Goal: Task Accomplishment & Management: Complete application form

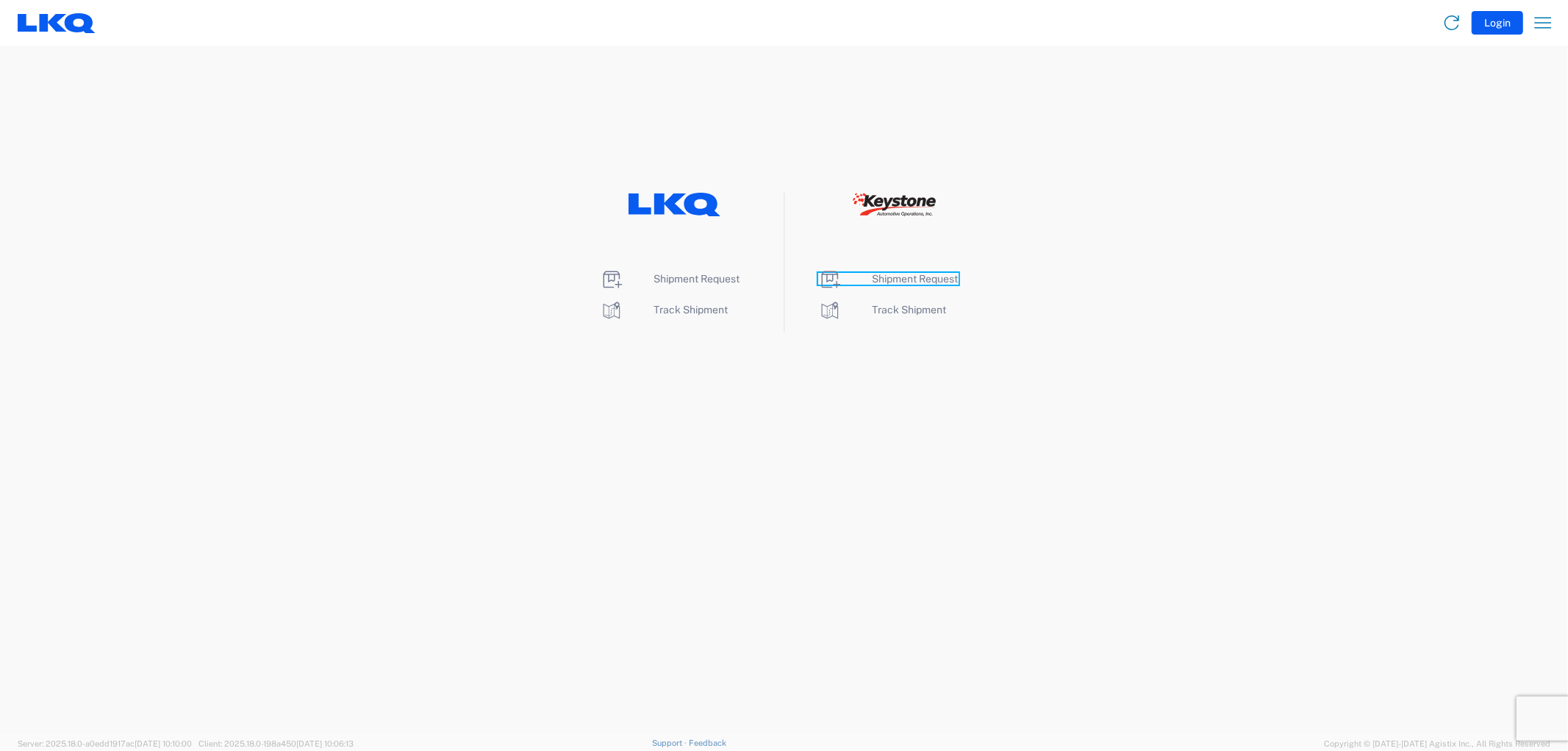
click at [928, 283] on span "Shipment Request" at bounding box center [916, 279] width 86 height 12
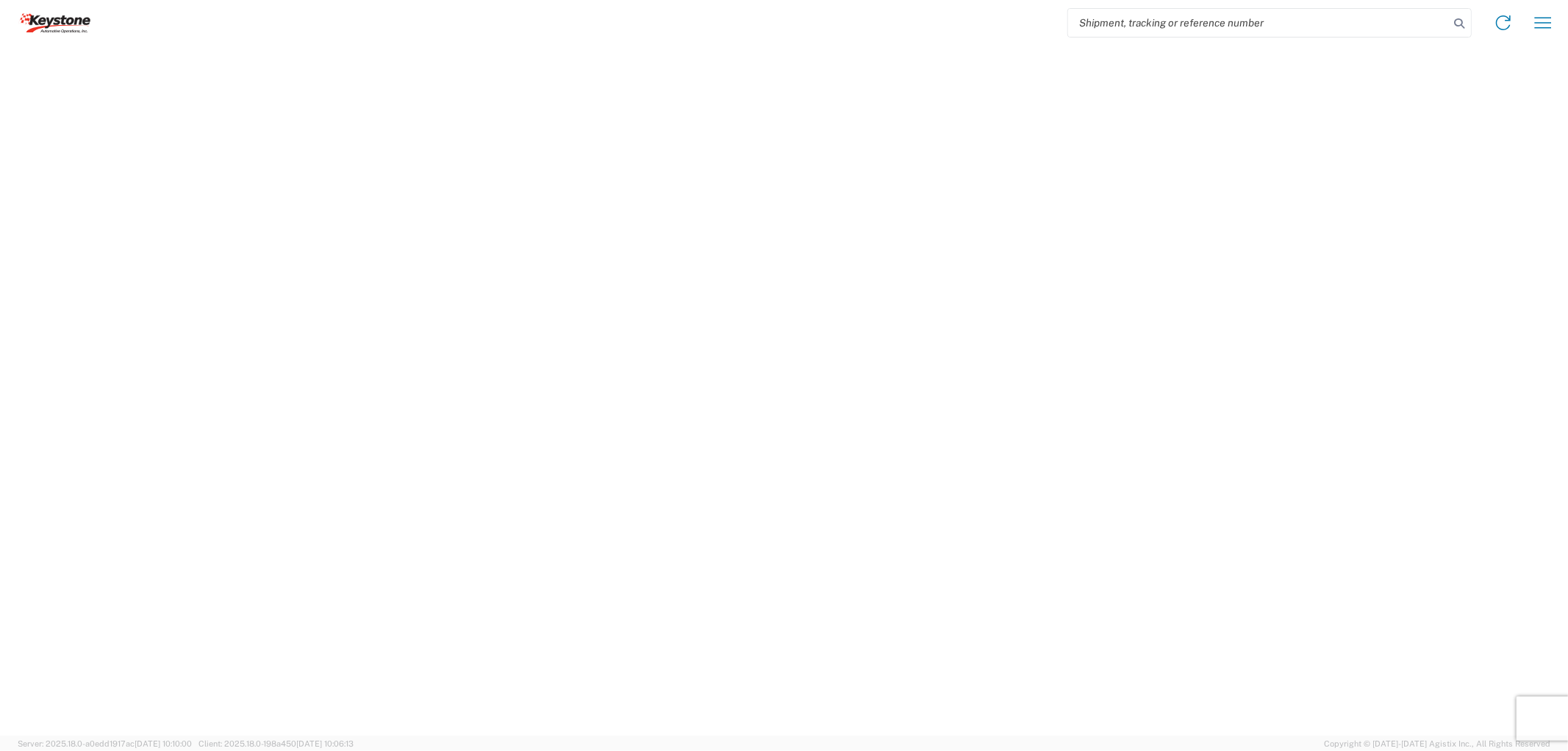
select select "FULL"
select select "LBS"
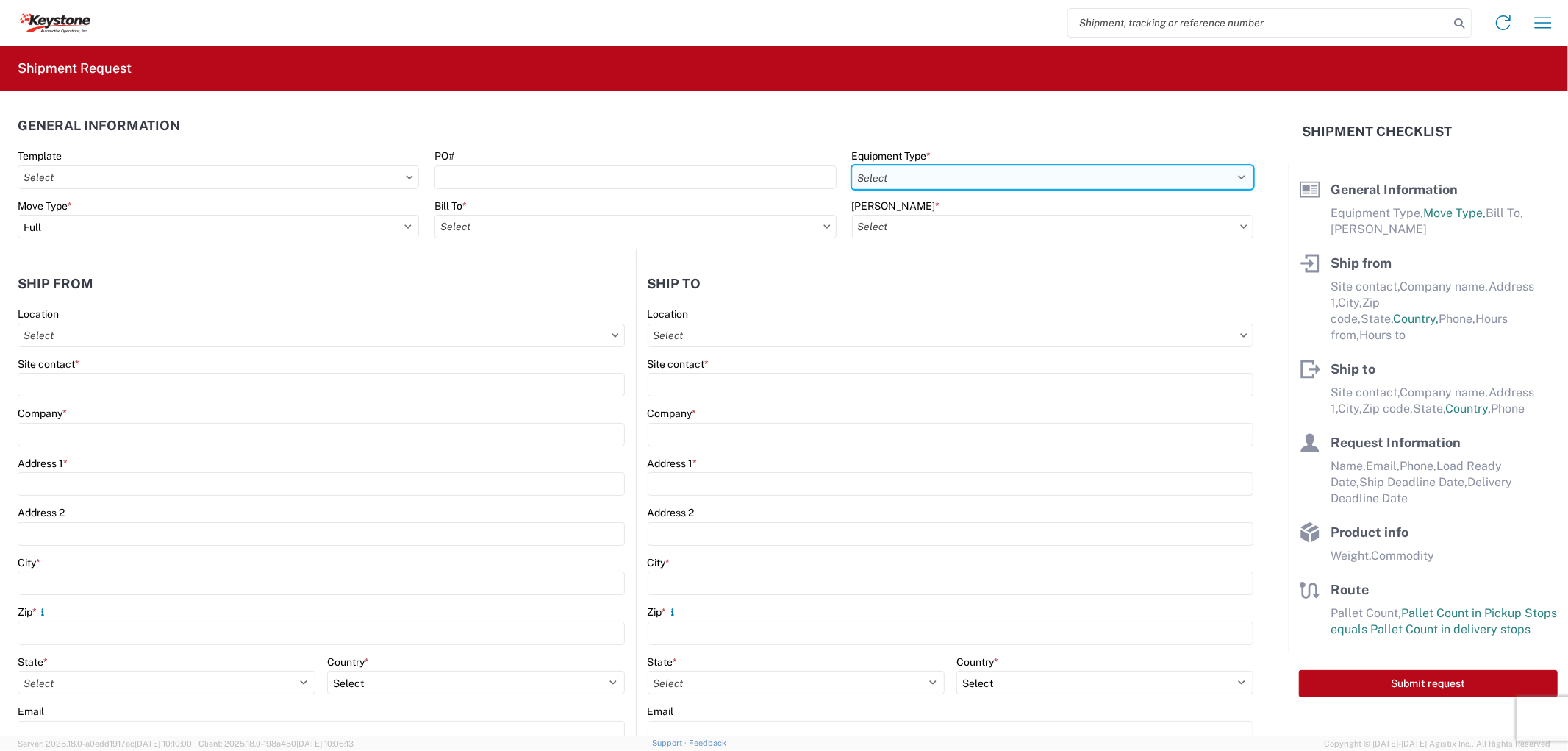
click at [989, 172] on select "Select 53’ Dry Van Flatbed Dropdeck (van) Lowboy (flatbed) Rail" at bounding box center [1053, 177] width 401 height 24
select select "STDV"
click at [852, 165] on select "Select 53’ Dry Van Flatbed Dropdeck (van) Lowboy (flatbed) Rail" at bounding box center [1053, 177] width 401 height 24
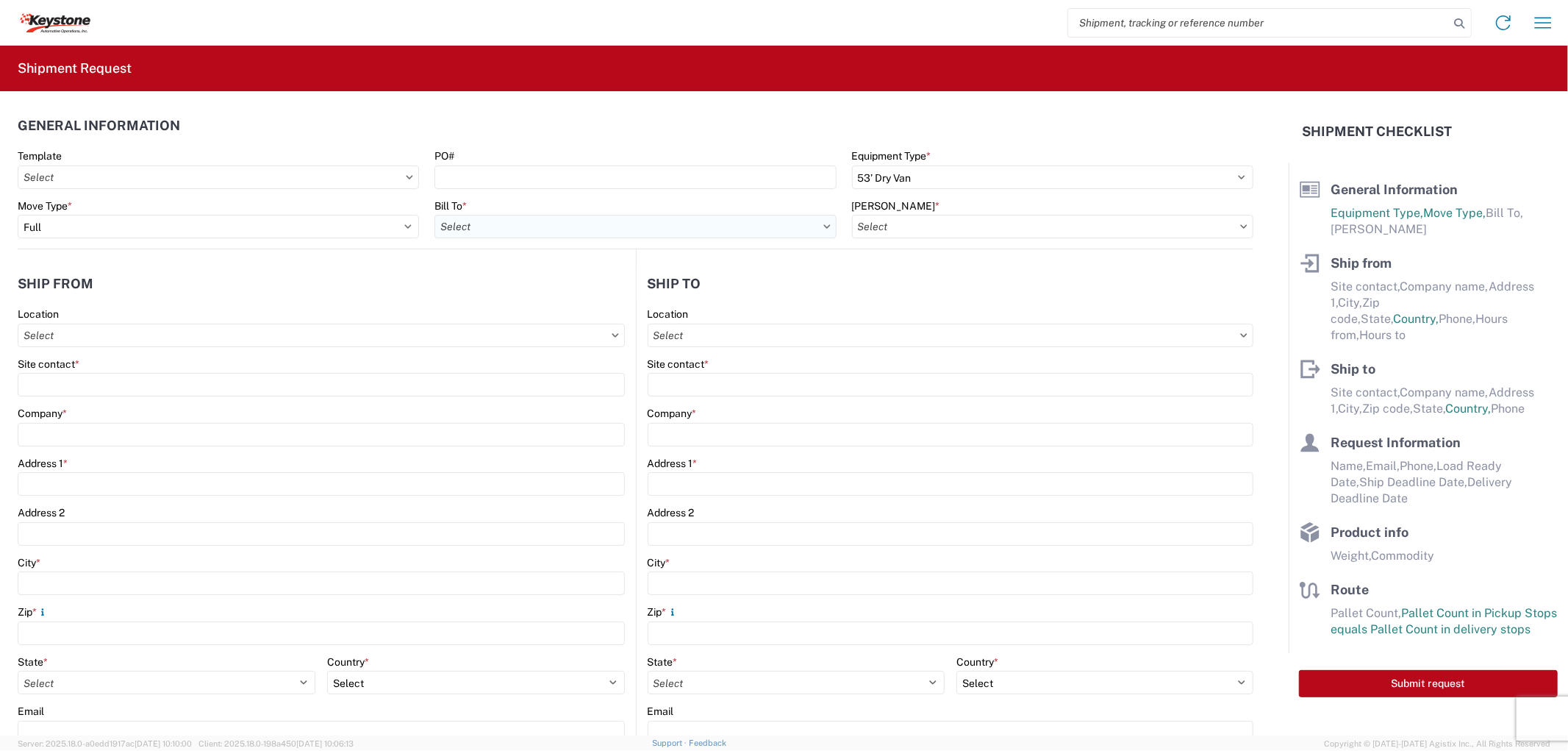
click at [729, 235] on input "Bill To *" at bounding box center [635, 226] width 401 height 24
type input "8614"
click at [566, 295] on div "8614 - [GEOGRAPHIC_DATA] - [GEOGRAPHIC_DATA], [GEOGRAPHIC_DATA]" at bounding box center [618, 291] width 366 height 24
type input "8614 - [GEOGRAPHIC_DATA] - [GEOGRAPHIC_DATA], [GEOGRAPHIC_DATA]"
click at [1001, 224] on input "[PERSON_NAME] *" at bounding box center [1053, 226] width 401 height 24
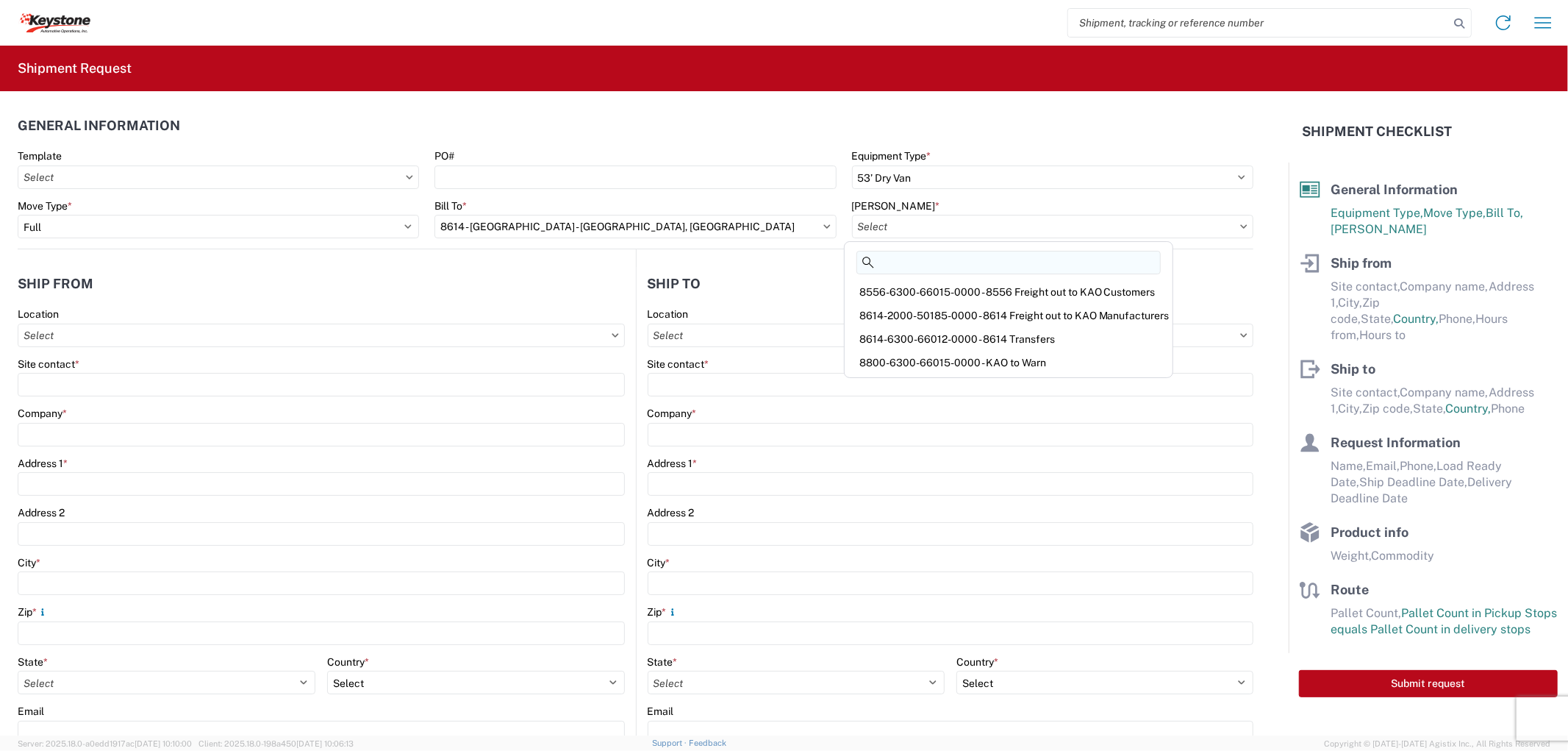
click at [946, 262] on input at bounding box center [1008, 262] width 305 height 24
click at [928, 334] on div "8614-6300-66012-0000 - 8614 Transfers" at bounding box center [1008, 338] width 322 height 24
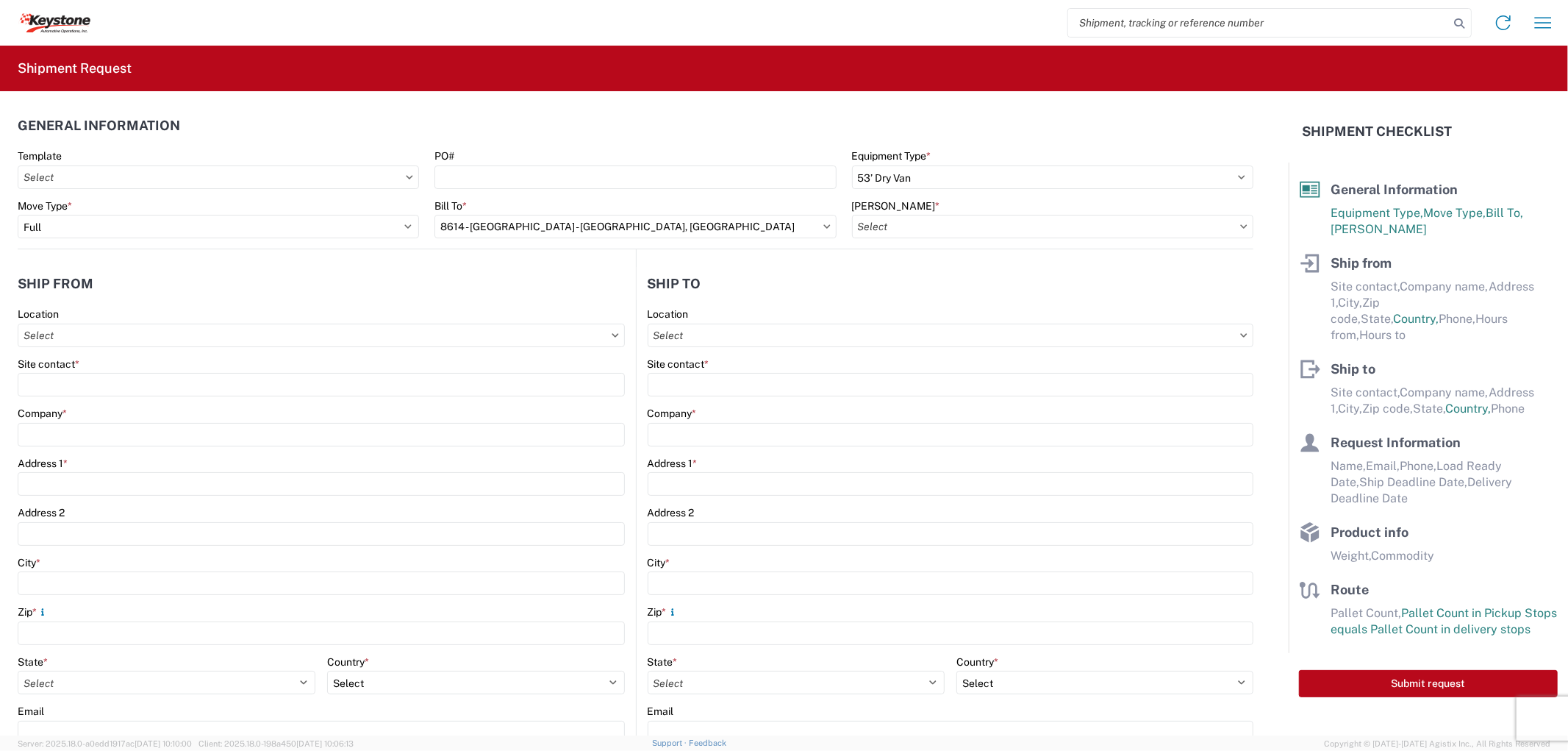
type input "8614-6300-66012-0000 - 8614 Transfers, 8614-6300-66012-0000 - 8614 Transfers"
click at [99, 337] on input "Location" at bounding box center [321, 335] width 607 height 24
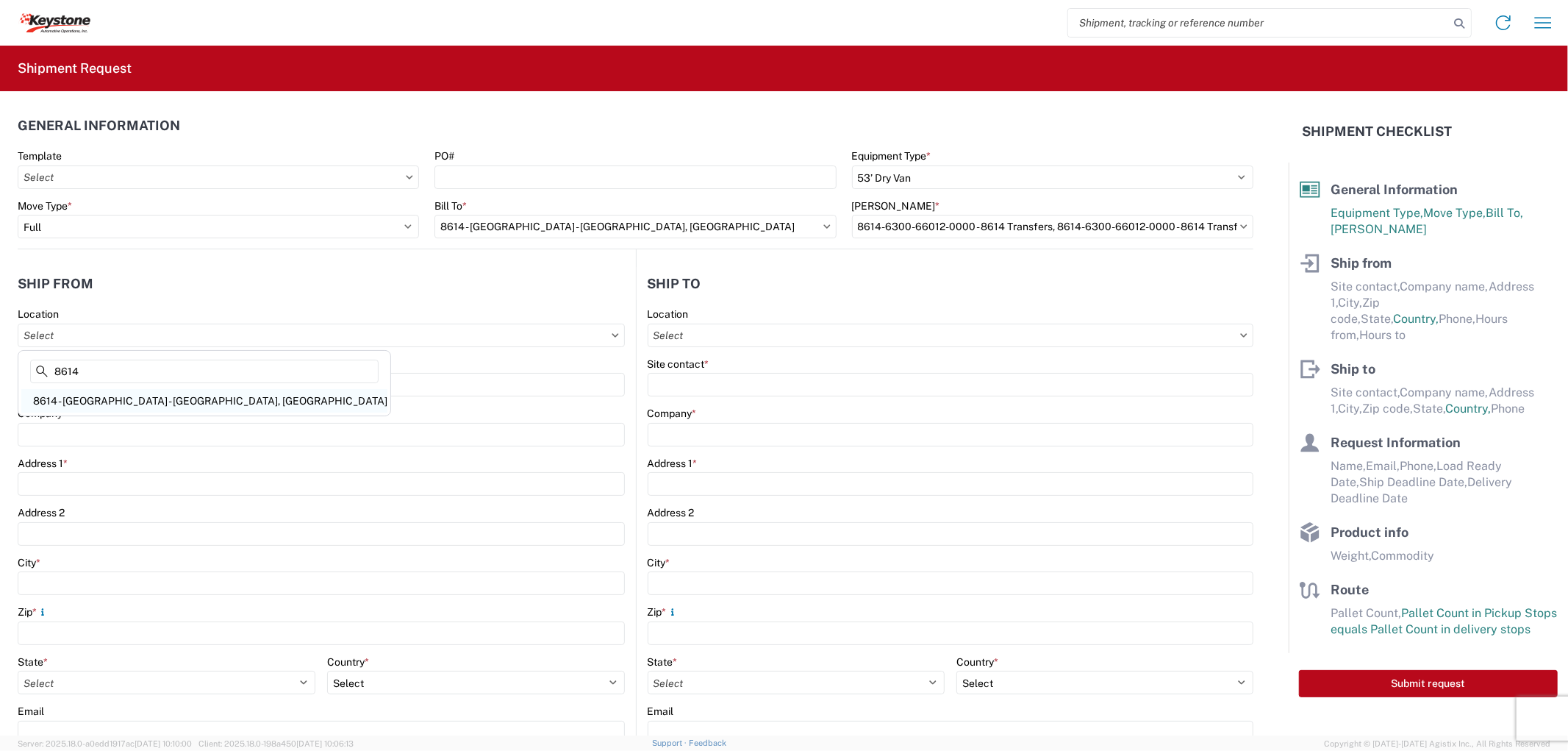
type input "8614"
click at [92, 406] on div "8614 - [GEOGRAPHIC_DATA] - [GEOGRAPHIC_DATA], [GEOGRAPHIC_DATA]" at bounding box center [205, 400] width 366 height 24
type input "8614 - [GEOGRAPHIC_DATA] - [GEOGRAPHIC_DATA], [GEOGRAPHIC_DATA]"
type input "KAO"
type input "[STREET_ADDRESS][PERSON_NAME]"
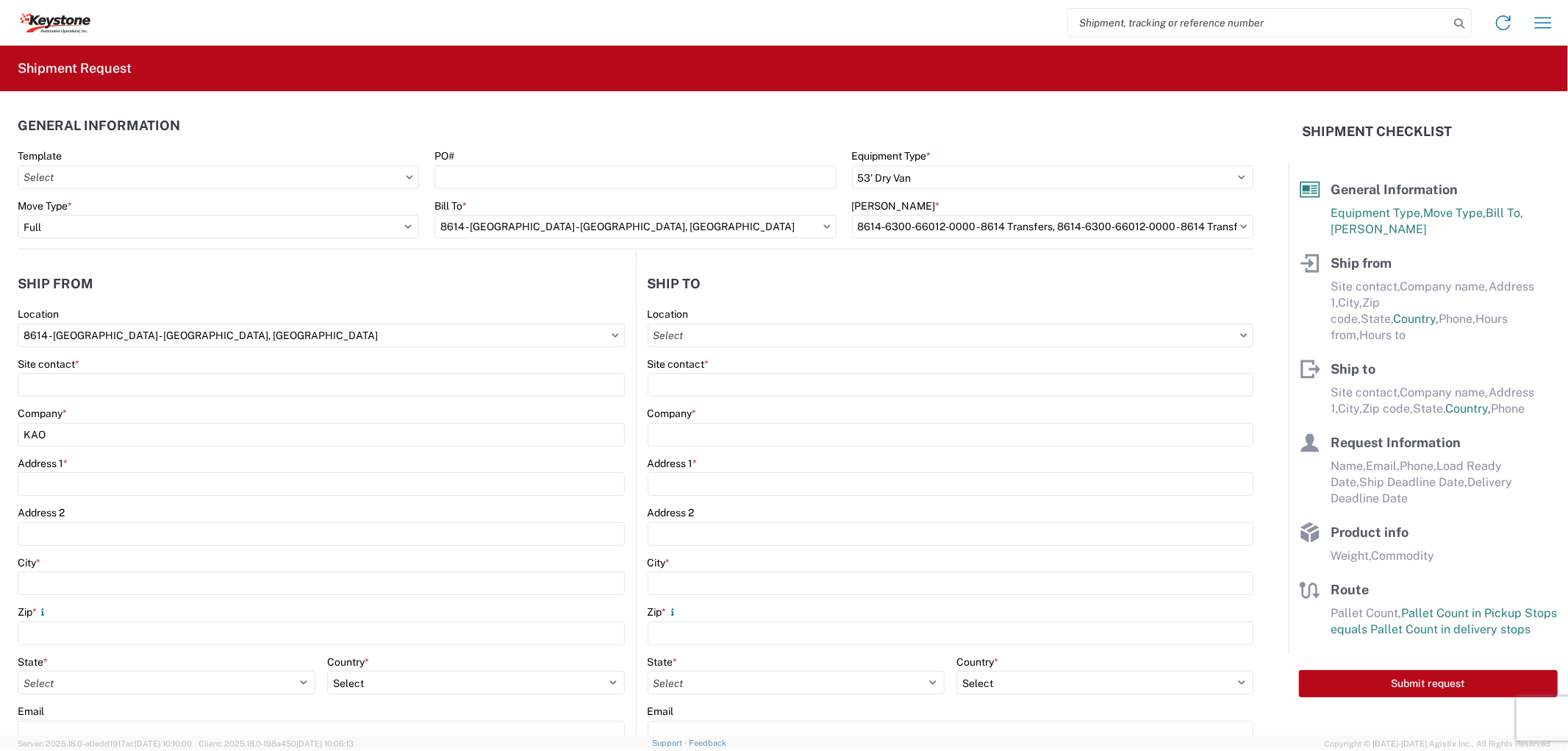
type input "Eastvale"
type input "91752"
select select "CA"
select select "US"
type input "07:00"
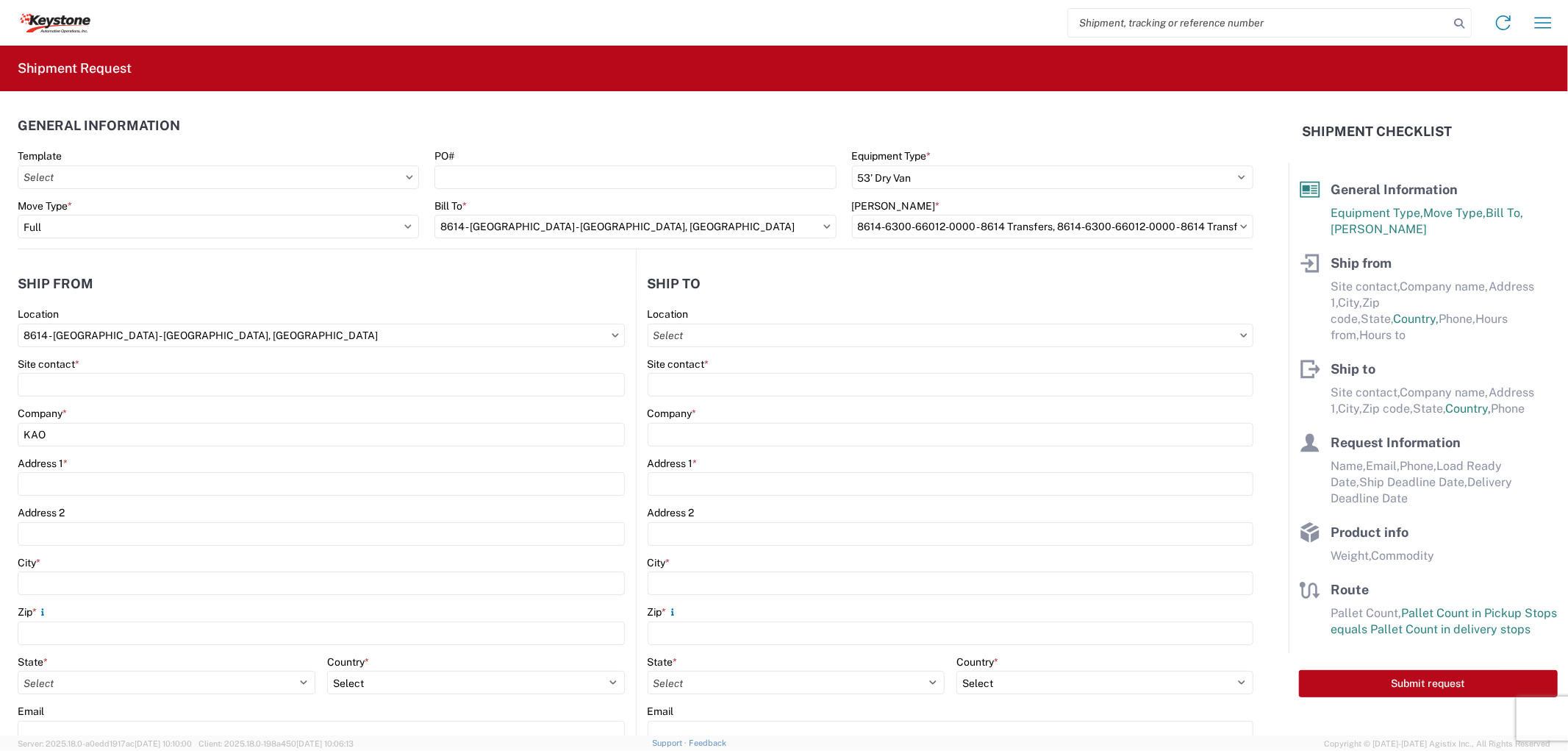
type input "17:00"
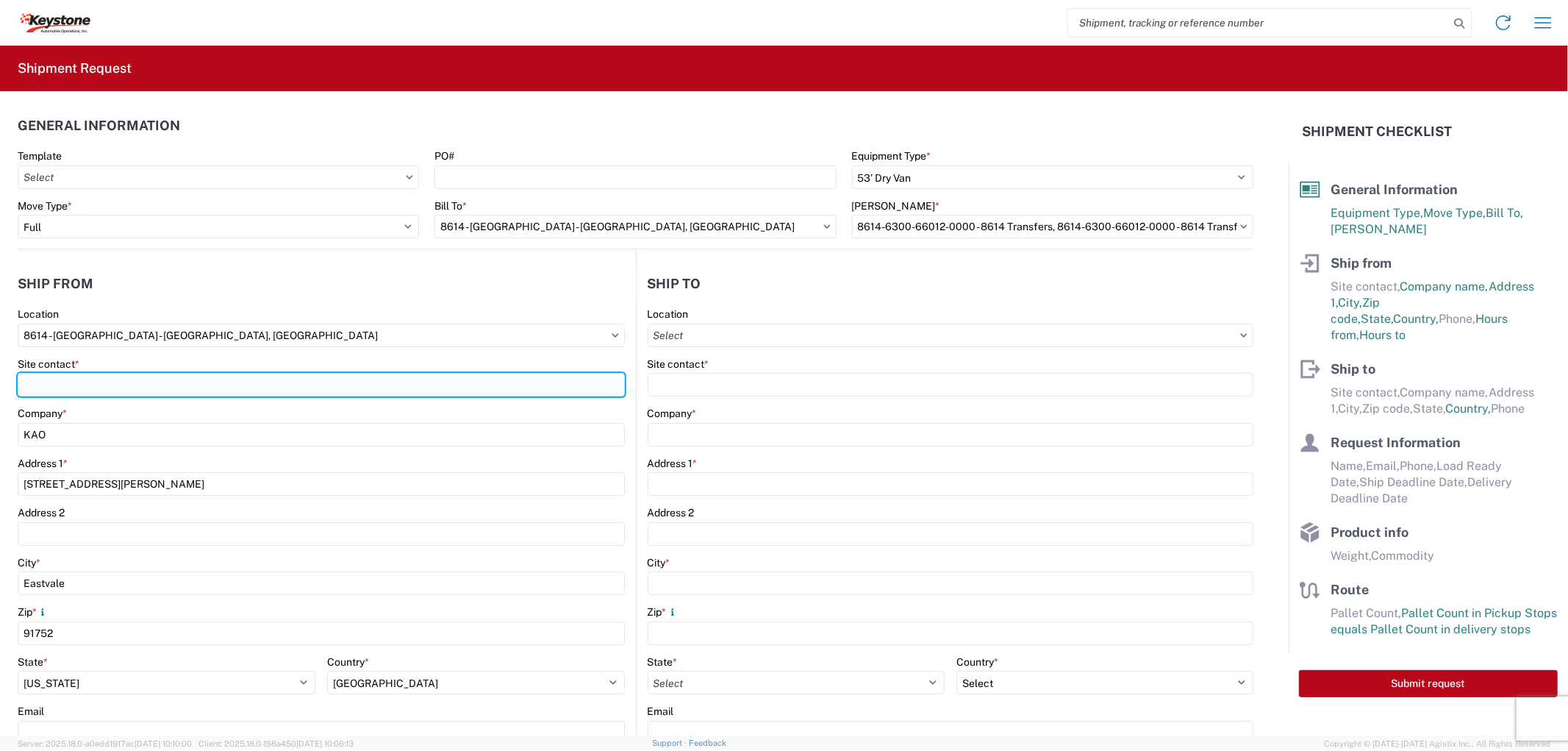
click at [88, 390] on input "Site contact *" at bounding box center [321, 385] width 607 height 24
type input "[PERSON_NAME]"
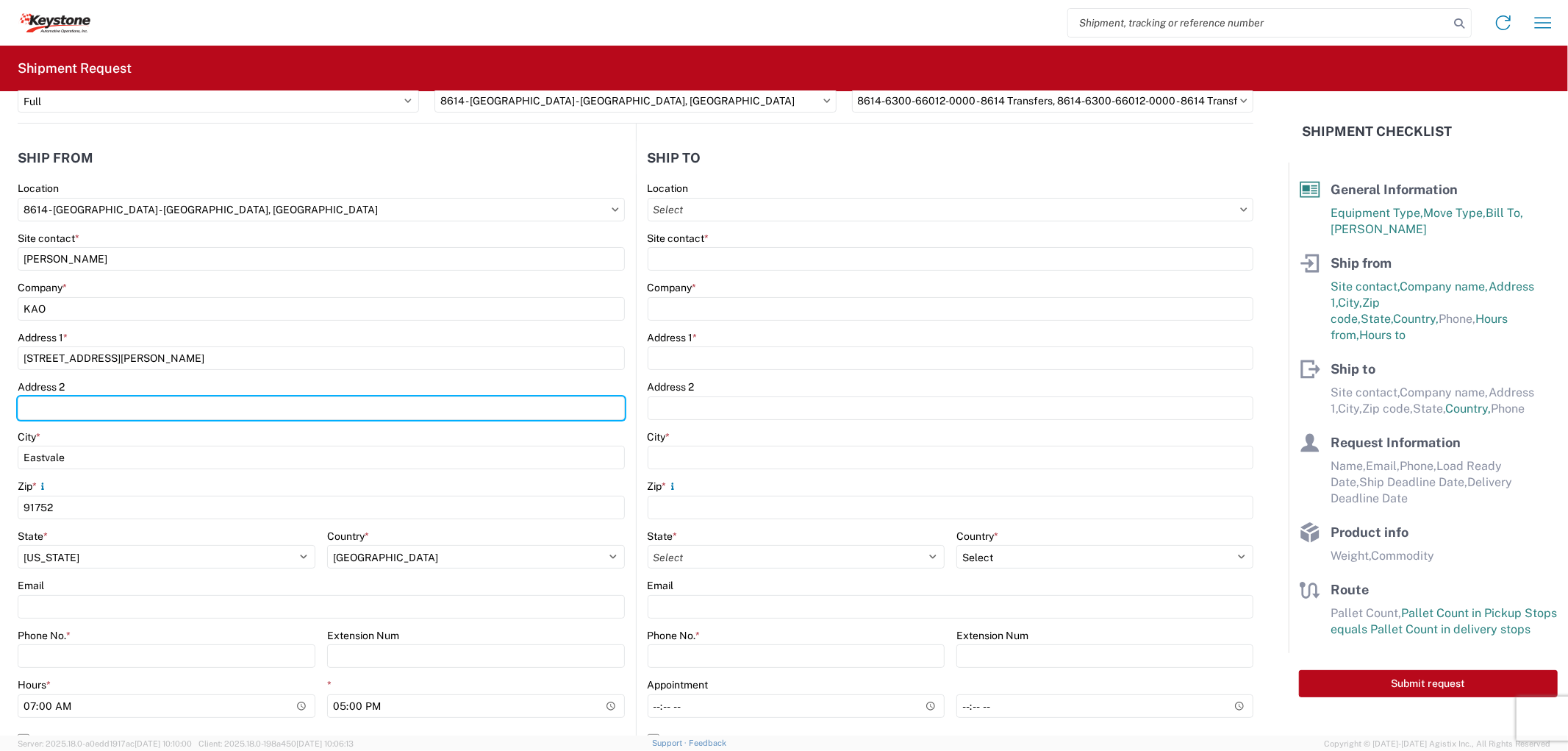
scroll to position [163, 0]
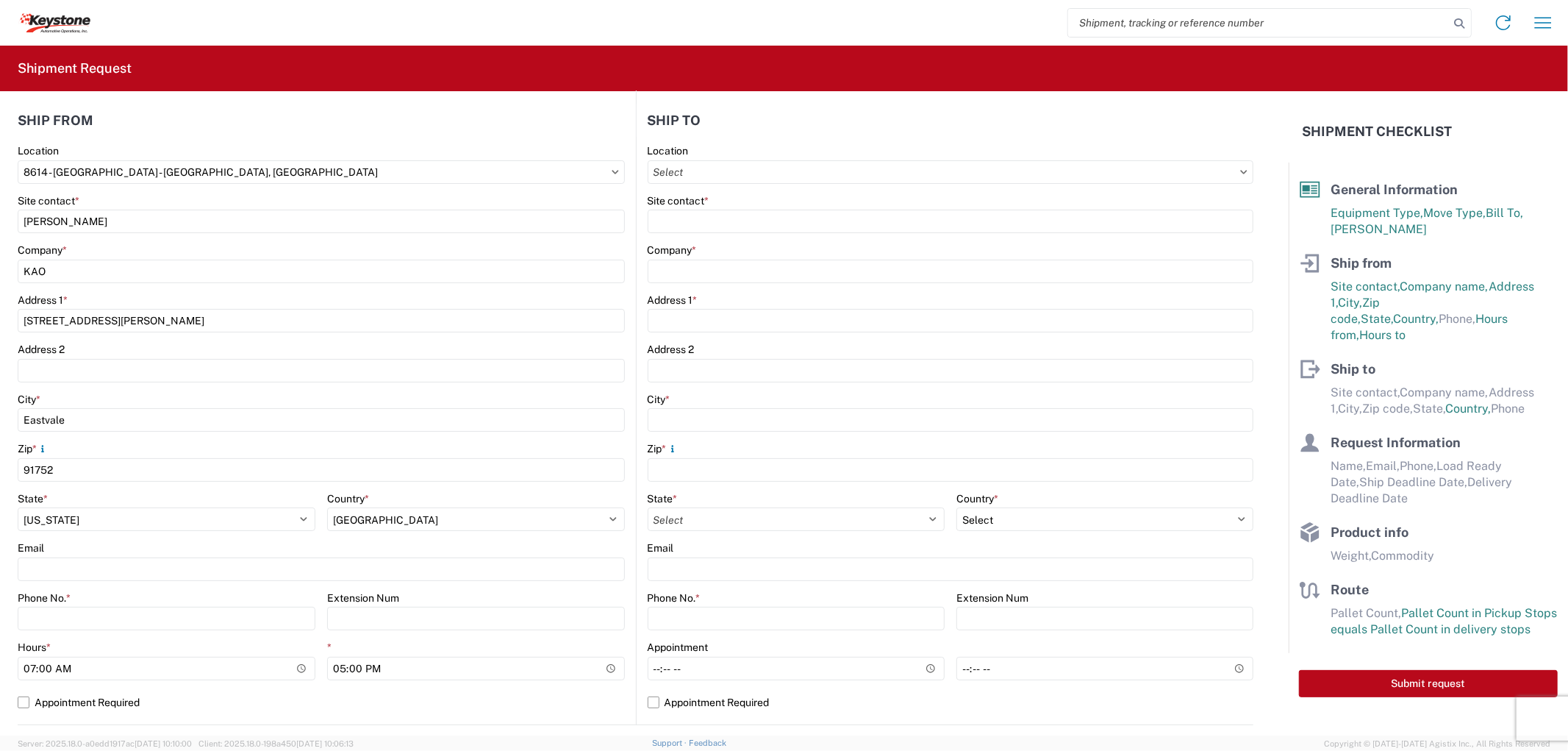
click at [44, 555] on div "Email" at bounding box center [321, 561] width 607 height 40
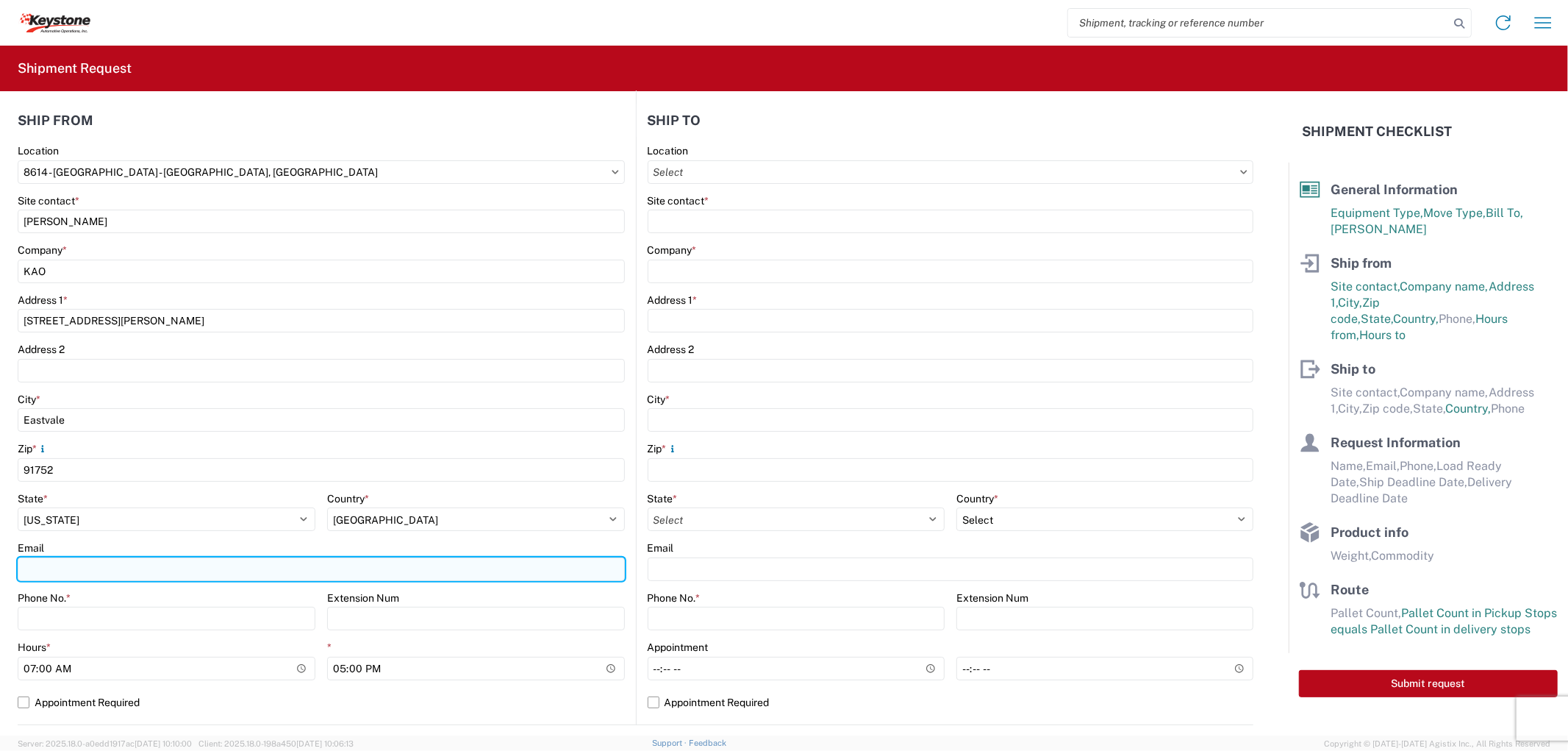
click at [48, 567] on input "Email" at bounding box center [321, 569] width 607 height 24
type input "[EMAIL_ADDRESS][DOMAIN_NAME], [EMAIL_ADDRESS][DOMAIN_NAME], [EMAIL_ADDRESS][DOM…"
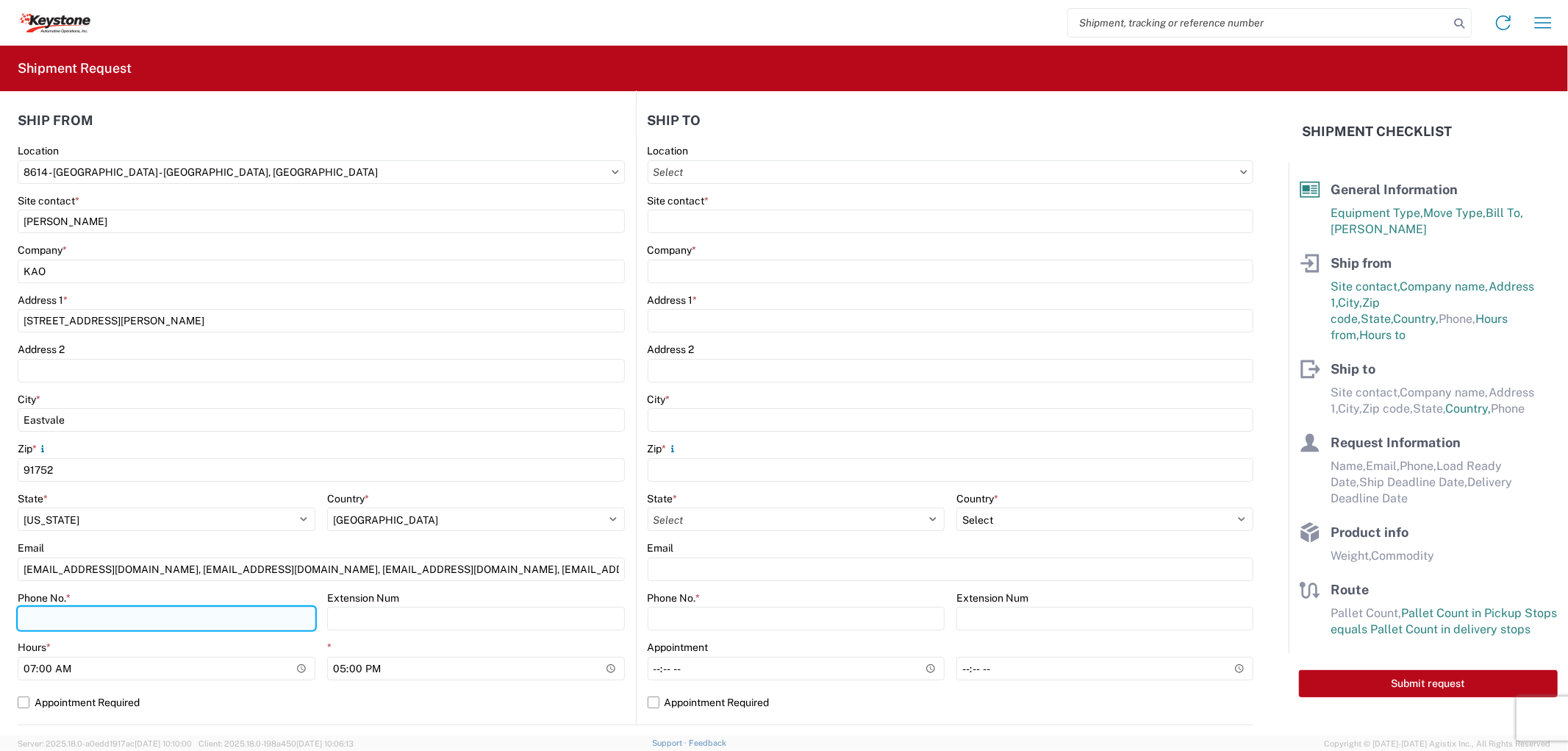
click at [115, 612] on input "Phone No. *" at bounding box center [166, 618] width 298 height 24
type input "9512775237"
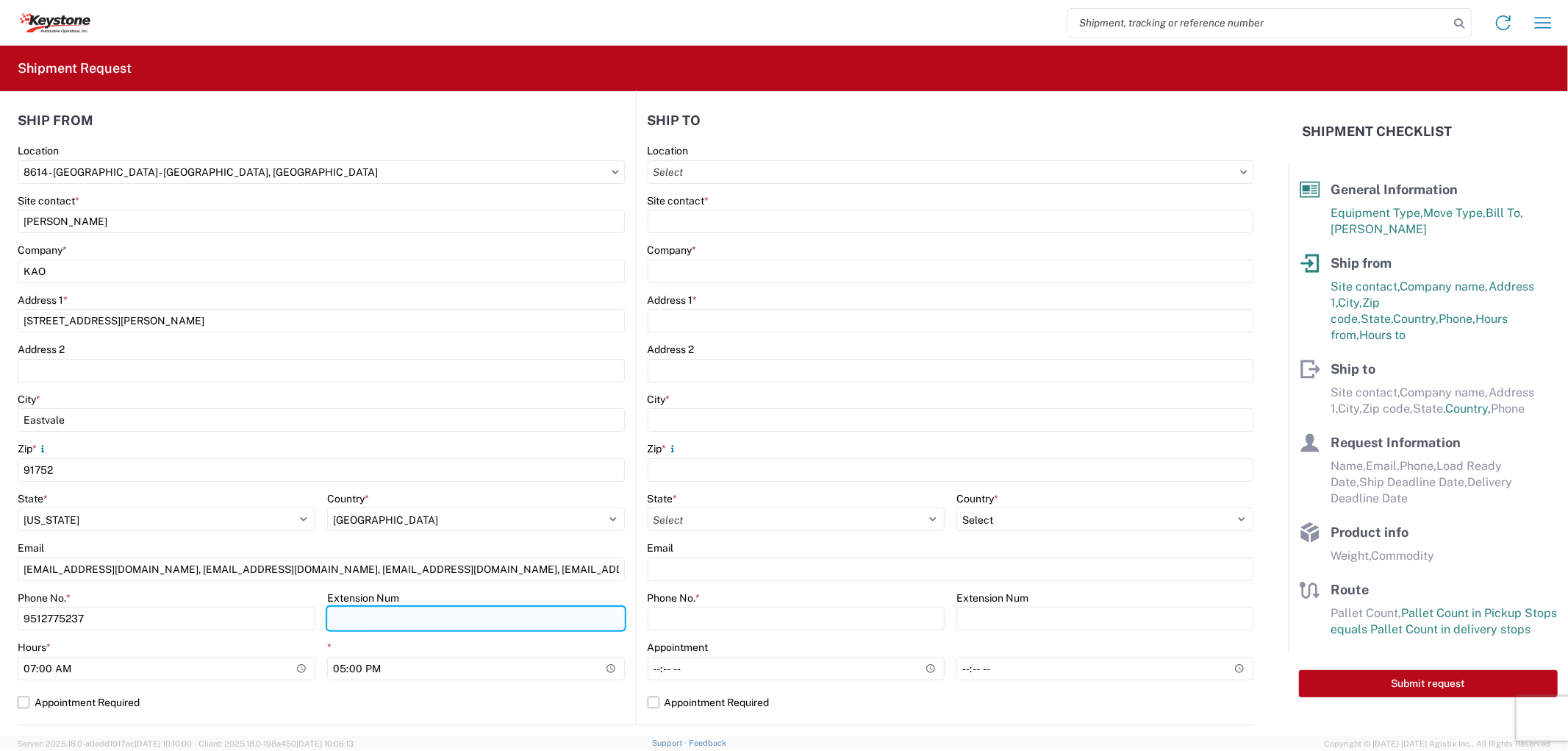
click at [361, 626] on input "Extension Num" at bounding box center [475, 618] width 298 height 24
type input "3998"
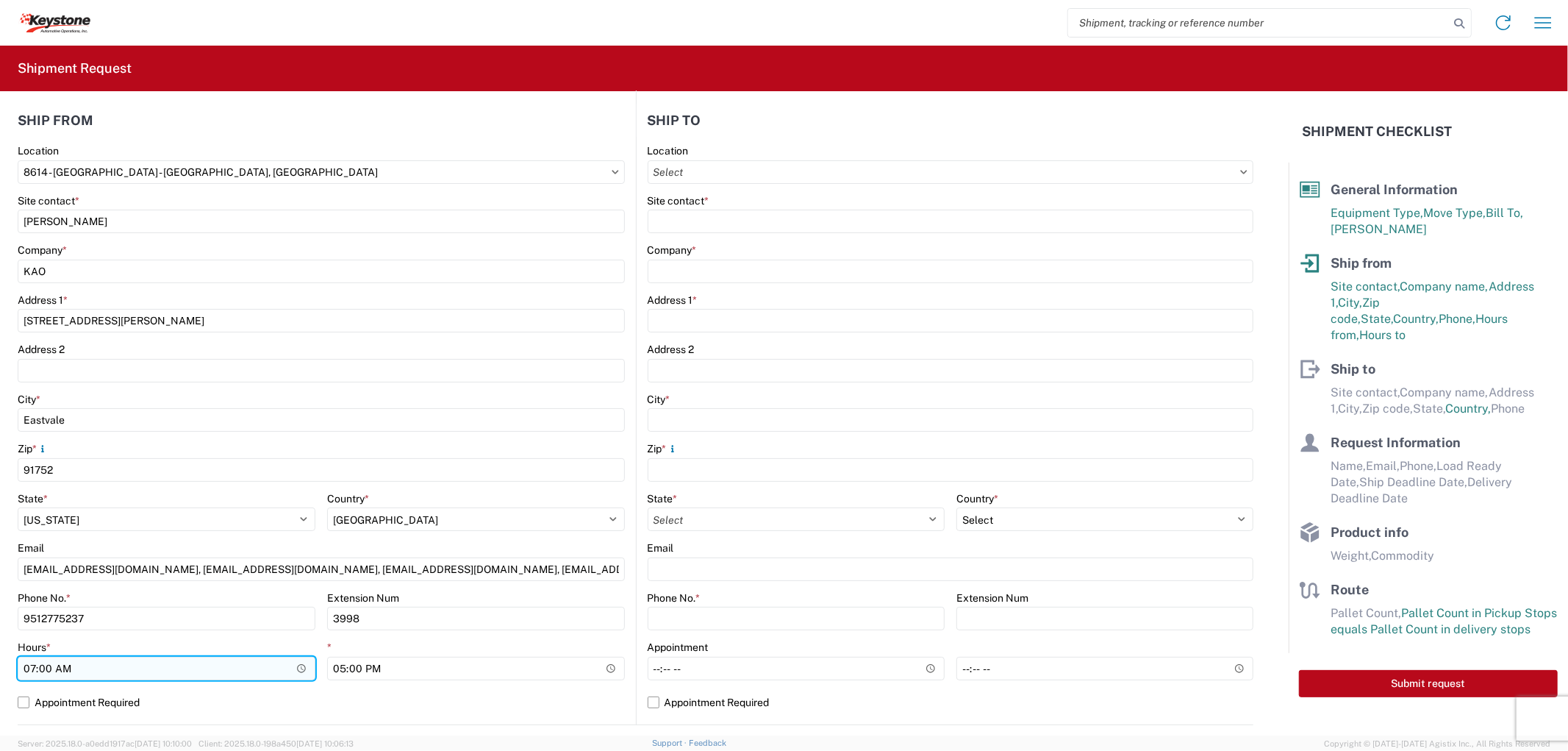
click at [277, 666] on input "07:00" at bounding box center [166, 668] width 298 height 24
type input "10:00"
click at [691, 170] on input "Location" at bounding box center [951, 172] width 607 height 24
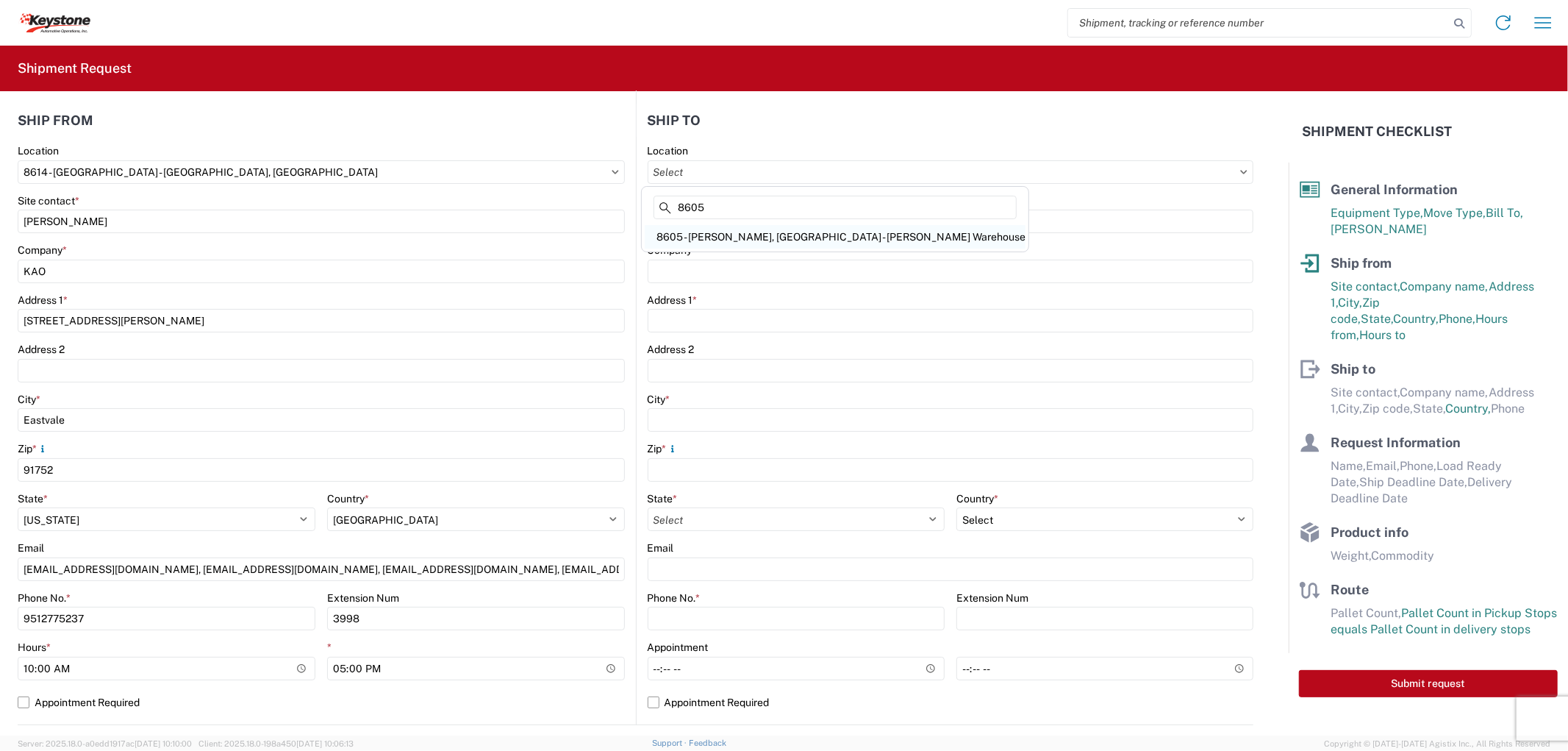
type input "8605"
click at [726, 245] on div "8605 - [PERSON_NAME], [GEOGRAPHIC_DATA] - [PERSON_NAME] Warehouse" at bounding box center [834, 237] width 380 height 24
type input "8605 - [PERSON_NAME], [GEOGRAPHIC_DATA] - [PERSON_NAME] Warehouse"
type input "KAO"
type input "[STREET_ADDRESS][PERSON_NAME]"
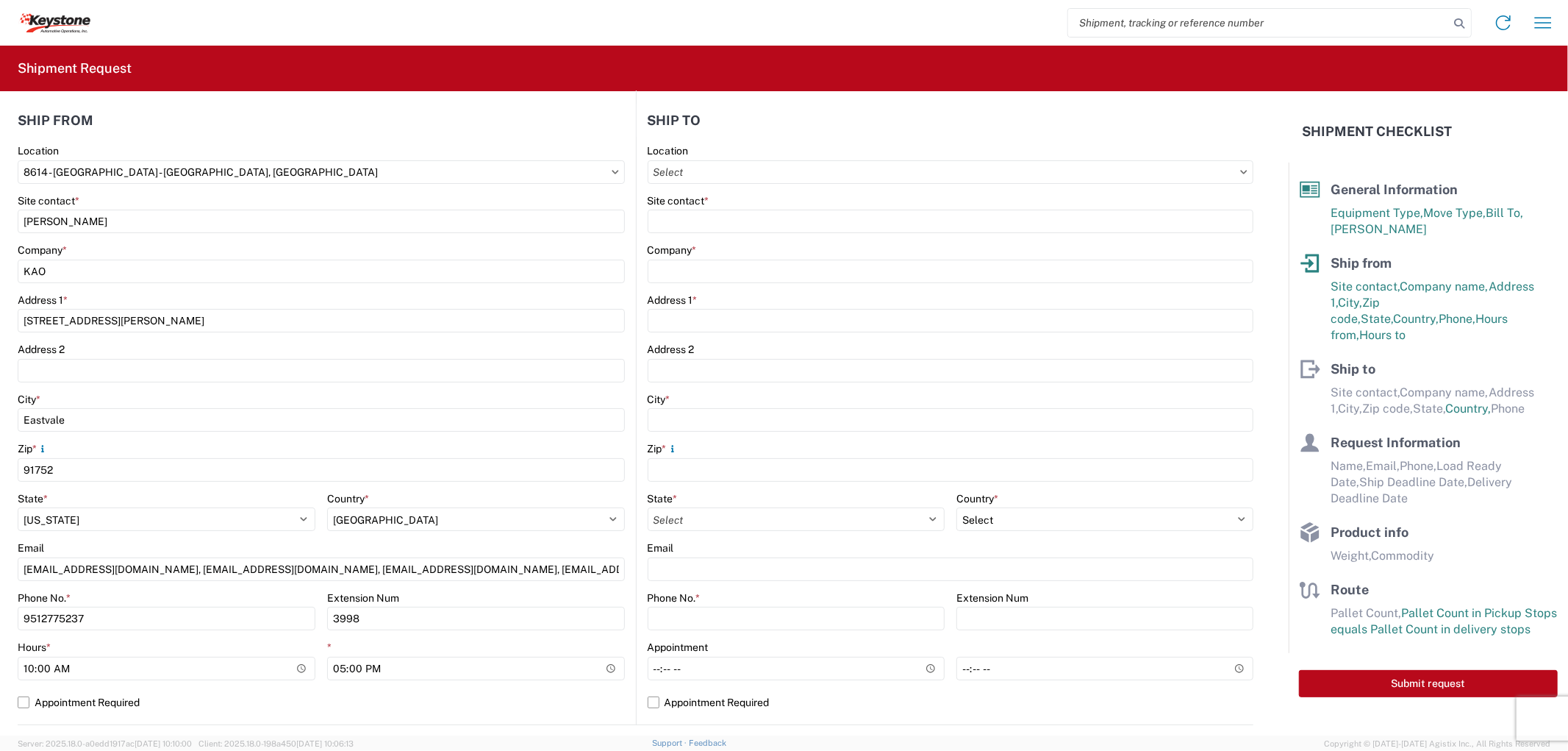
type input "[GEOGRAPHIC_DATA]"
type input "99224"
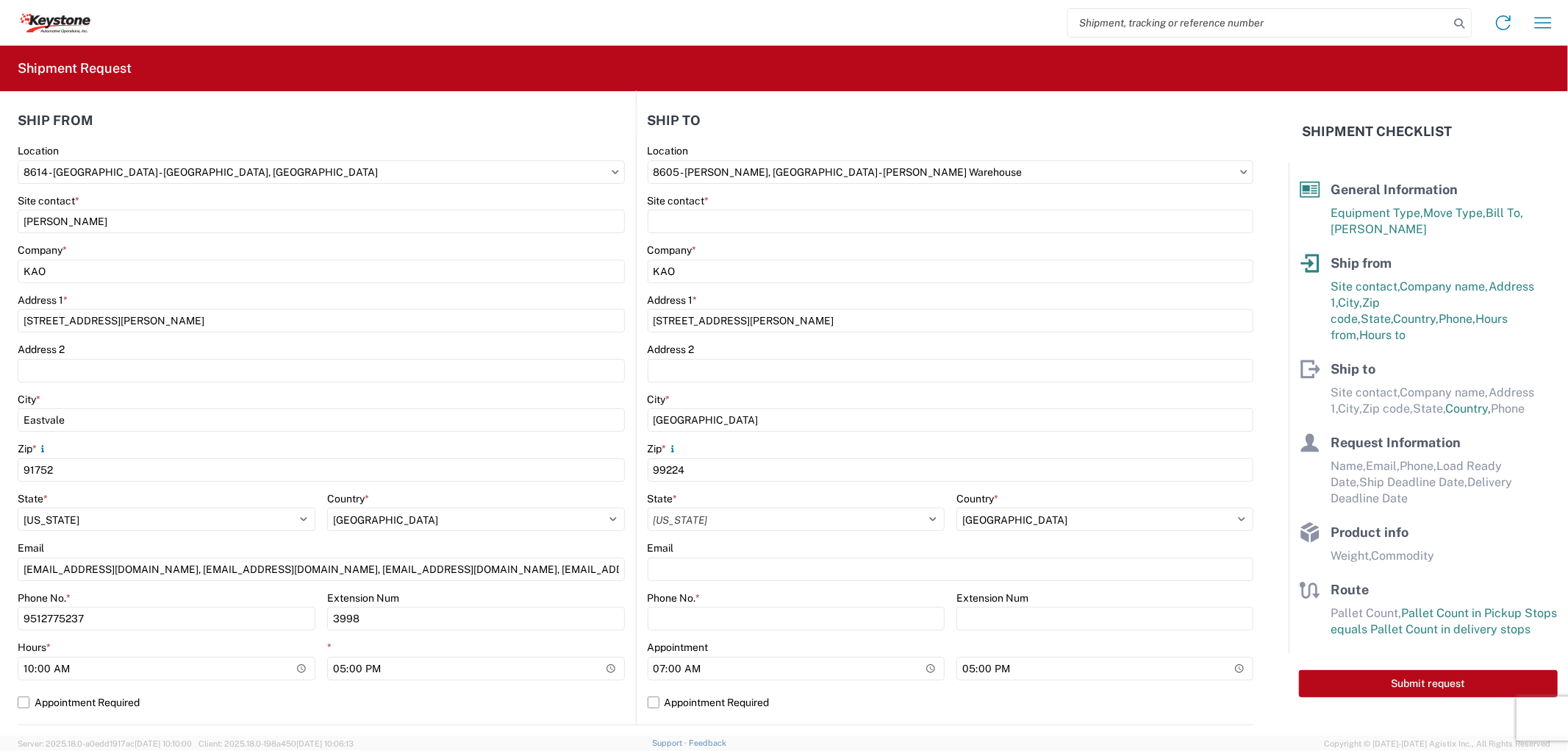
select select "WA"
select select "US"
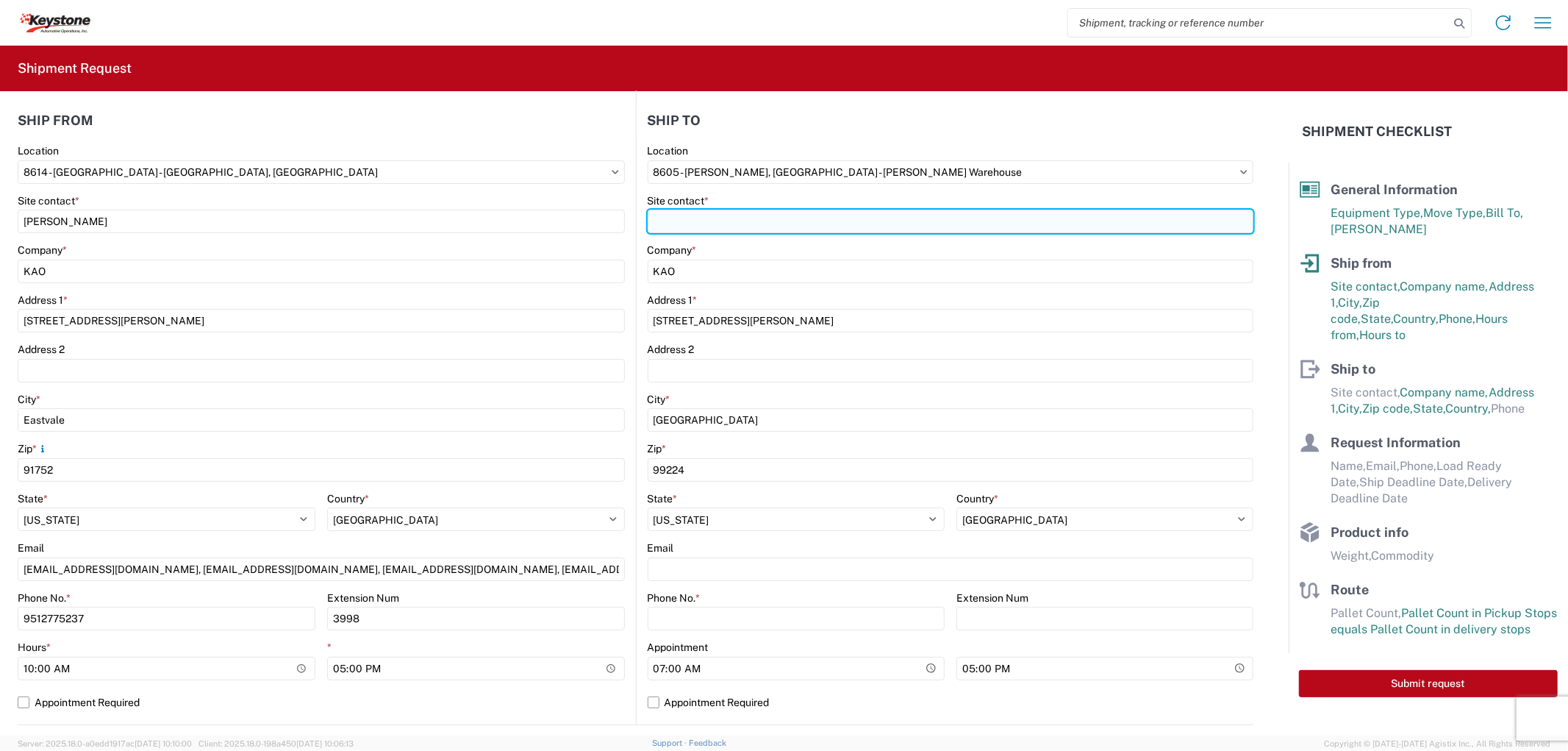
click at [719, 218] on input "Site contact *" at bounding box center [951, 221] width 607 height 24
type input "[PERSON_NAME]"
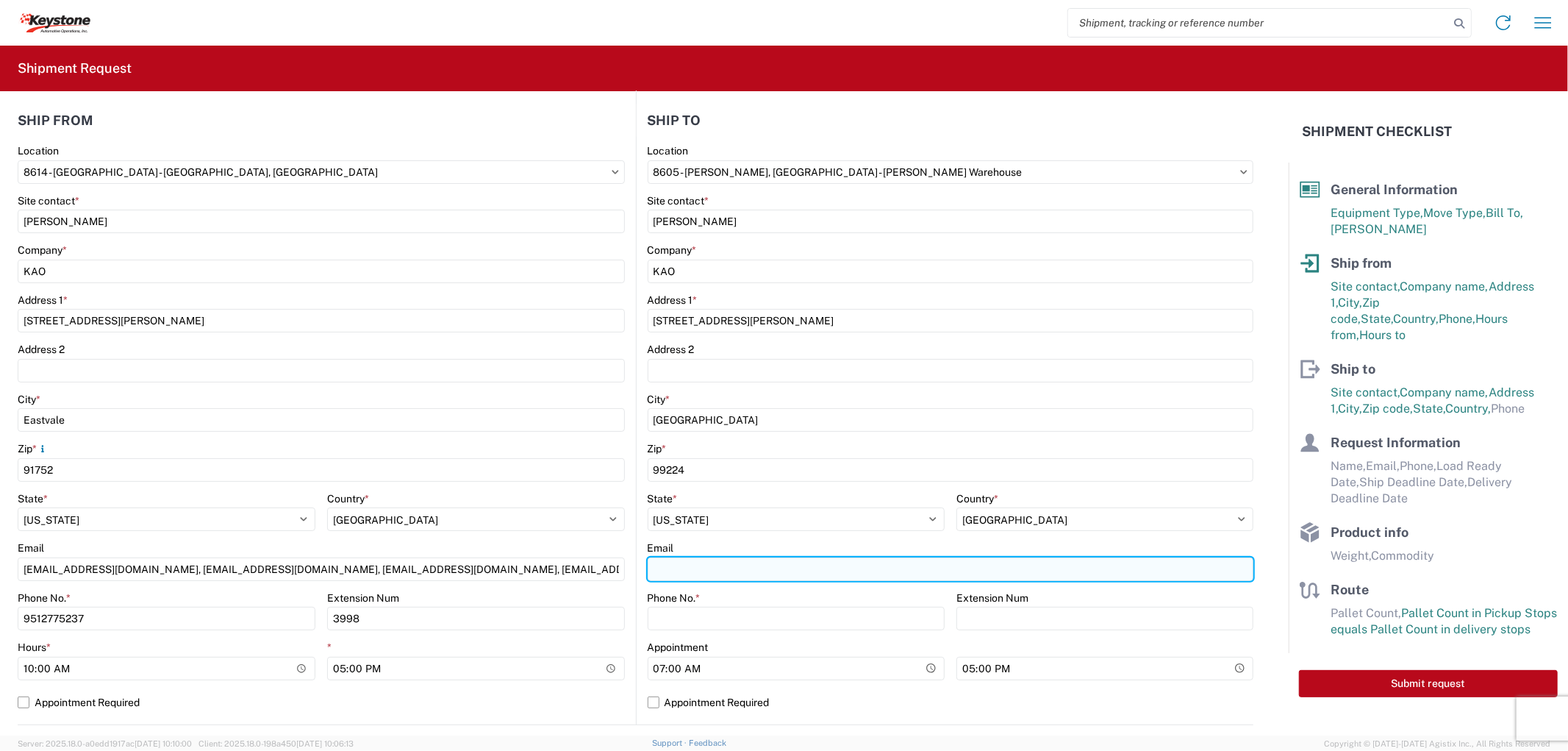
click at [734, 574] on input "Email" at bounding box center [951, 569] width 607 height 24
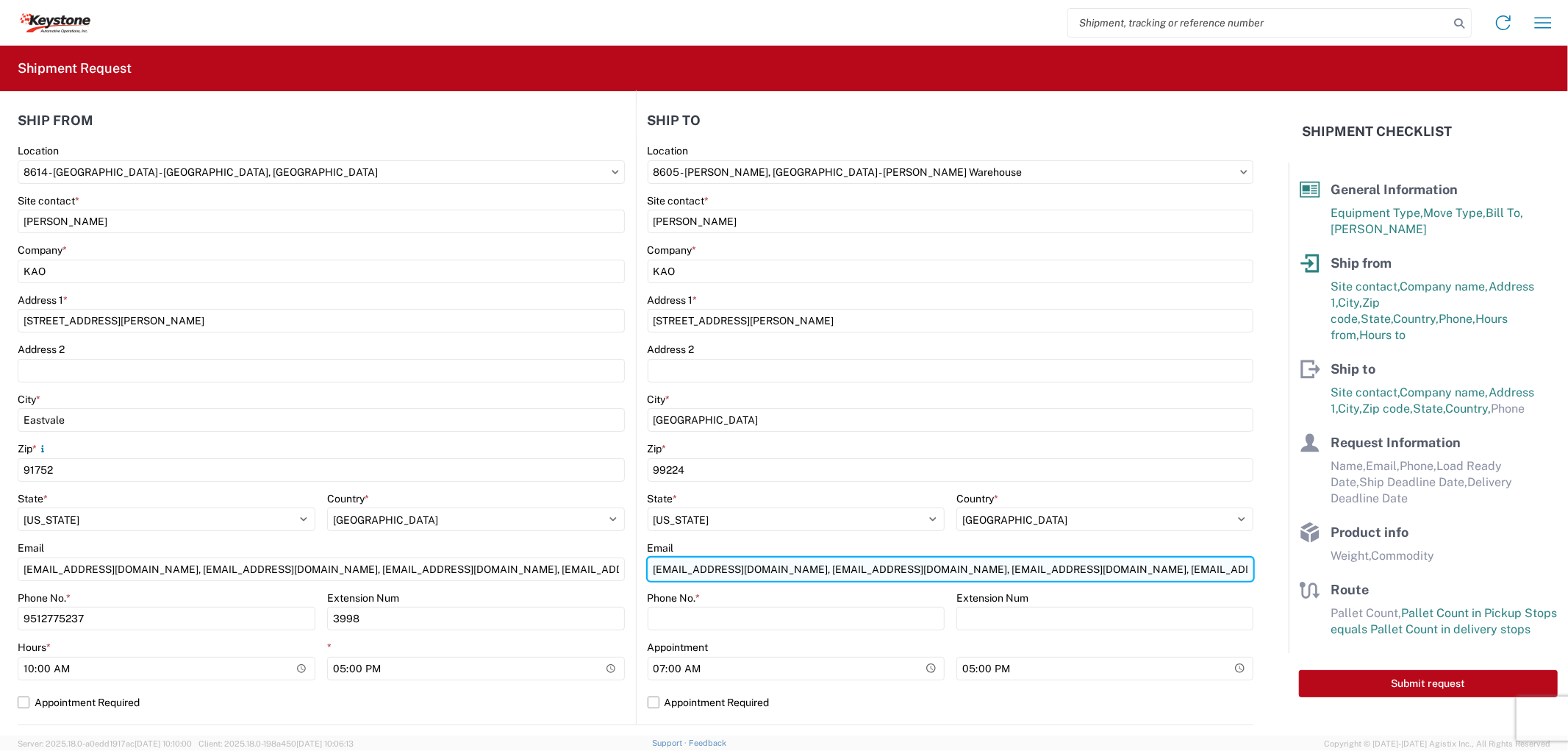
click at [1128, 568] on input "[EMAIL_ADDRESS][DOMAIN_NAME], [EMAIL_ADDRESS][DOMAIN_NAME], [EMAIL_ADDRESS][DOM…" at bounding box center [951, 569] width 607 height 24
type input "[EMAIL_ADDRESS][DOMAIN_NAME], [EMAIL_ADDRESS][DOMAIN_NAME], [EMAIL_ADDRESS][DOM…"
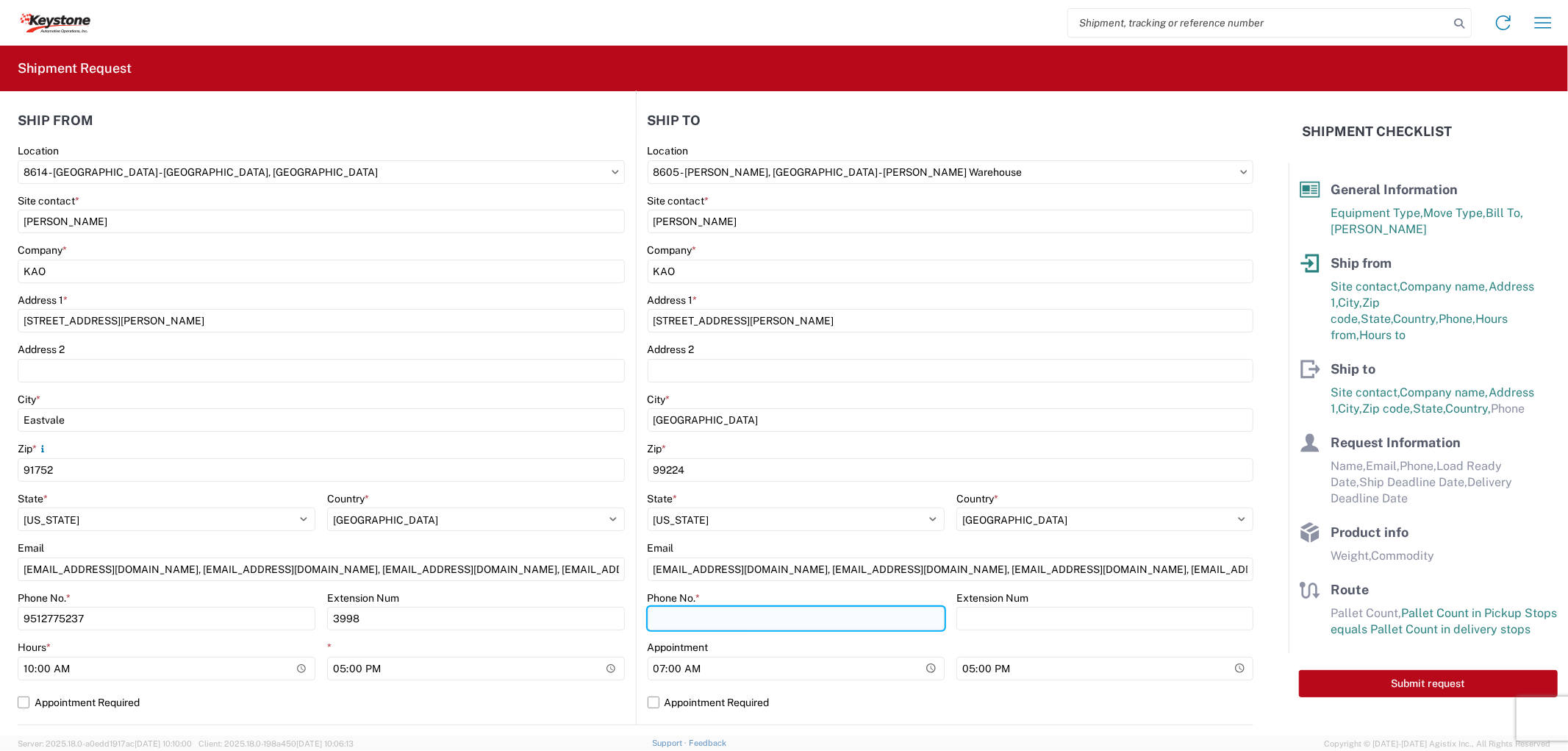
click at [669, 613] on input "Phone No. *" at bounding box center [796, 618] width 297 height 24
type input "9098559194"
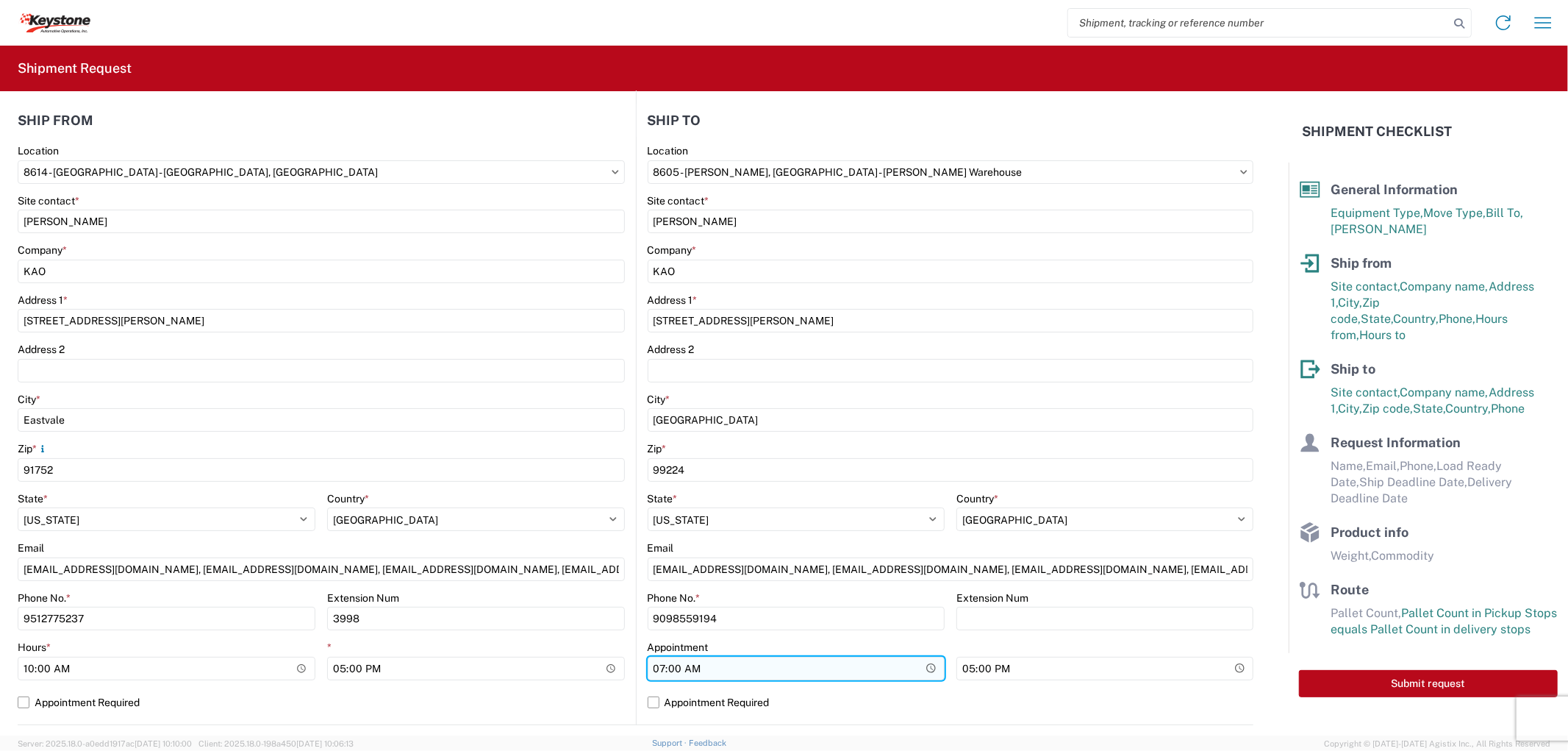
click at [649, 664] on input "07:00" at bounding box center [796, 668] width 297 height 24
type input "09:00"
click at [678, 703] on label "Appointment Required" at bounding box center [951, 702] width 607 height 24
click at [0, 0] on input "Appointment Required" at bounding box center [0, 0] width 0 height 0
select select "WA"
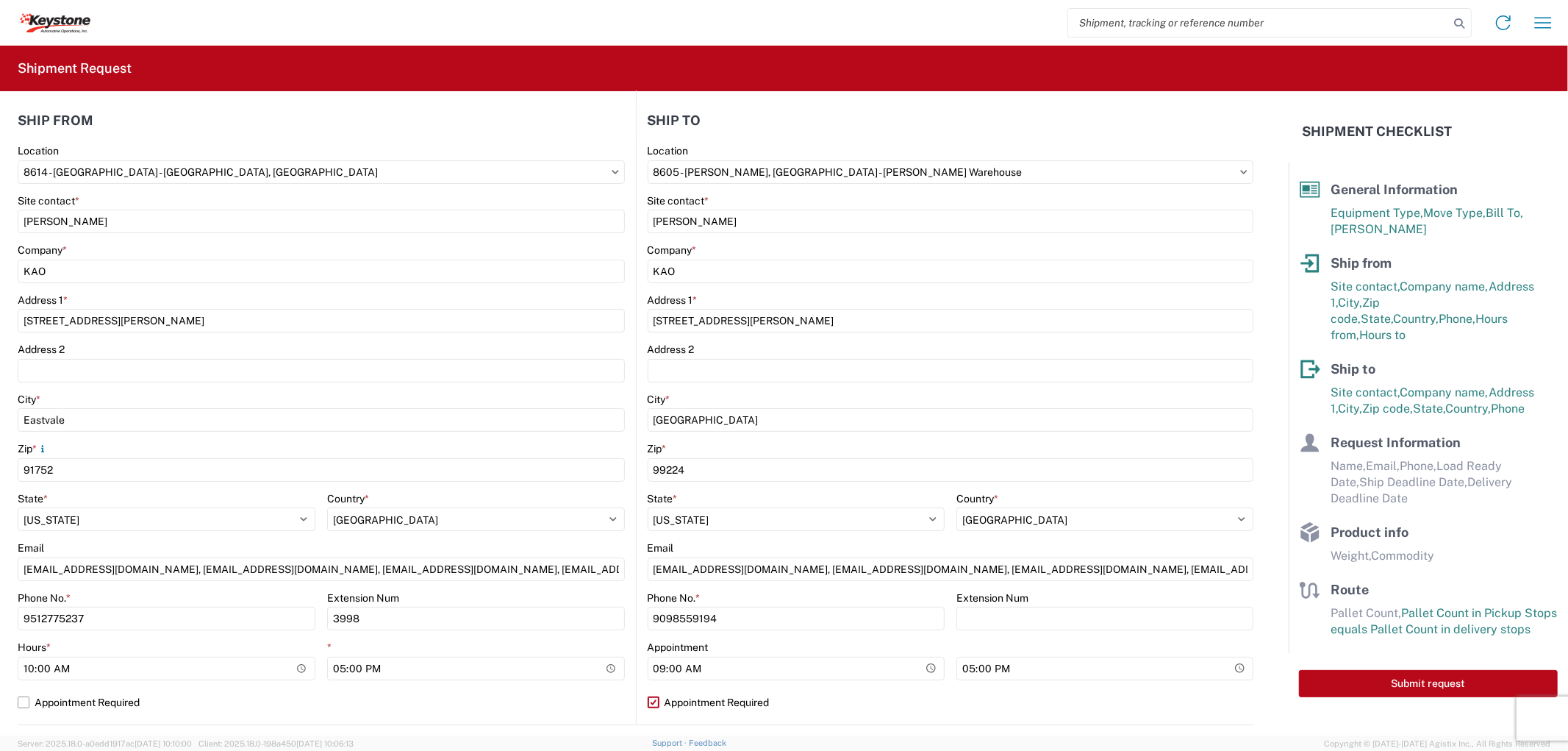
select select "US"
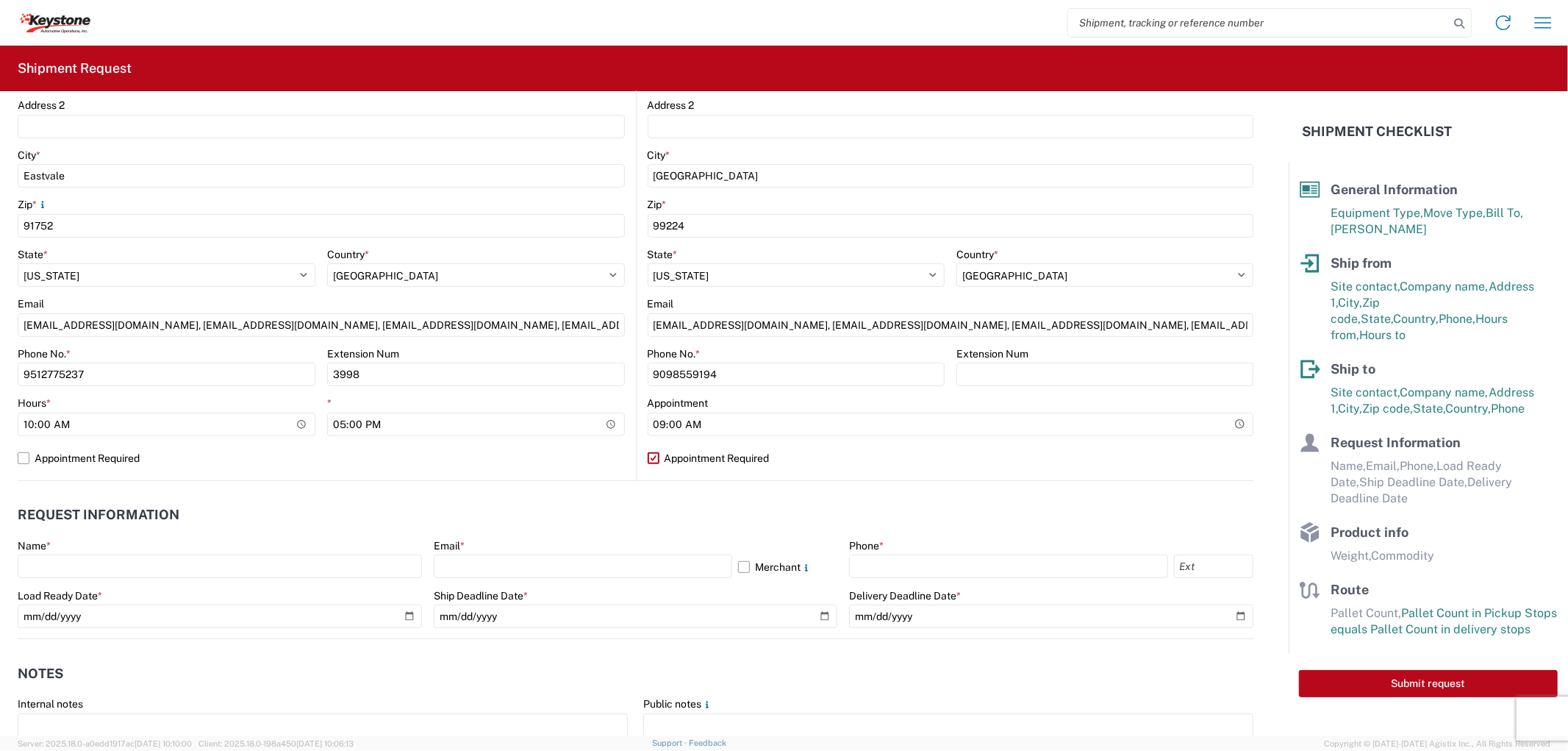
scroll to position [408, 0]
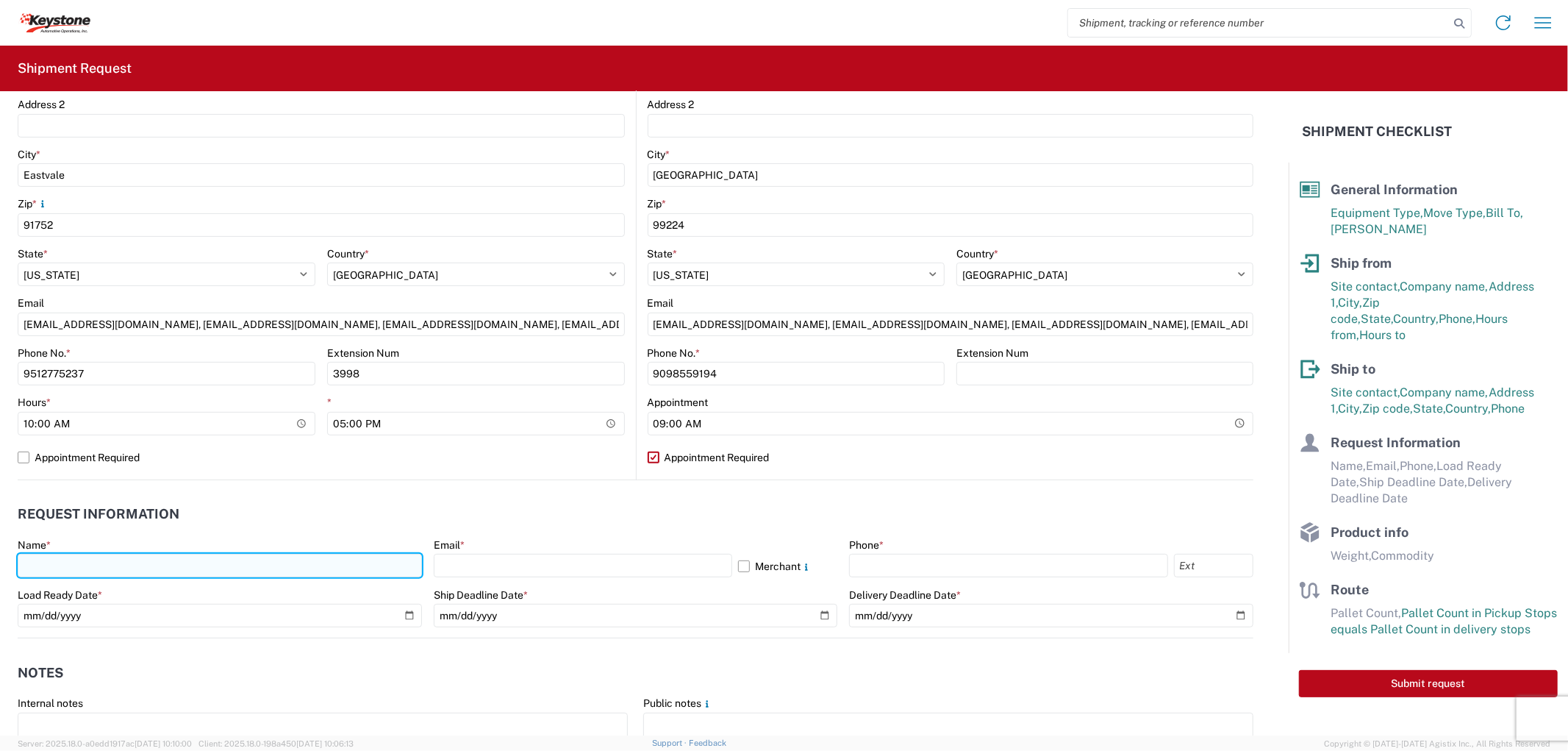
click at [143, 564] on input "text" at bounding box center [220, 565] width 404 height 24
type input "[PERSON_NAME]"
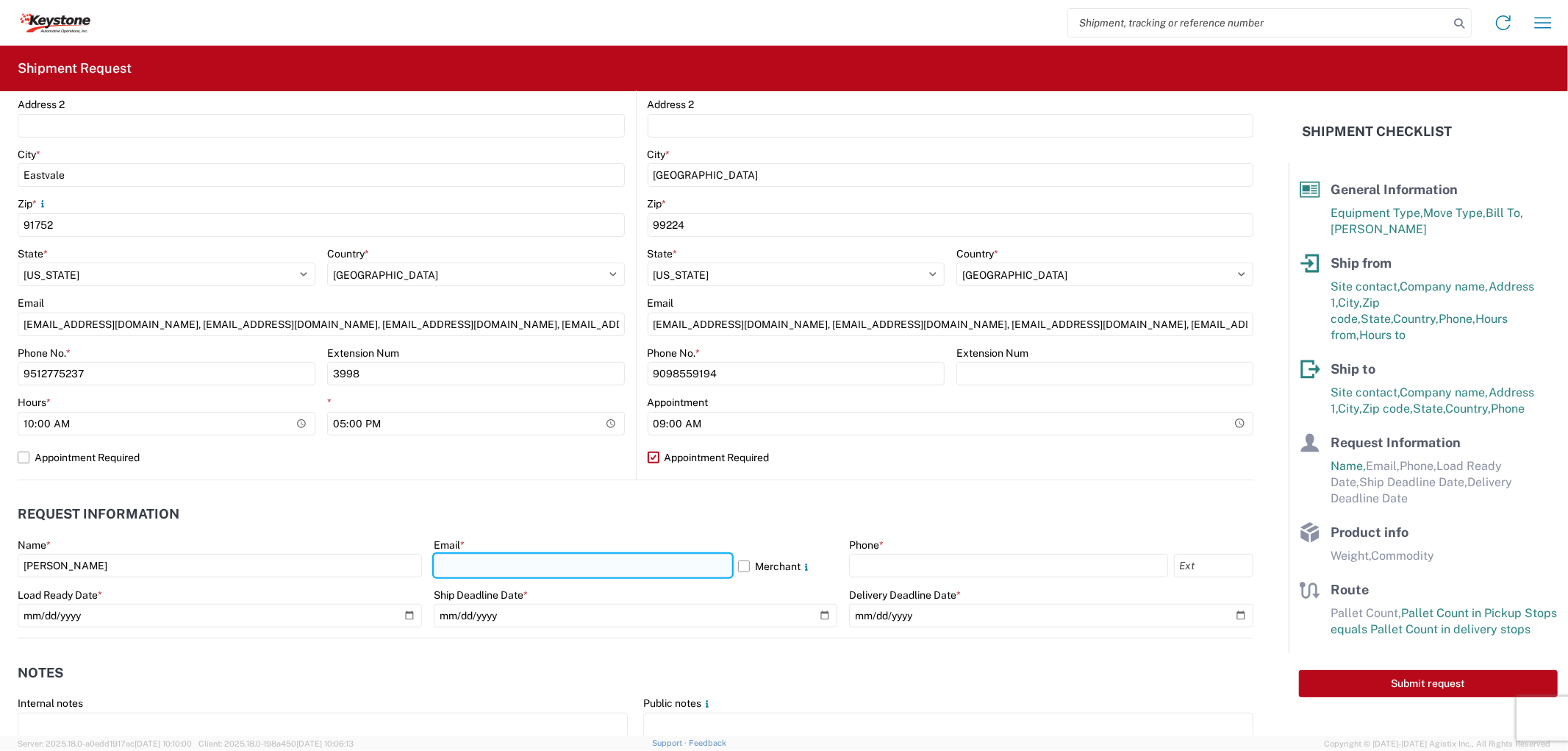
click at [476, 563] on input "text" at bounding box center [583, 565] width 299 height 24
type input "[EMAIL_ADDRESS][DOMAIN_NAME], [EMAIL_ADDRESS][DOMAIN_NAME], [EMAIL_ADDRESS][DOM…"
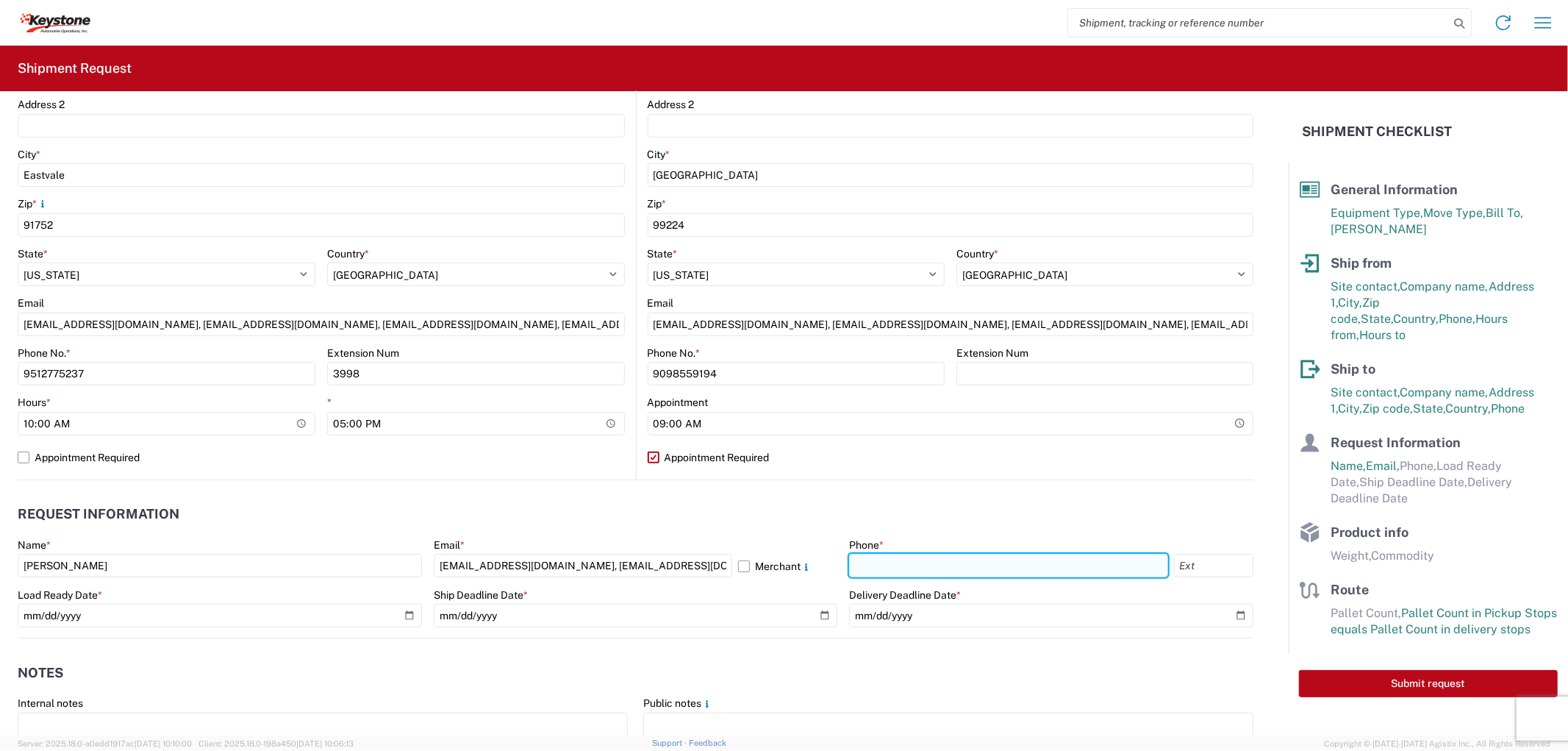
click at [974, 572] on input "text" at bounding box center [1008, 565] width 319 height 24
type input "9512775237"
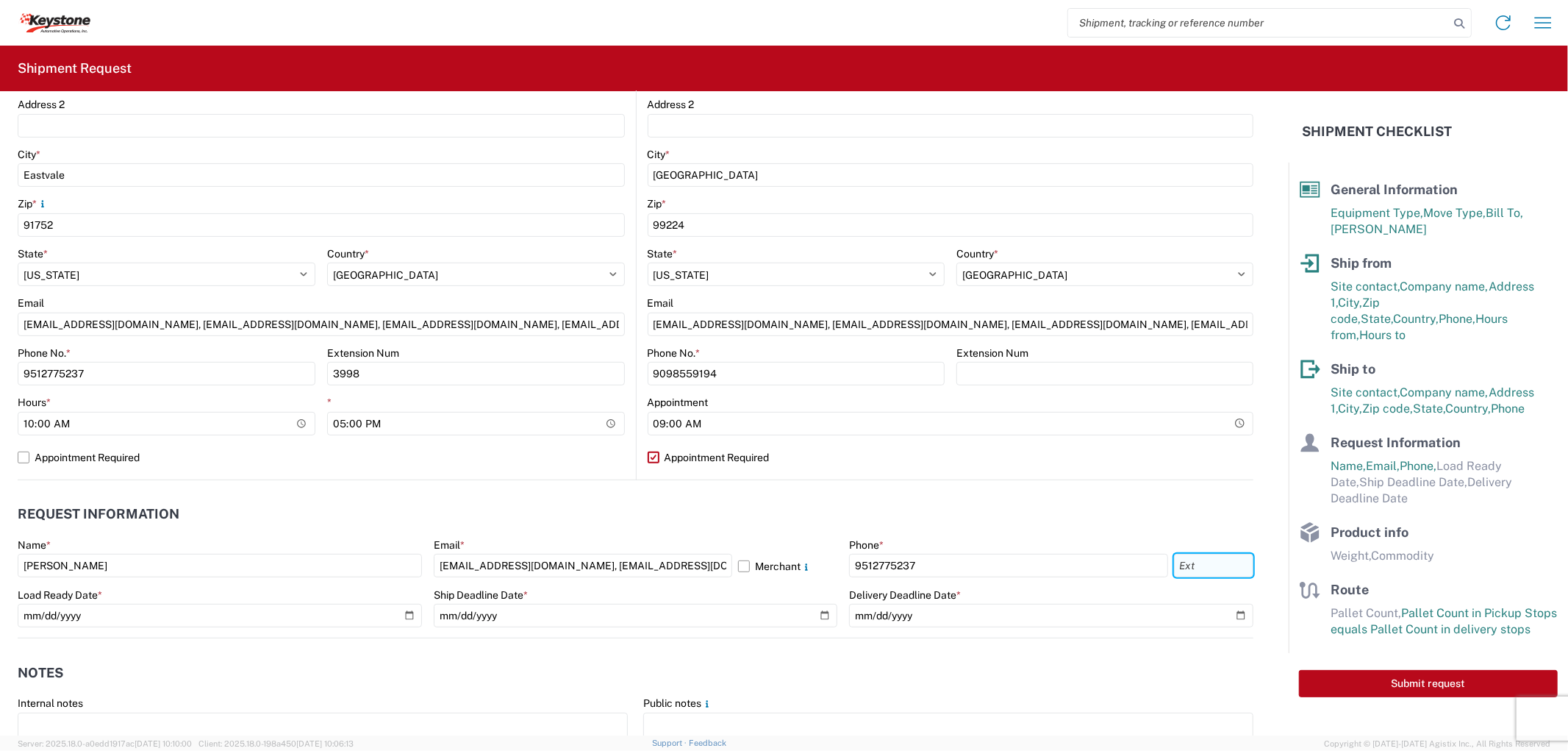
click at [1192, 564] on input "text" at bounding box center [1214, 565] width 79 height 24
type input "3998"
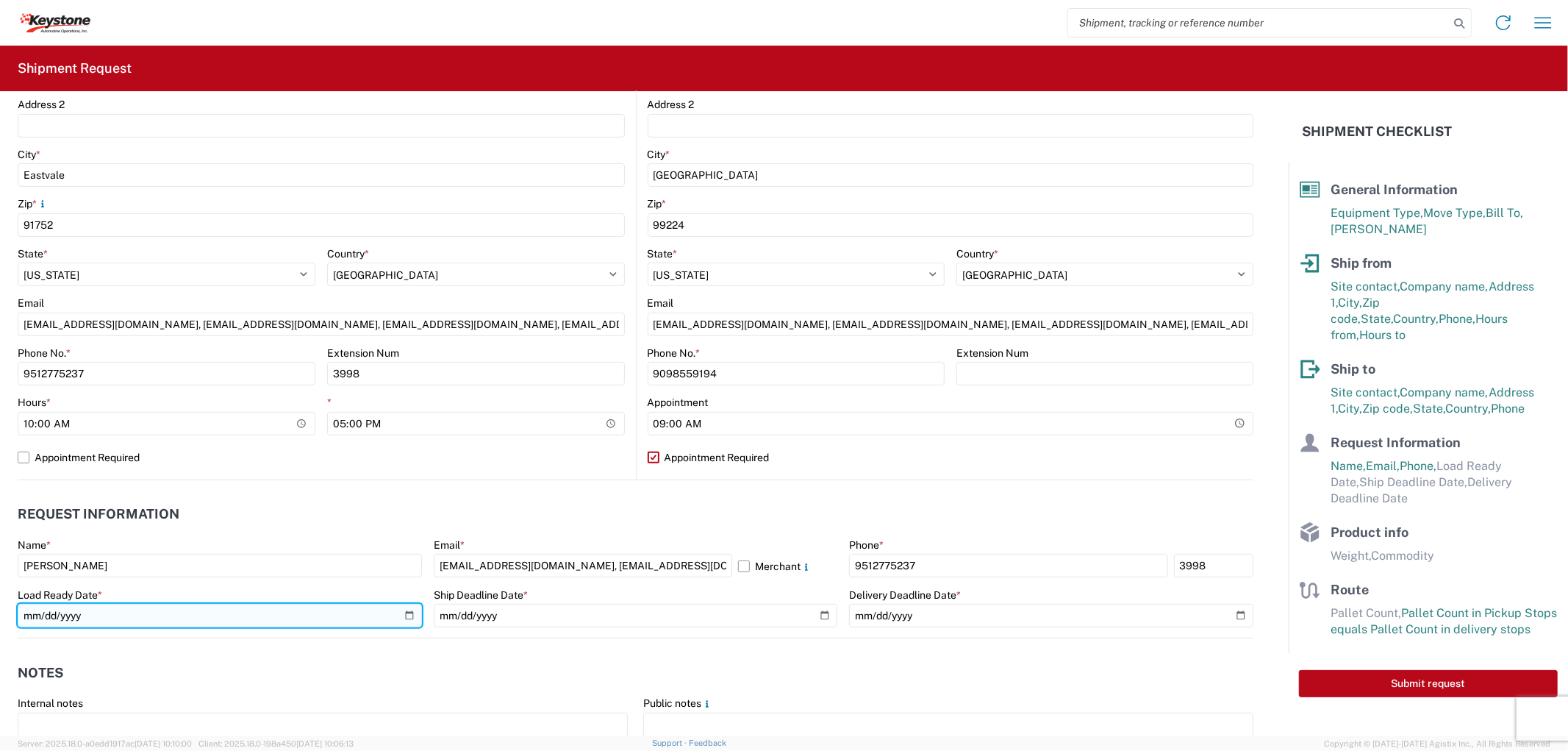
click at [158, 617] on input "date" at bounding box center [220, 615] width 404 height 24
click at [412, 615] on input "date" at bounding box center [220, 615] width 404 height 24
type input "[DATE]"
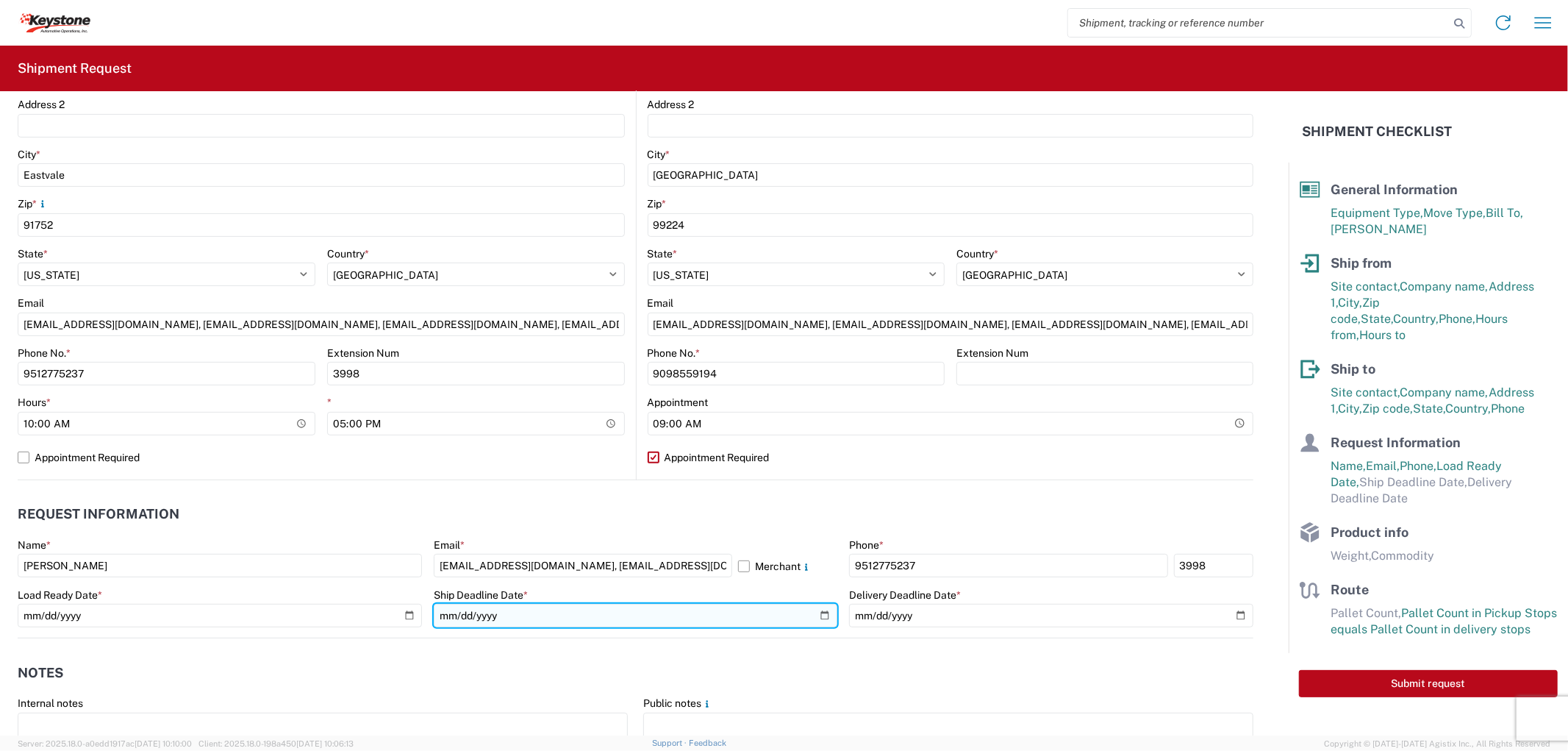
click at [813, 612] on input "date" at bounding box center [636, 615] width 404 height 24
type input "[DATE]"
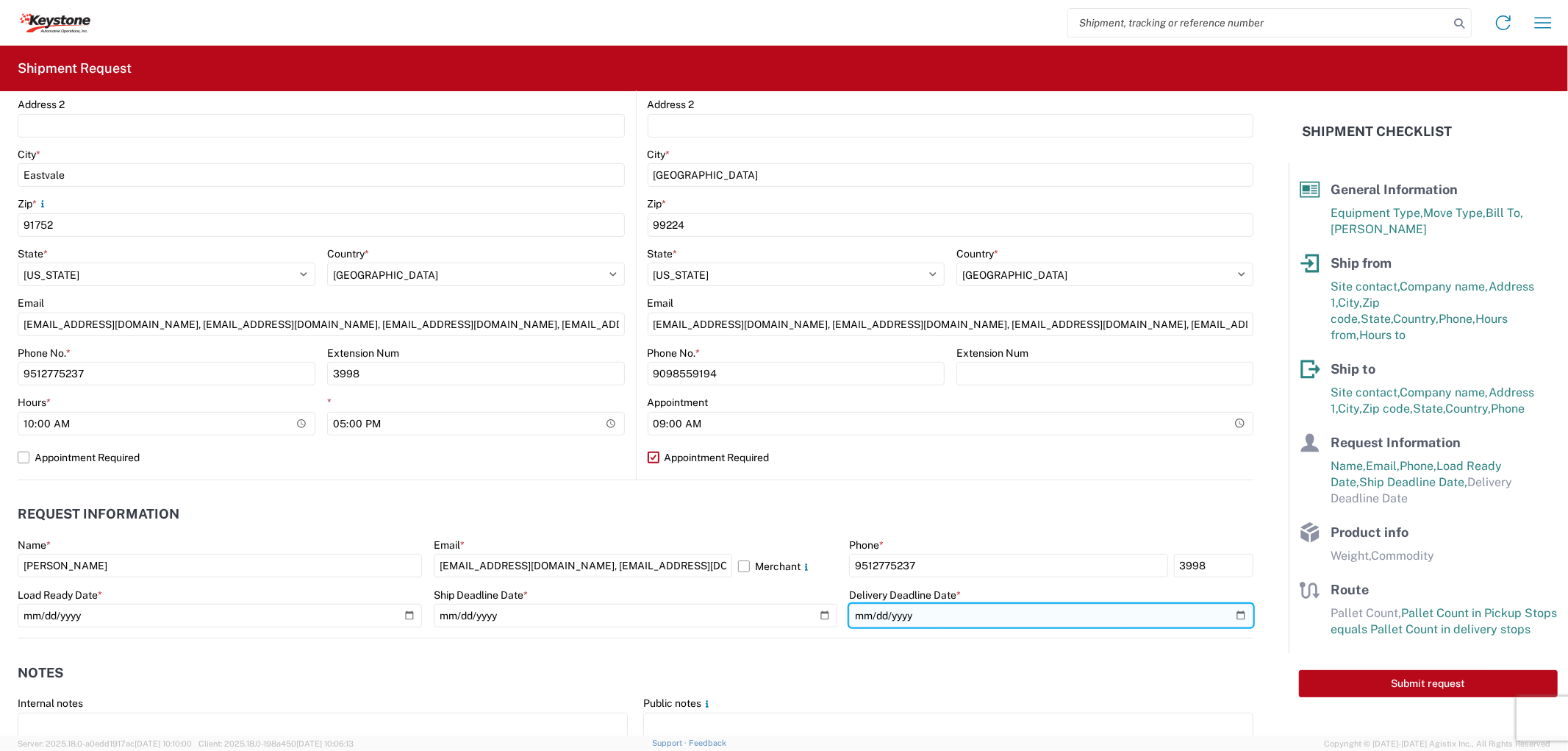
click at [1225, 612] on input "date" at bounding box center [1051, 615] width 404 height 24
type input "[DATE]"
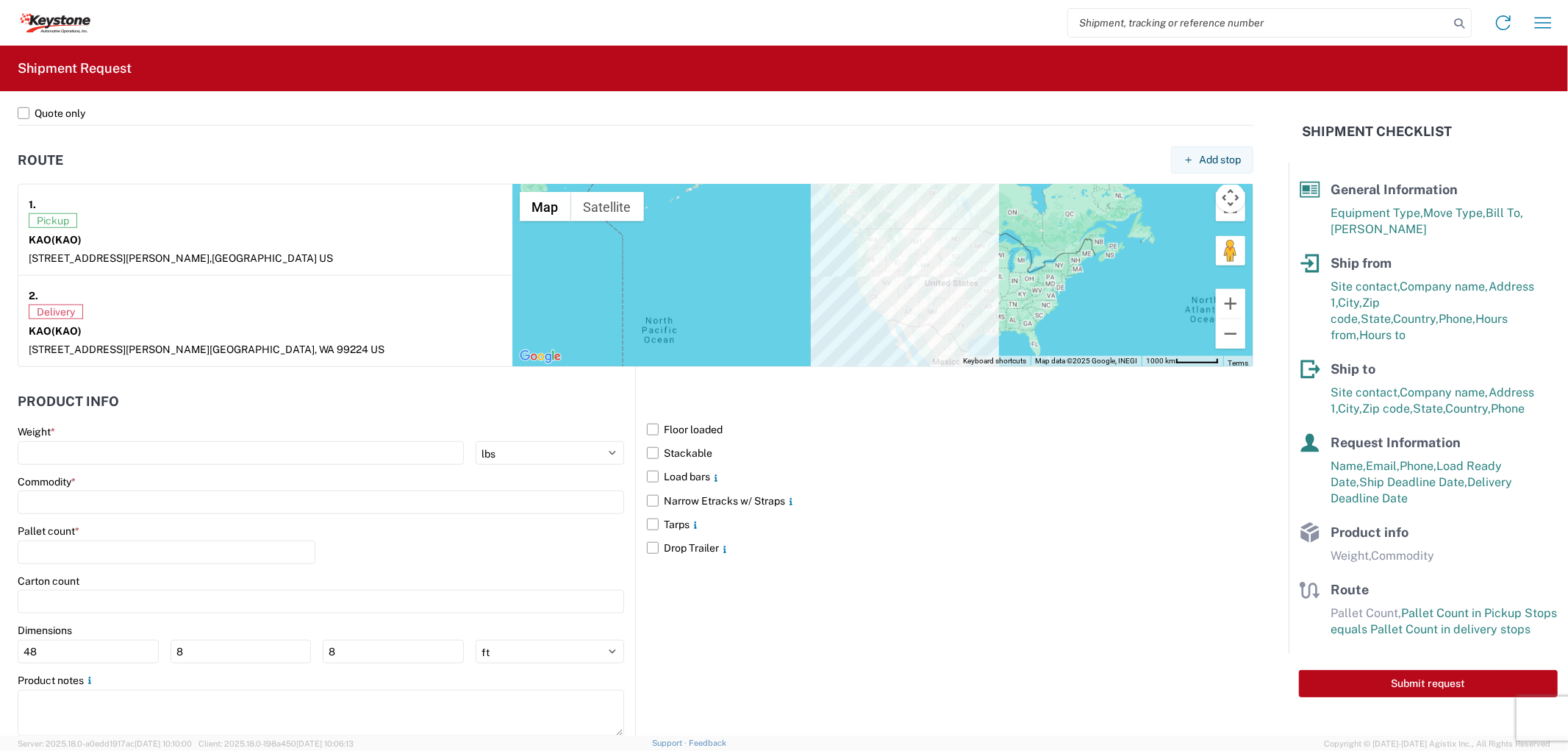
scroll to position [1120, 0]
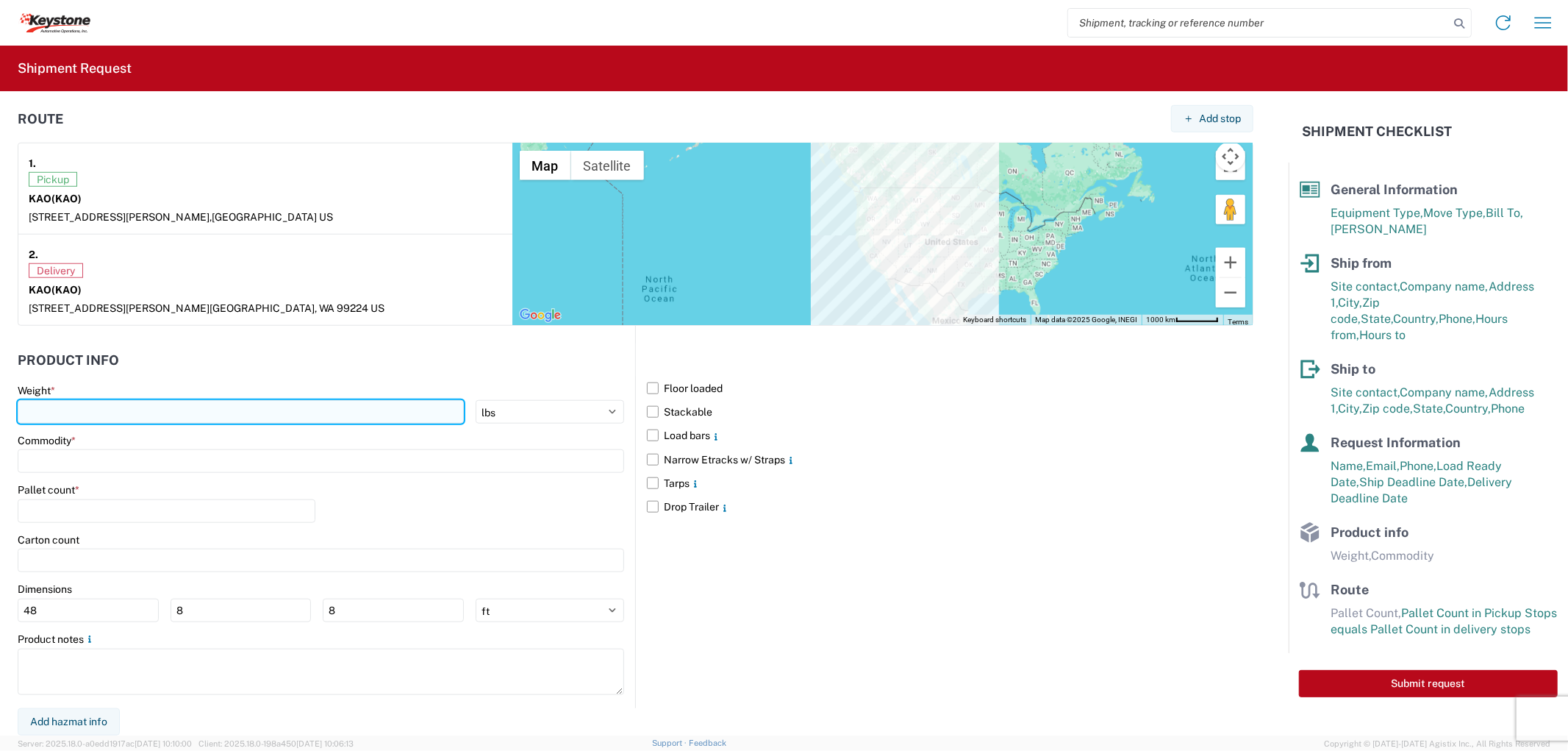
click at [149, 408] on input "number" at bounding box center [240, 412] width 446 height 24
type input "25000"
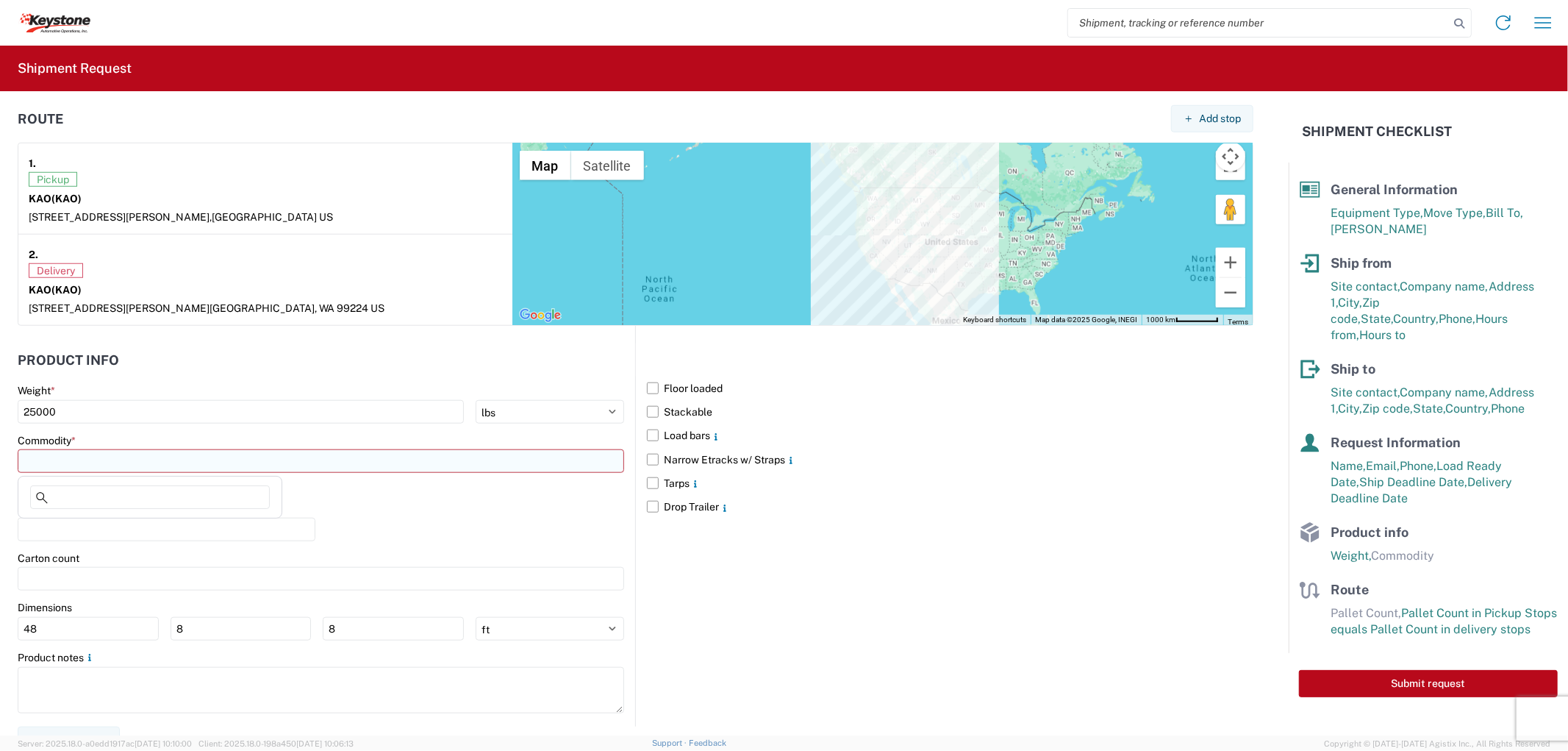
click at [81, 471] on input at bounding box center [320, 461] width 607 height 24
click at [74, 496] on input at bounding box center [150, 497] width 239 height 24
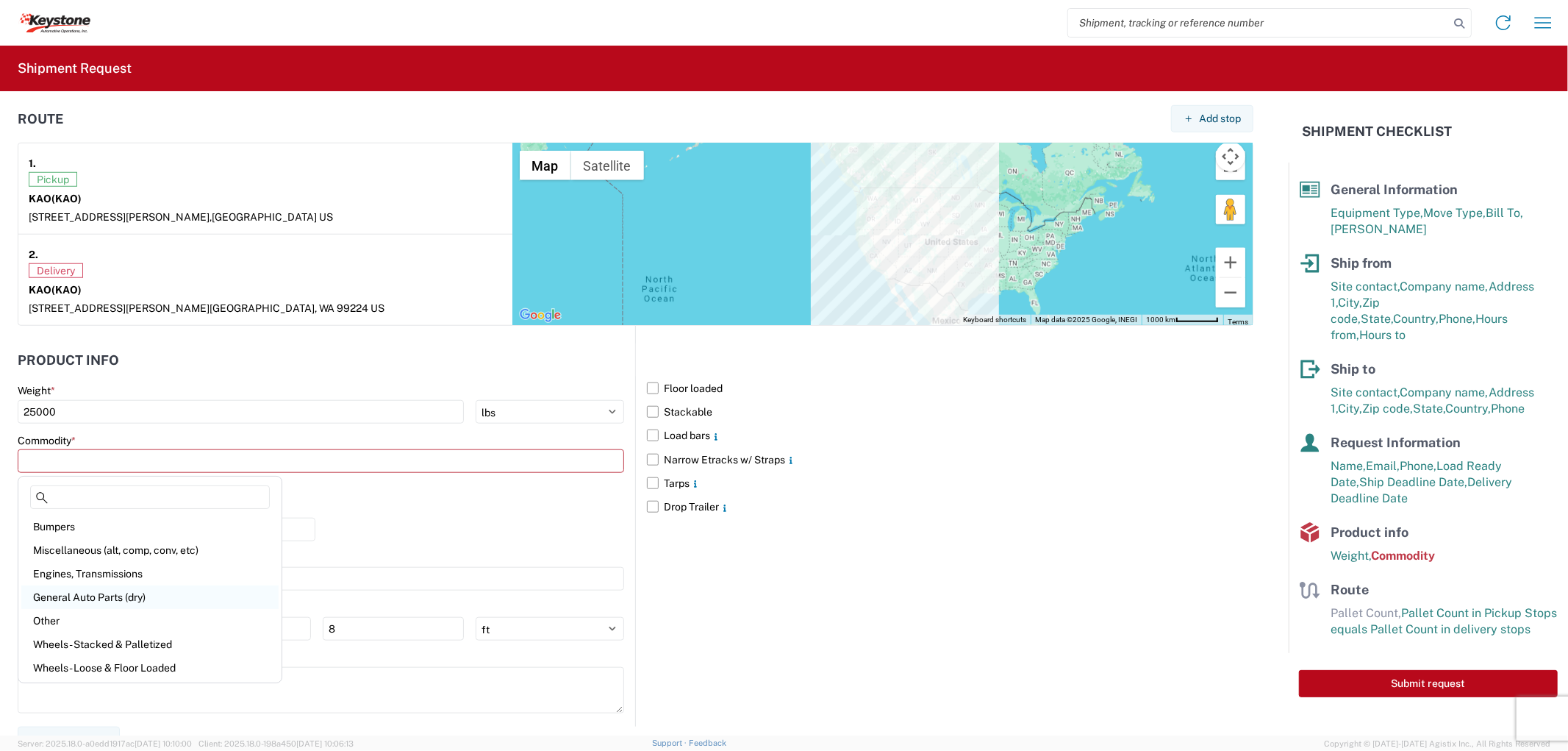
click at [57, 594] on div "General Auto Parts (dry)" at bounding box center [150, 597] width 257 height 24
type input "General Auto Parts (dry)"
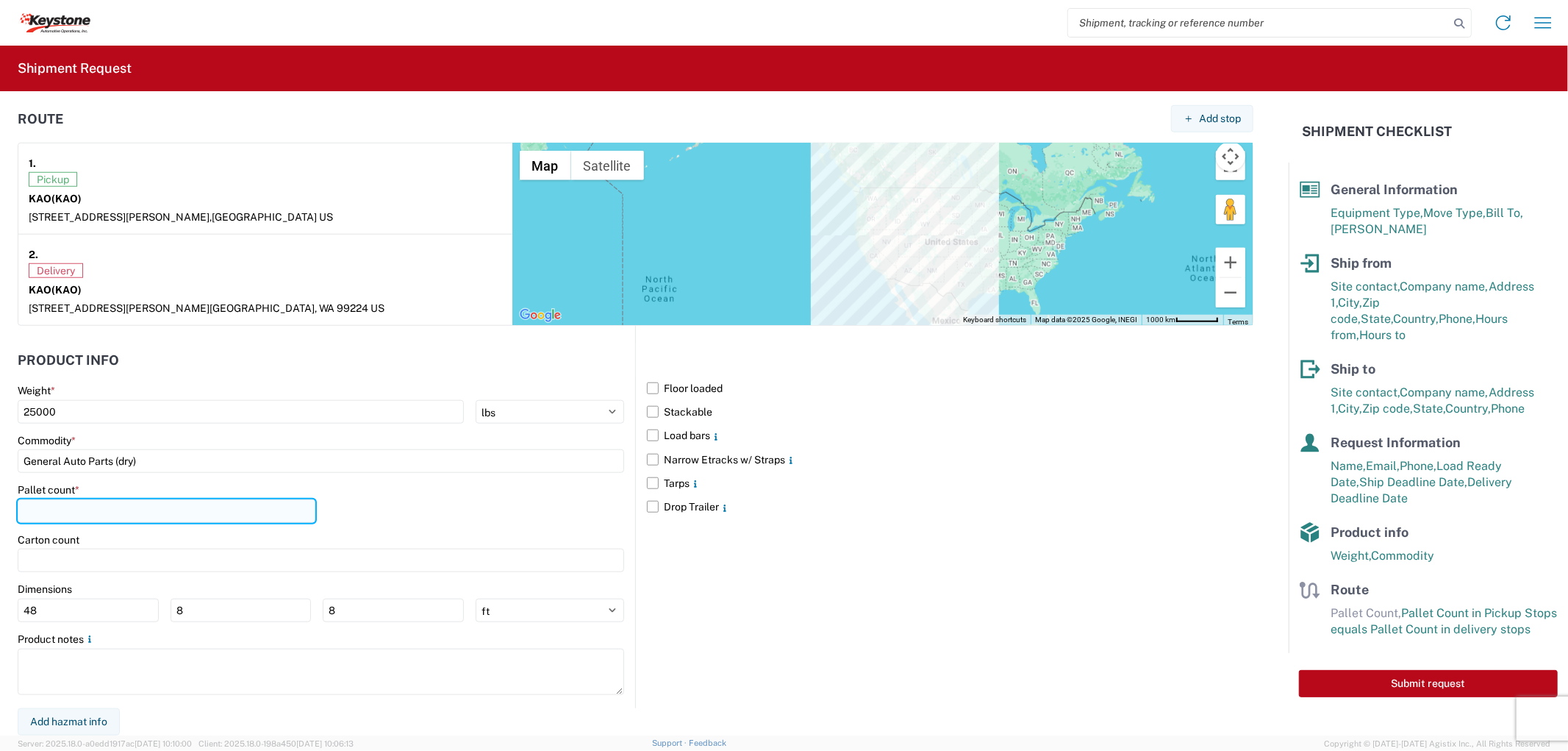
click at [72, 509] on input "number" at bounding box center [166, 511] width 298 height 24
type input "24"
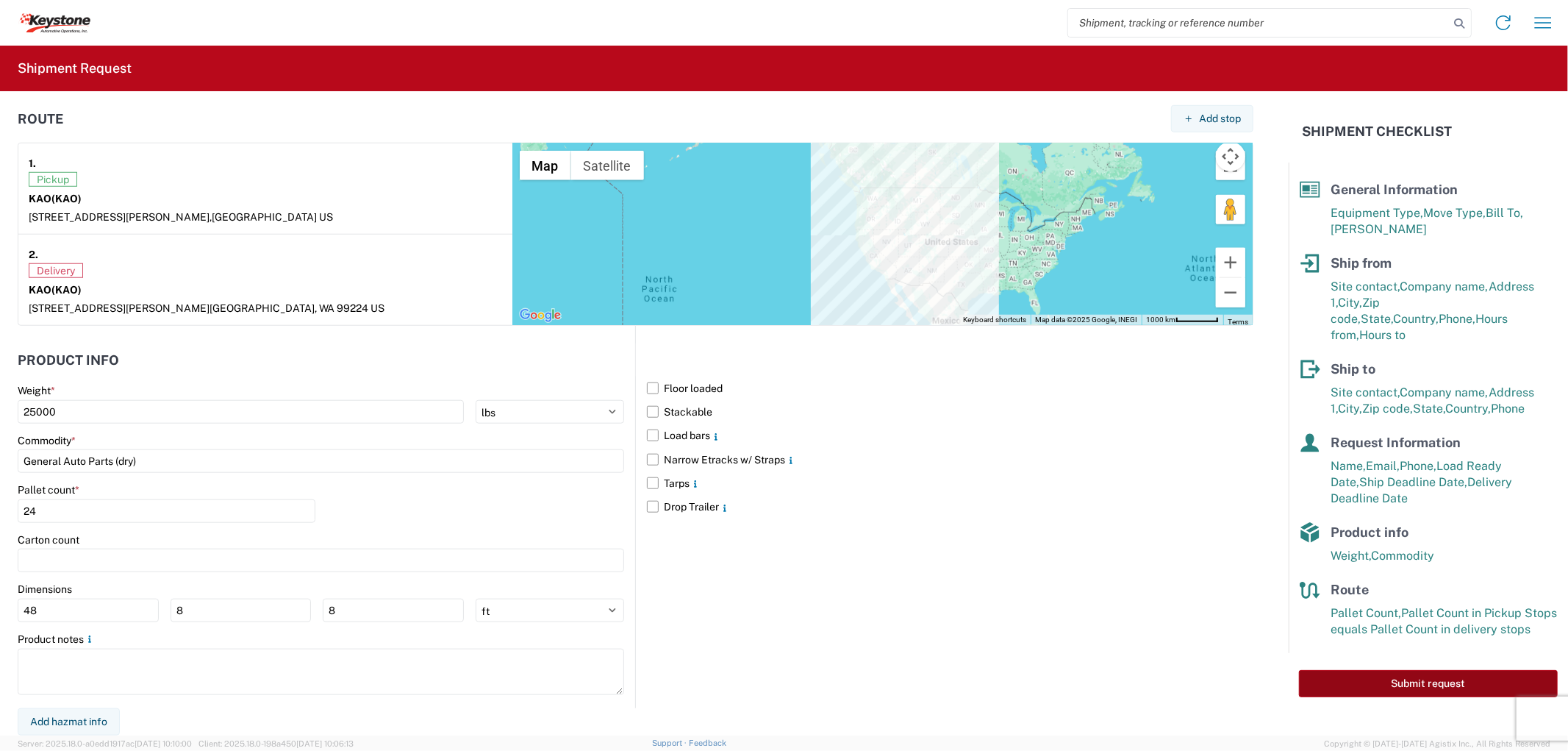
click at [1419, 670] on button "Submit request" at bounding box center [1429, 683] width 259 height 27
select select "US"
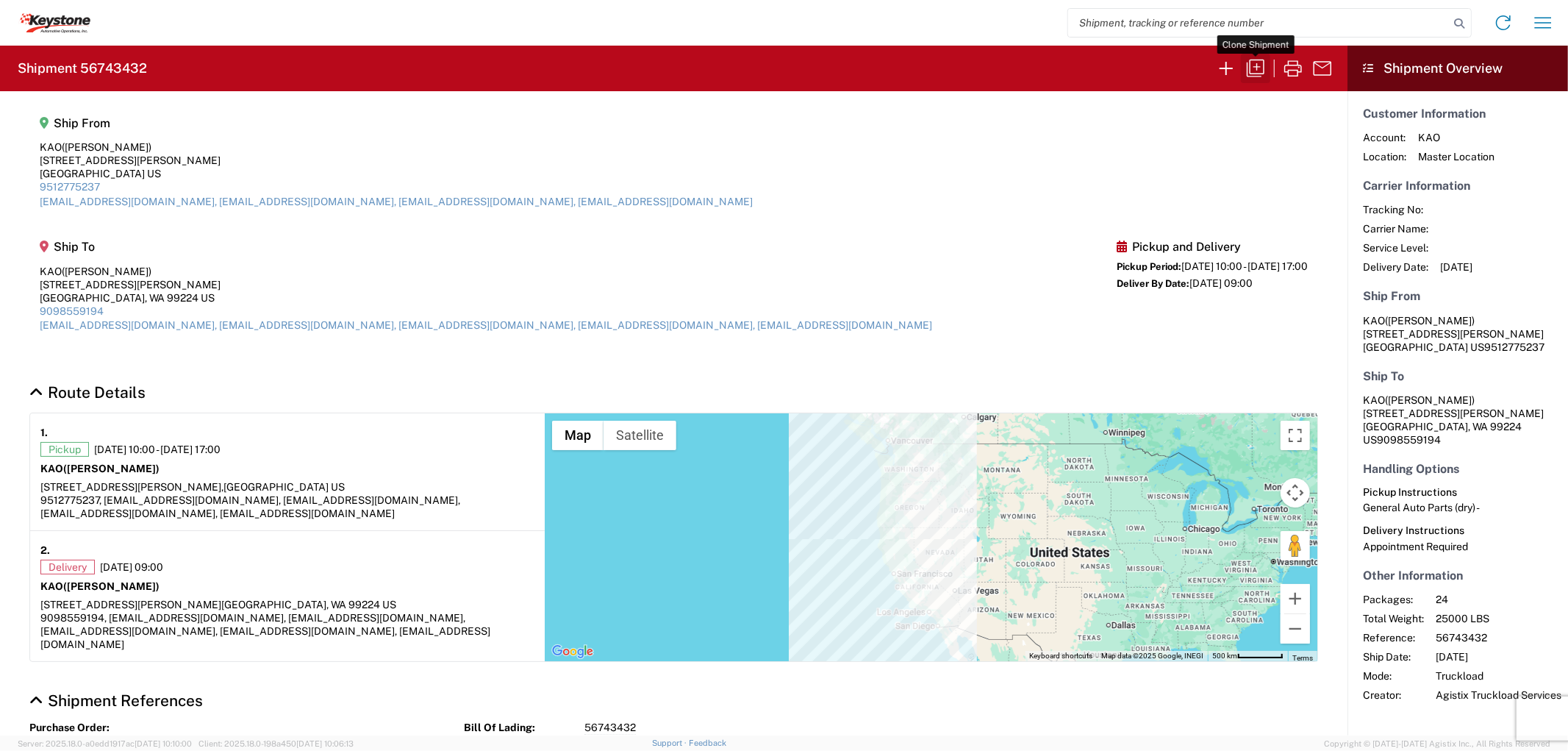
click at [1255, 64] on icon "button" at bounding box center [1255, 68] width 24 height 24
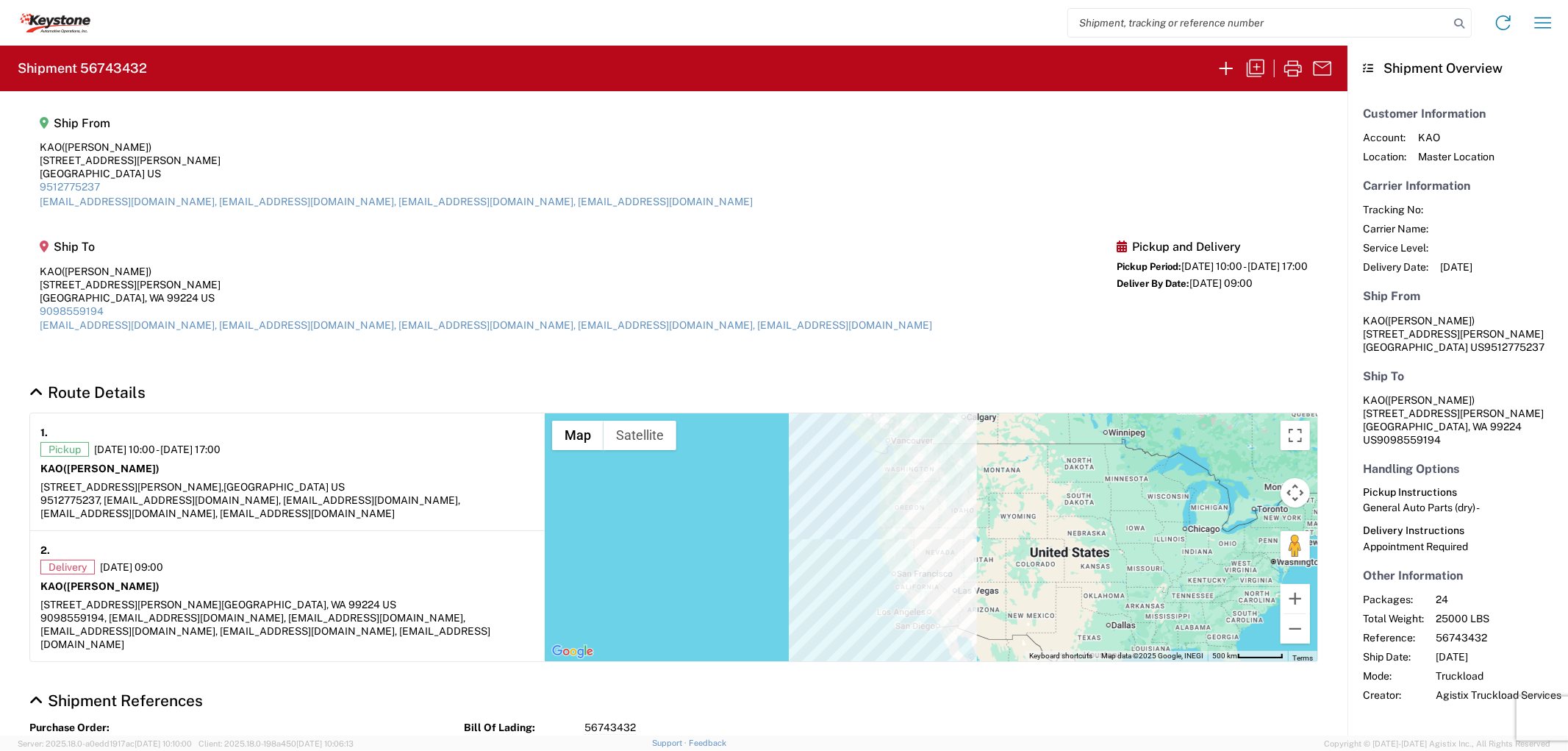
select select "FULL"
select select "US"
select select "LBS"
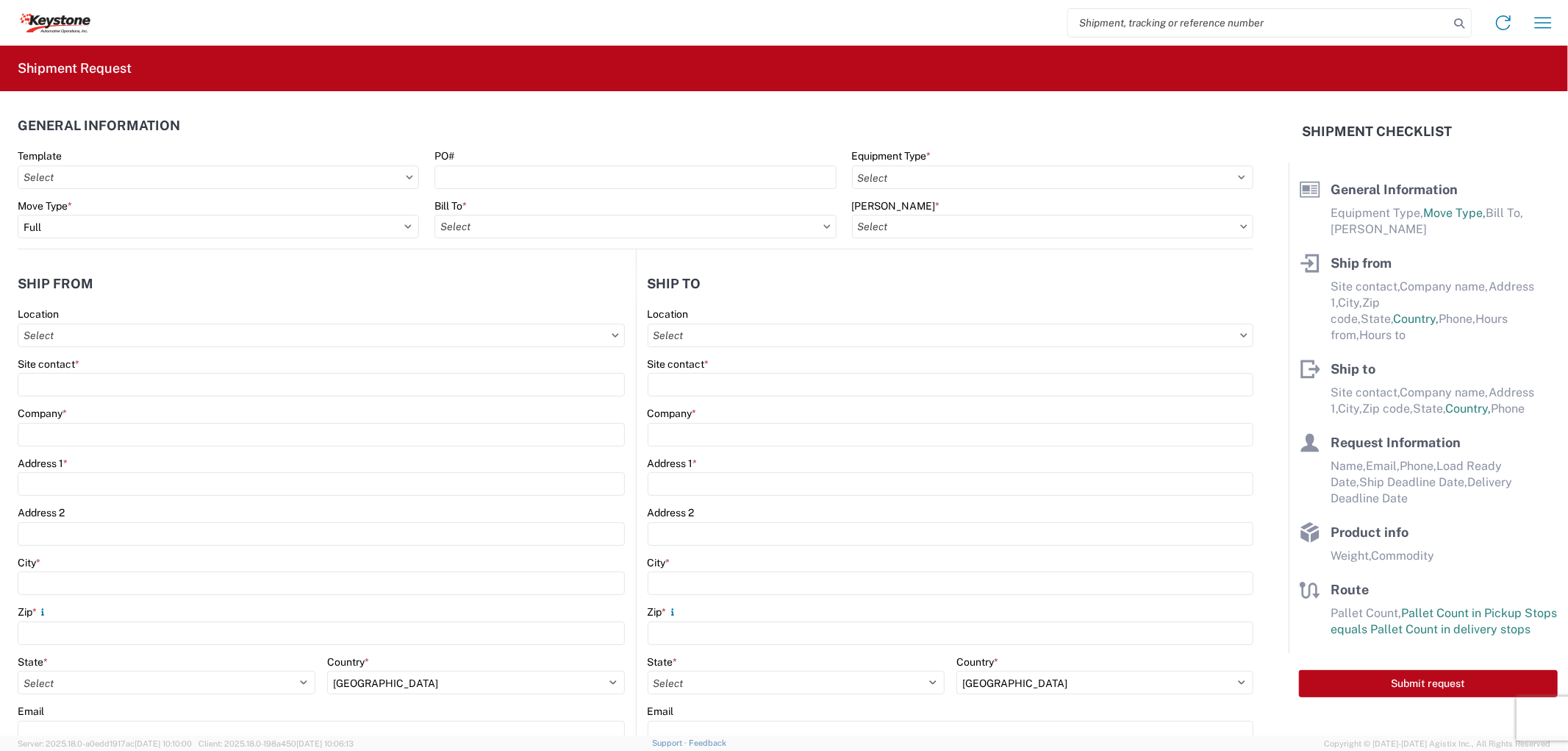
select select "STDV"
type input "[PERSON_NAME]"
type input "KAO"
type input "[STREET_ADDRESS][PERSON_NAME]"
type input "Eastvale"
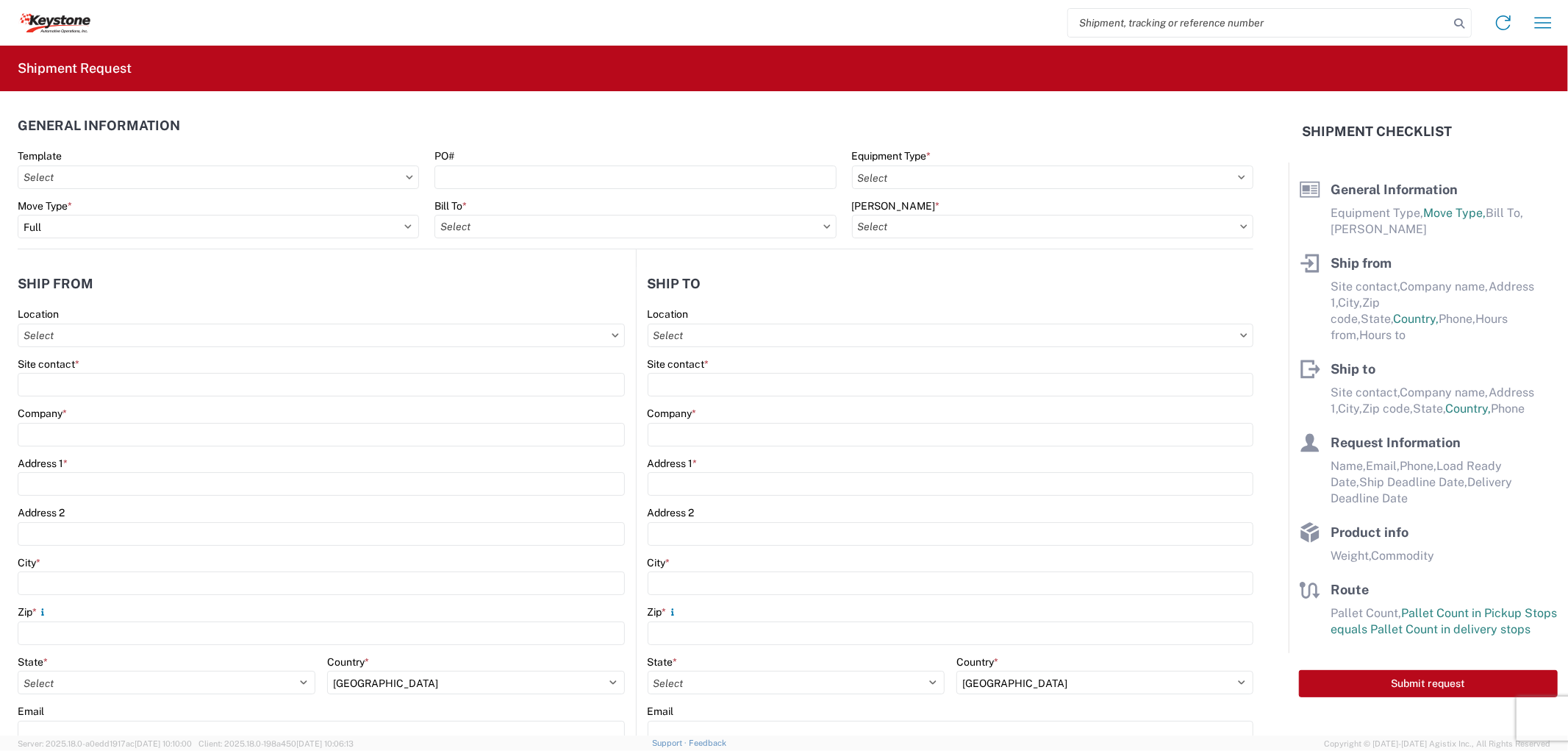
type input "91752"
type input "[EMAIL_ADDRESS][DOMAIN_NAME], [EMAIL_ADDRESS][DOMAIN_NAME], [EMAIL_ADDRESS][DOM…"
type input "[PERSON_NAME]"
type input "KAO"
type input "[STREET_ADDRESS][PERSON_NAME]"
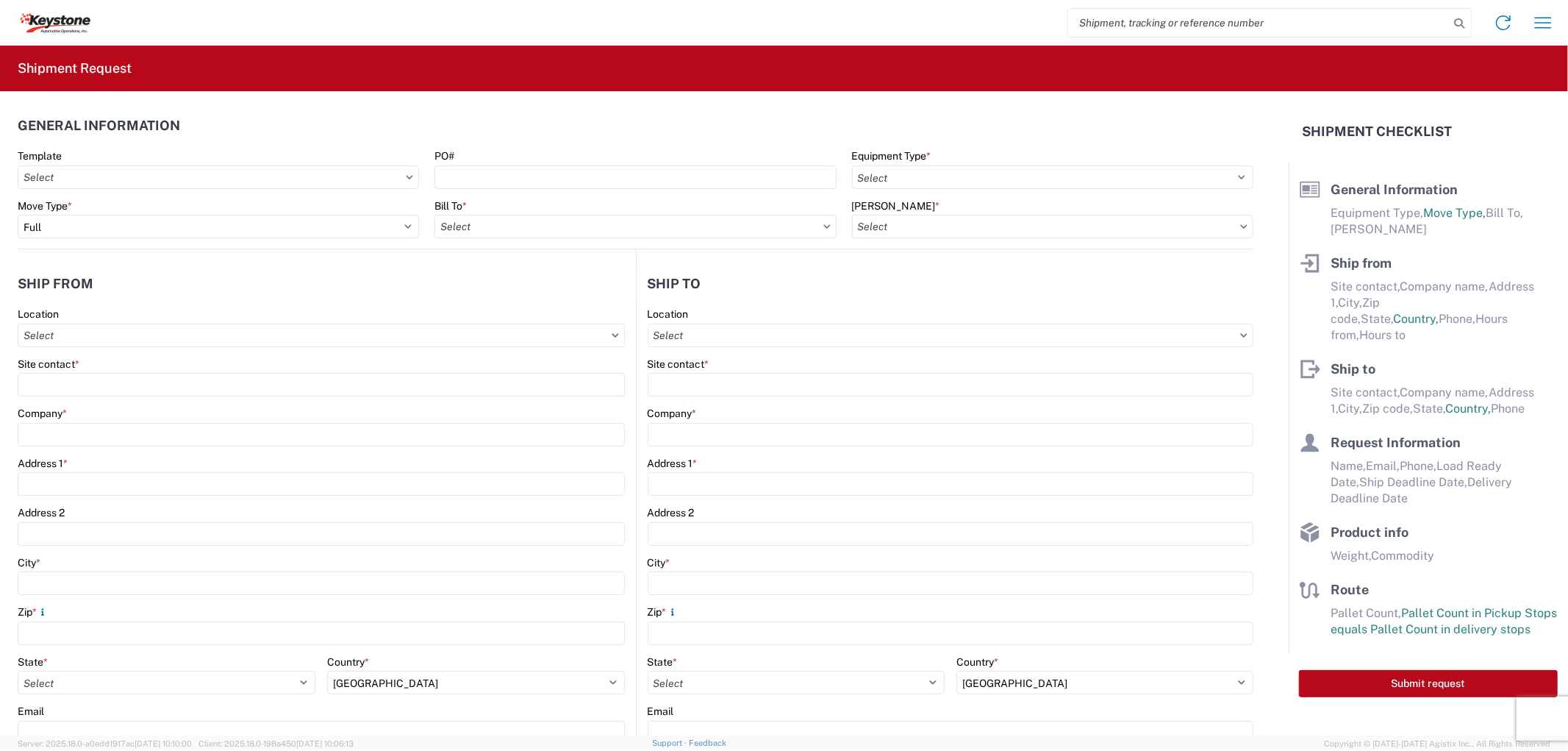
type input "[GEOGRAPHIC_DATA]"
type input "99224"
type input "[EMAIL_ADDRESS][DOMAIN_NAME], [EMAIL_ADDRESS][DOMAIN_NAME], [EMAIL_ADDRESS][DOM…"
type input "[PERSON_NAME]"
type input "[EMAIL_ADDRESS][DOMAIN_NAME], [EMAIL_ADDRESS][DOMAIN_NAME], [EMAIL_ADDRESS][DOM…"
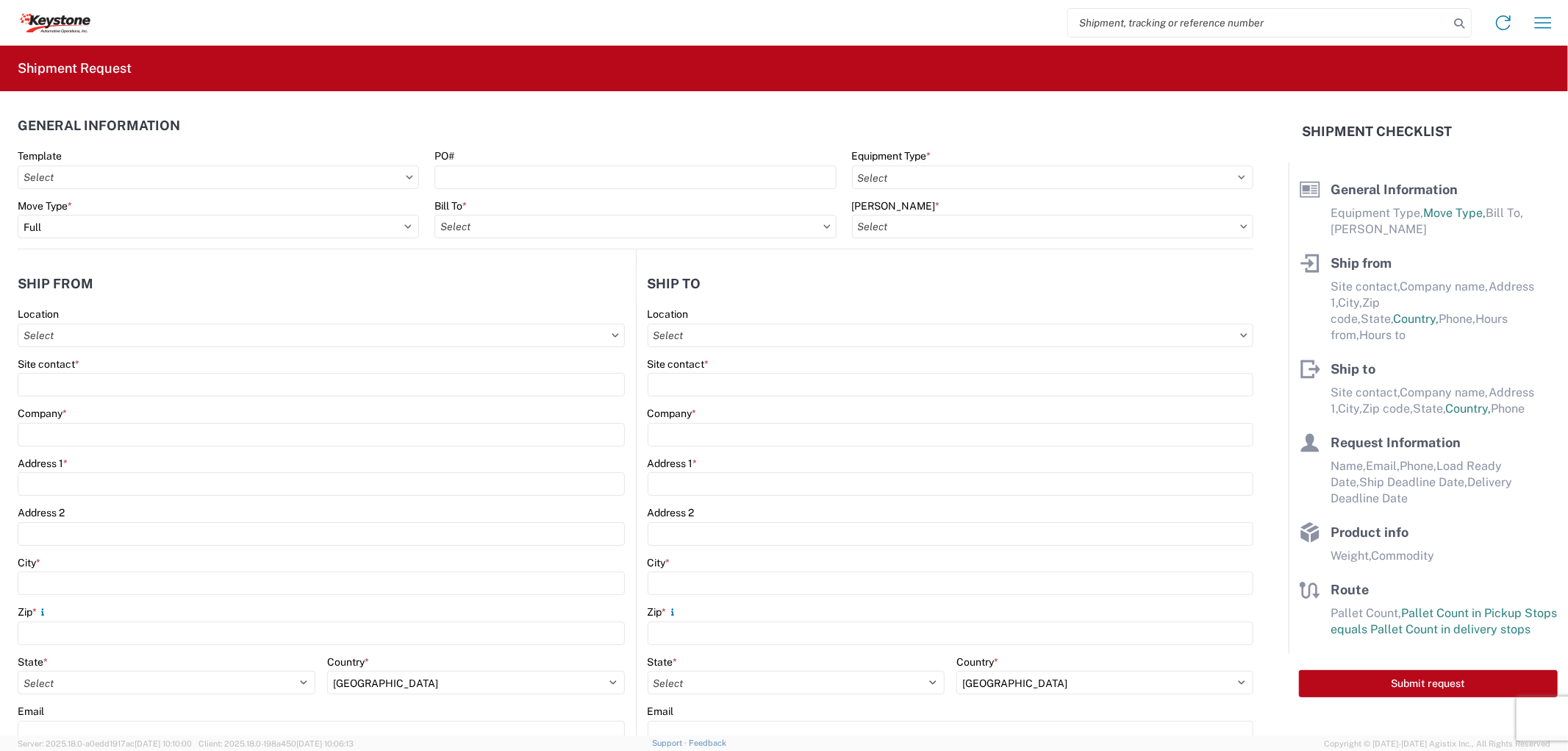
type input "9512775237"
type input "[DATE]"
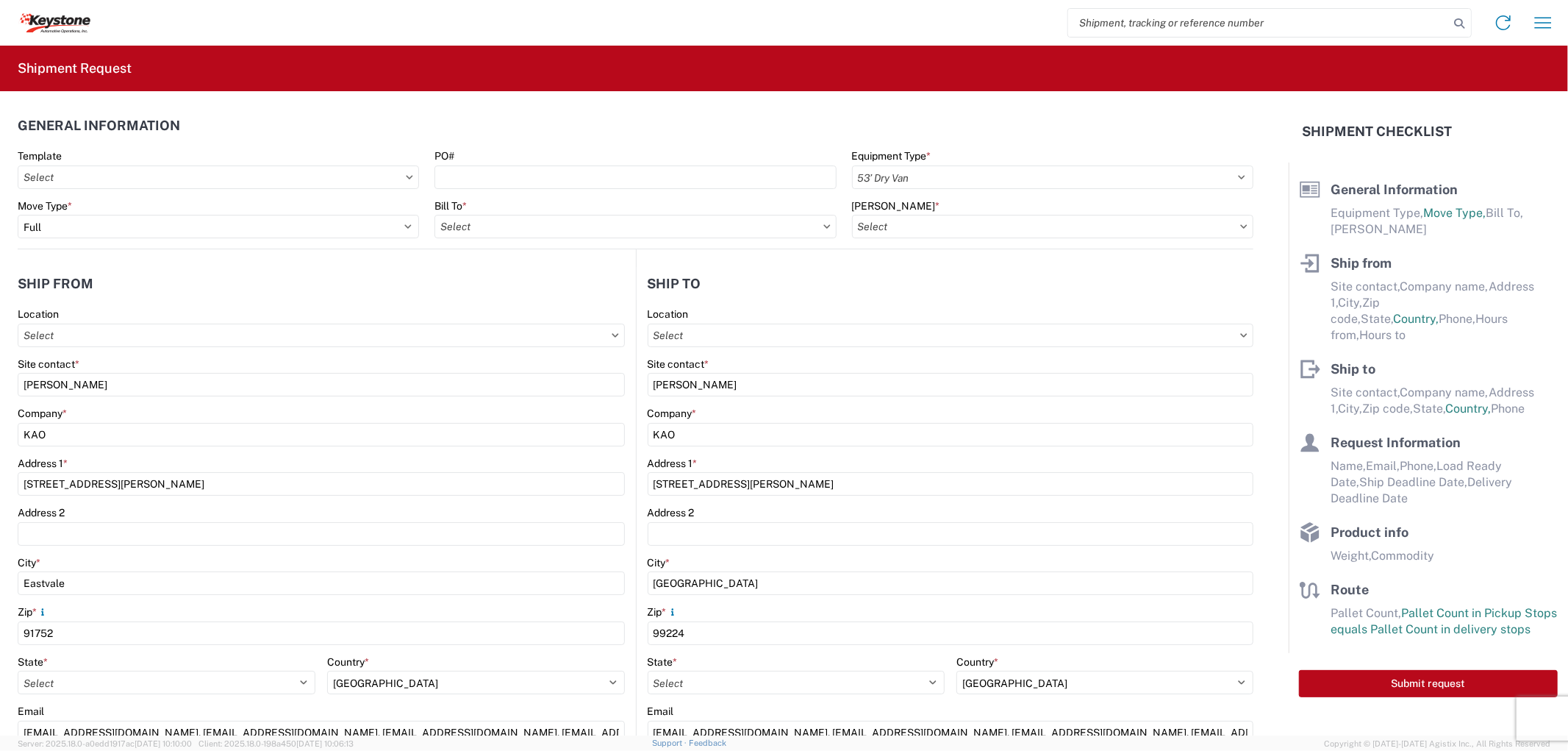
type input "25000"
type input "General Auto Parts (dry)"
type input "24"
type input "0"
type input "8614-6300-66012-0000 - 8614 Transfers, 8614-6300-66012-0000 - 8614 Transfers"
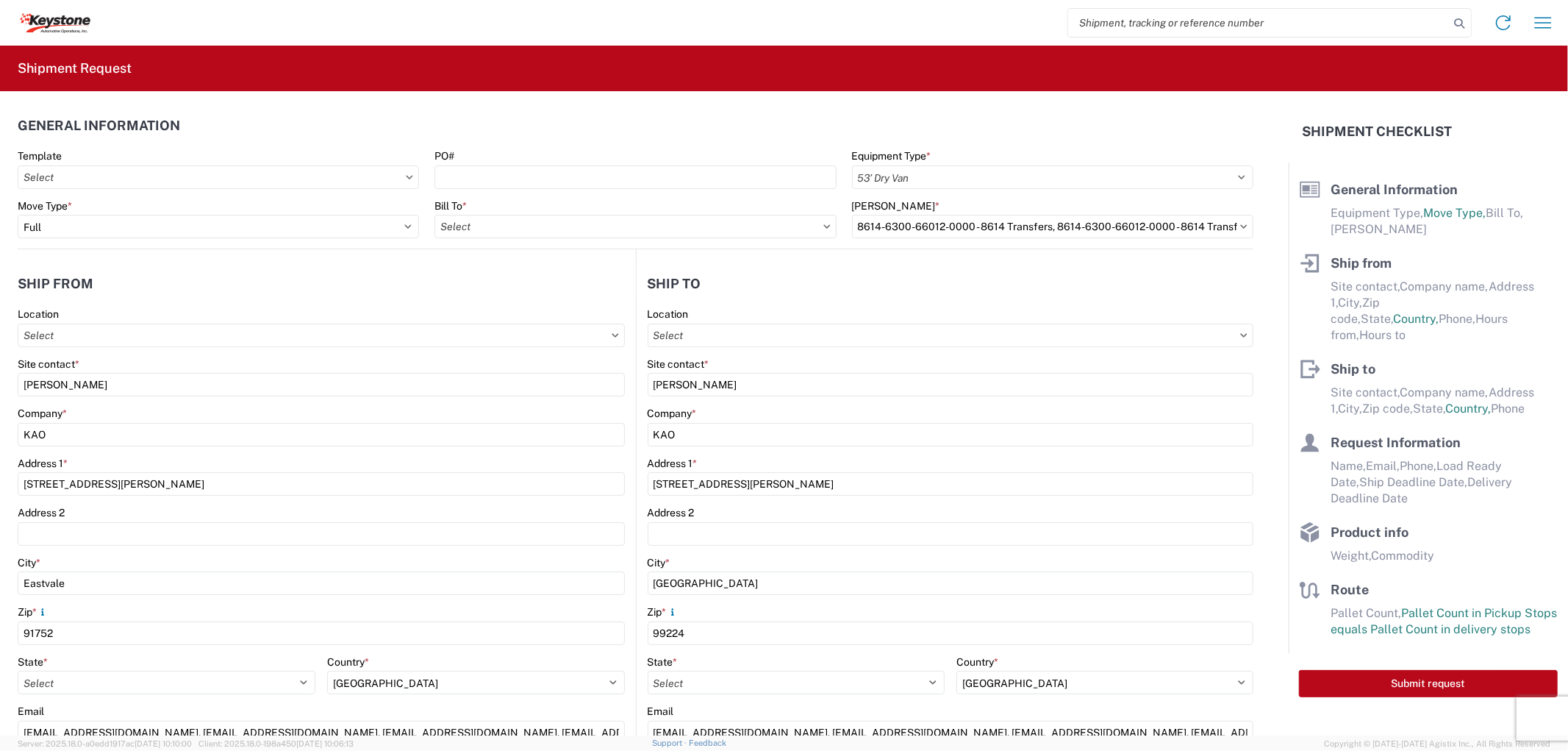
select select "US"
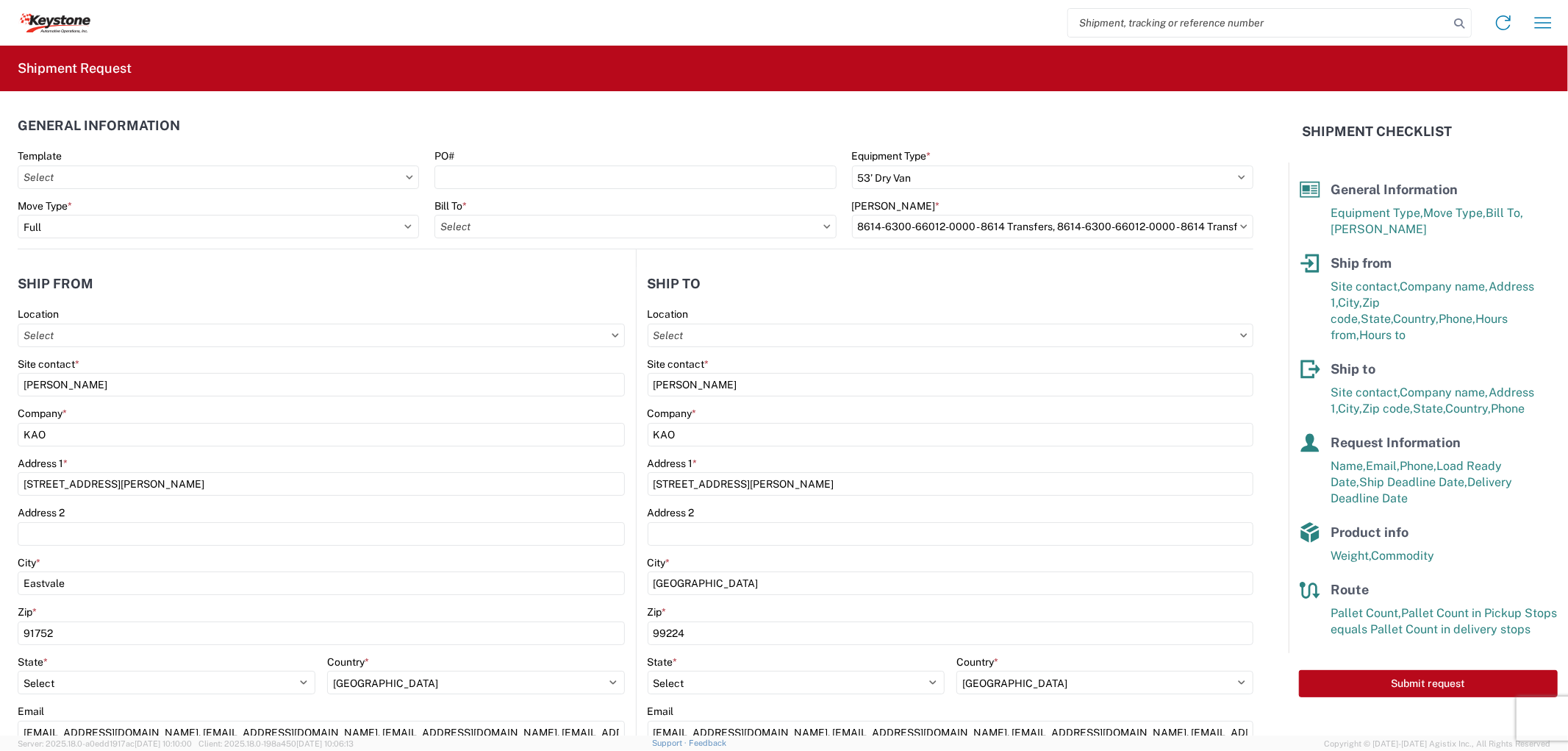
type input "8614 - [GEOGRAPHIC_DATA] - [GEOGRAPHIC_DATA], [GEOGRAPHIC_DATA]"
type input "8605 - [PERSON_NAME], [GEOGRAPHIC_DATA] - [PERSON_NAME] Warehouse"
type input "8614 - [GEOGRAPHIC_DATA] - [GEOGRAPHIC_DATA], [GEOGRAPHIC_DATA]"
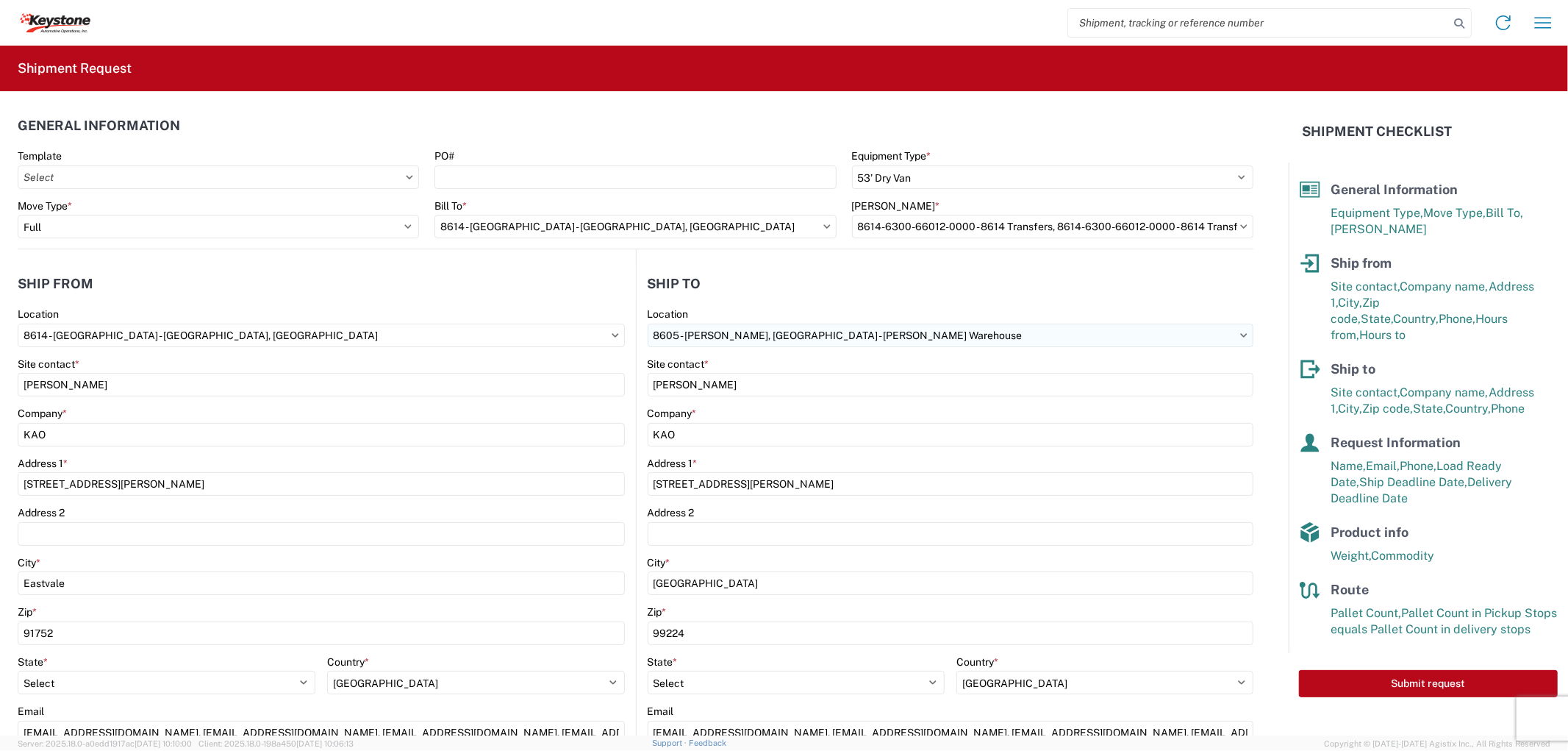
click at [680, 334] on input "8605 - [PERSON_NAME], [GEOGRAPHIC_DATA] - [PERSON_NAME] Warehouse" at bounding box center [951, 335] width 607 height 24
type input "8404"
click at [713, 429] on div "8404 - [PERSON_NAME] Warehouse" at bounding box center [773, 424] width 257 height 24
type input "8404 - [PERSON_NAME] Warehouse"
type input "[STREET_ADDRESS]"
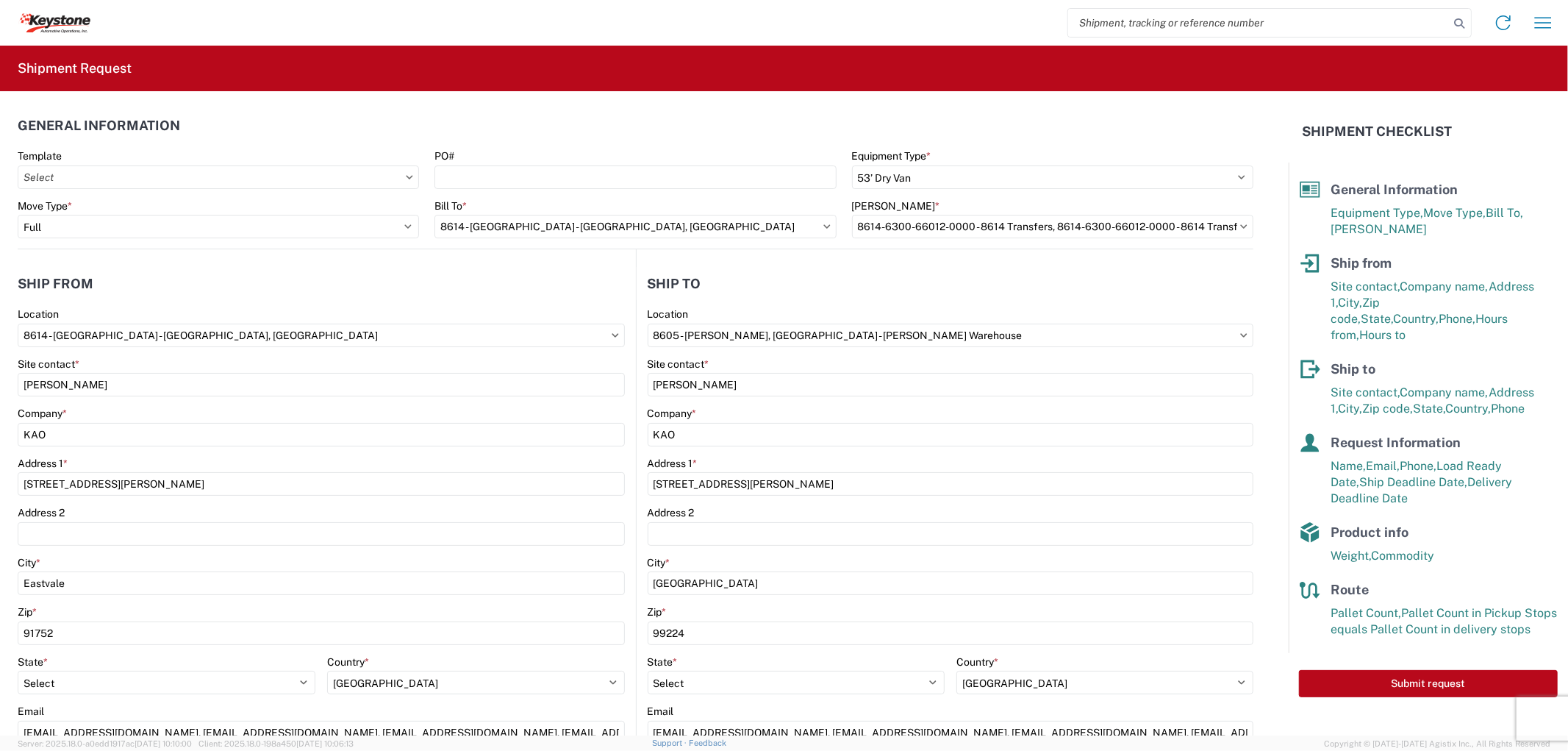
type input "Suite 100"
type input "[PERSON_NAME]"
type input "75038"
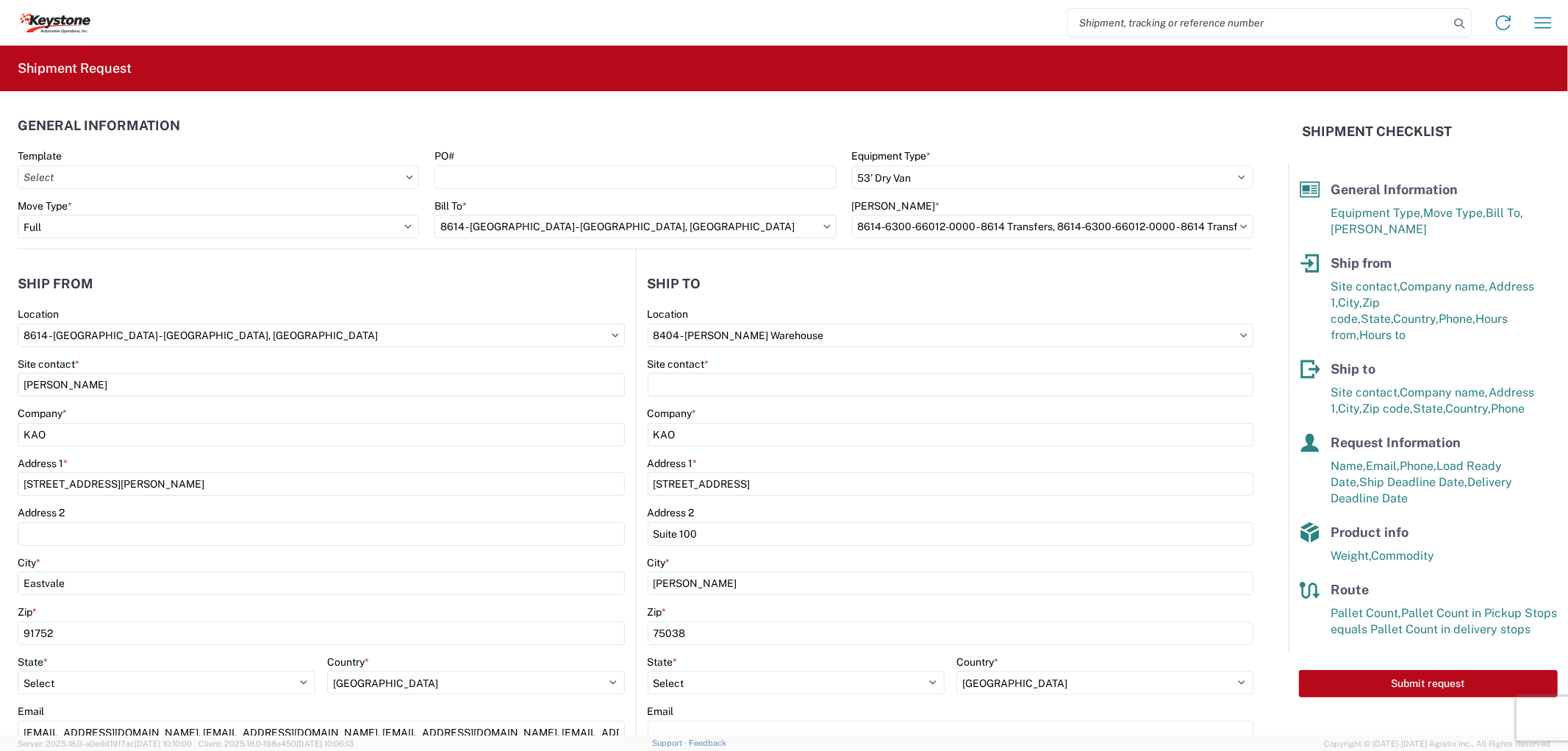
select select "US"
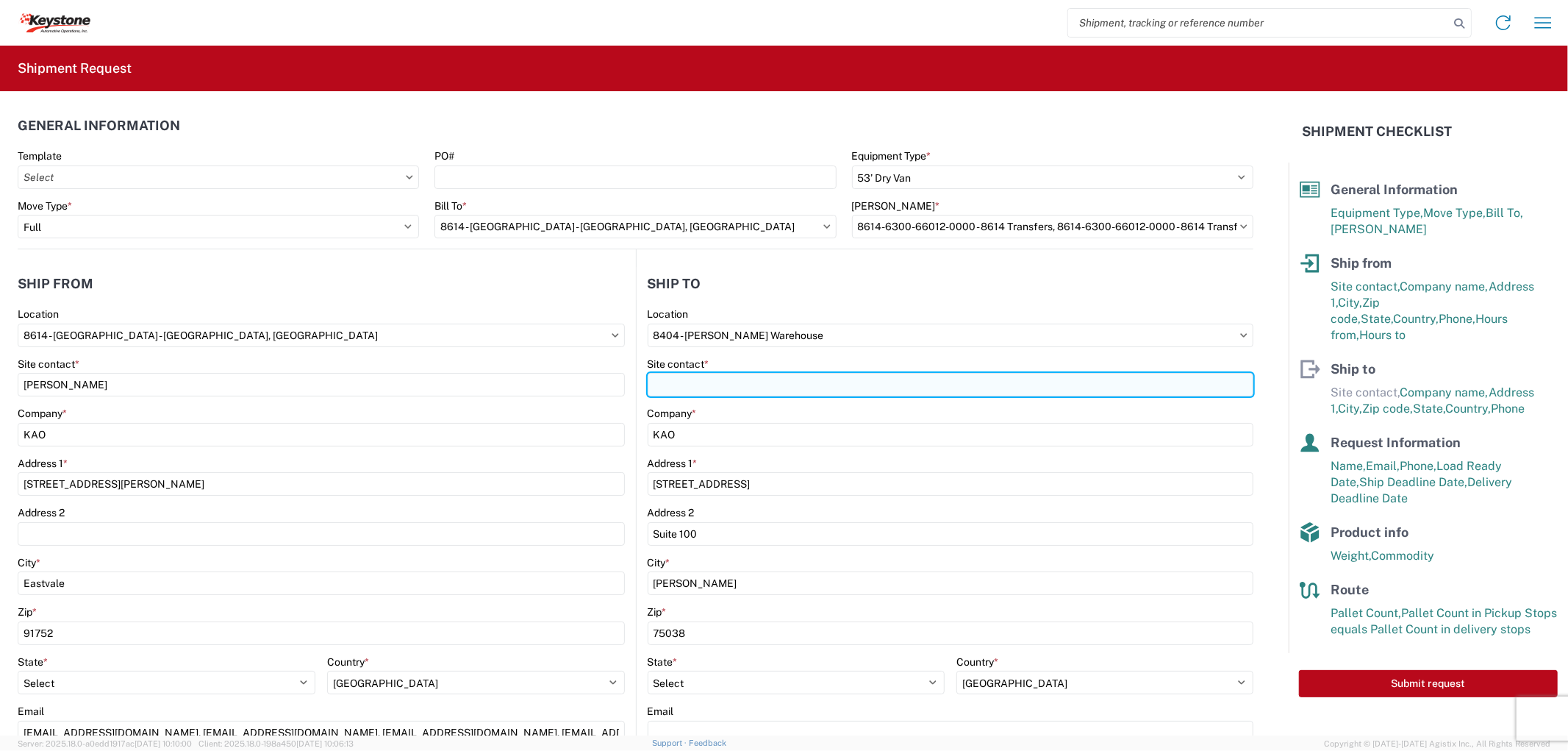
click at [708, 384] on input "Site contact *" at bounding box center [951, 385] width 607 height 24
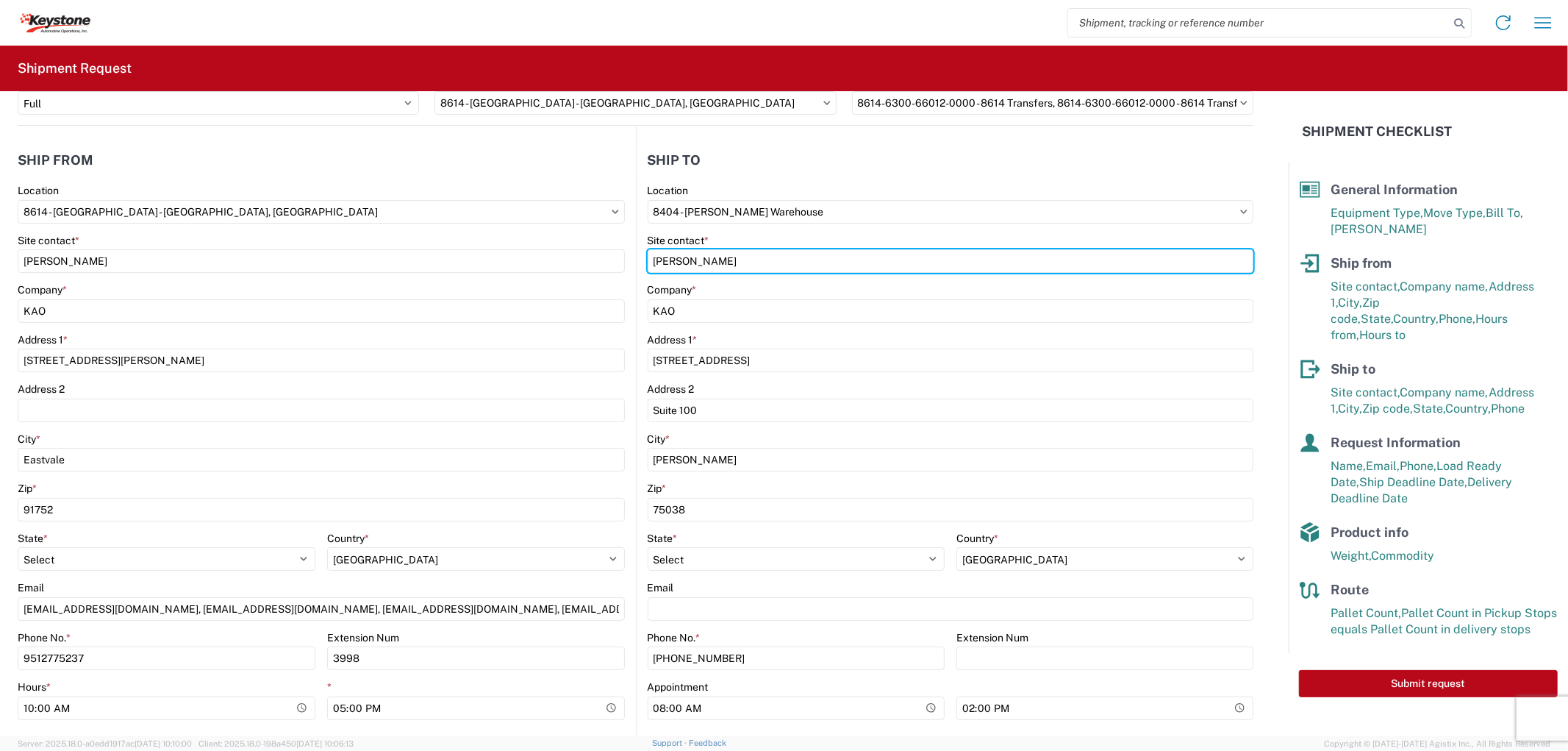
scroll to position [163, 0]
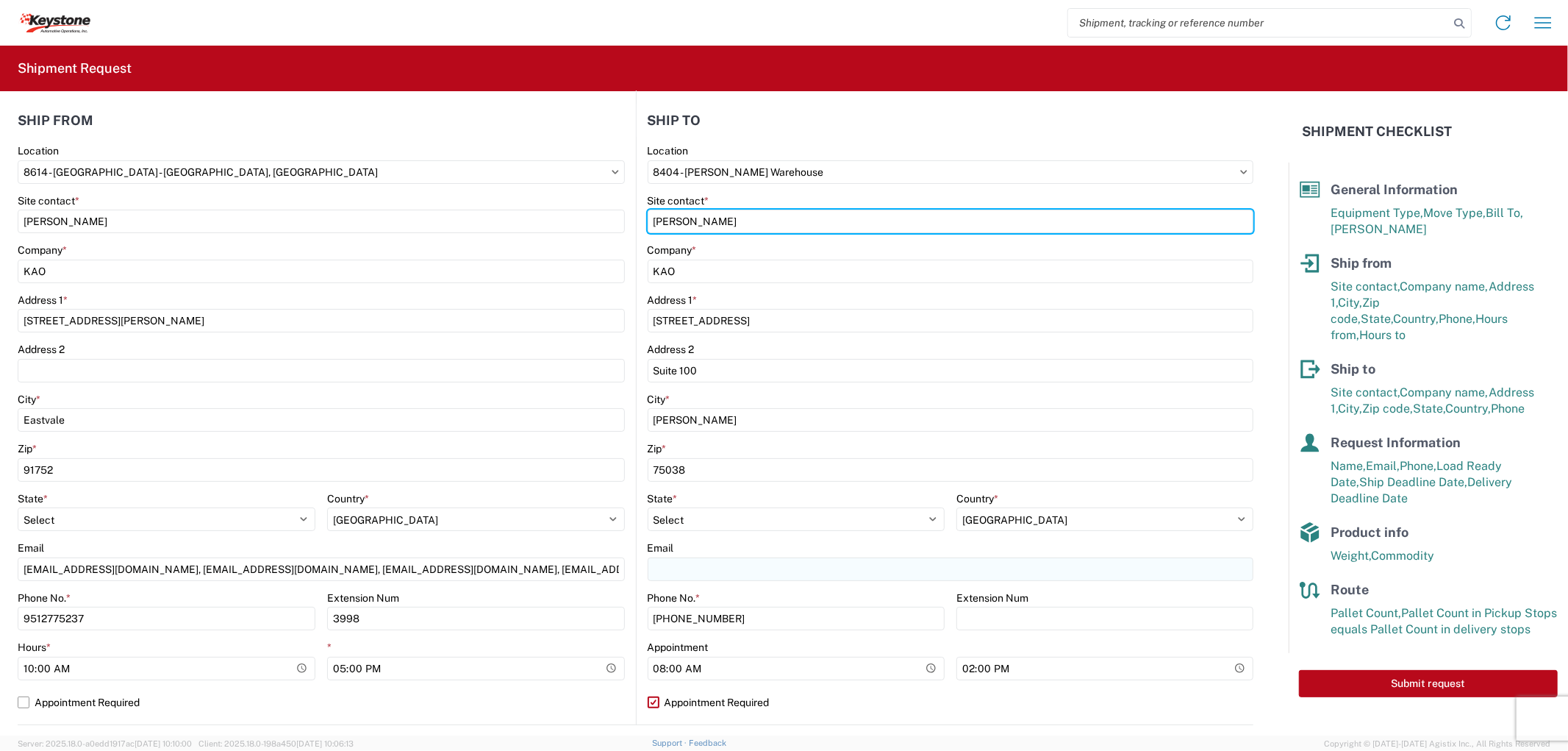
type input "[PERSON_NAME]"
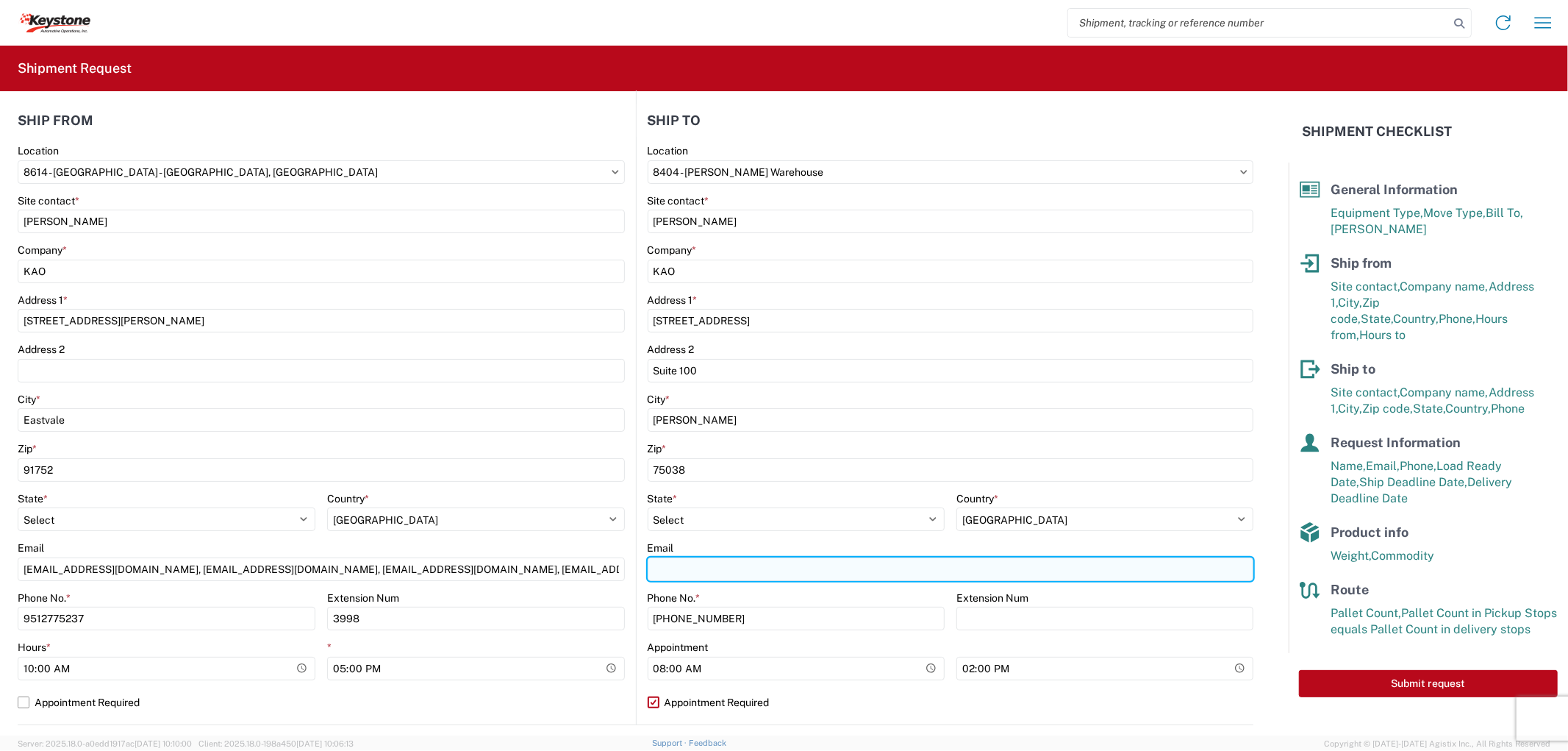
click at [687, 566] on input "Email" at bounding box center [951, 569] width 607 height 24
click at [650, 569] on input "Email" at bounding box center [951, 569] width 607 height 24
paste input "[EMAIL_ADDRESS][DOMAIN_NAME], [EMAIL_ADDRESS][DOMAIN_NAME], [EMAIL_ADDRESS][DOM…"
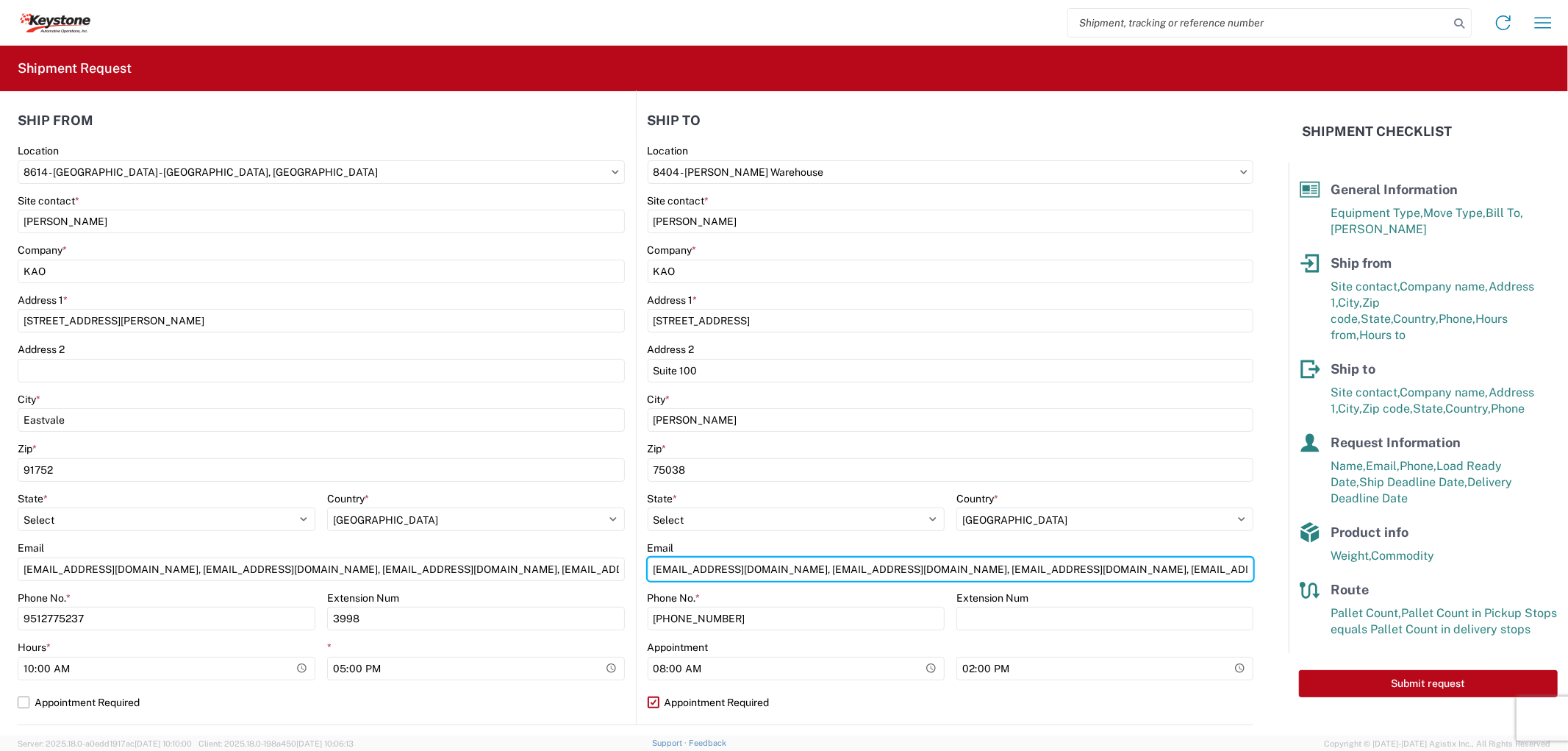
type input "[EMAIL_ADDRESS][DOMAIN_NAME], [EMAIL_ADDRESS][DOMAIN_NAME], [EMAIL_ADDRESS][DOM…"
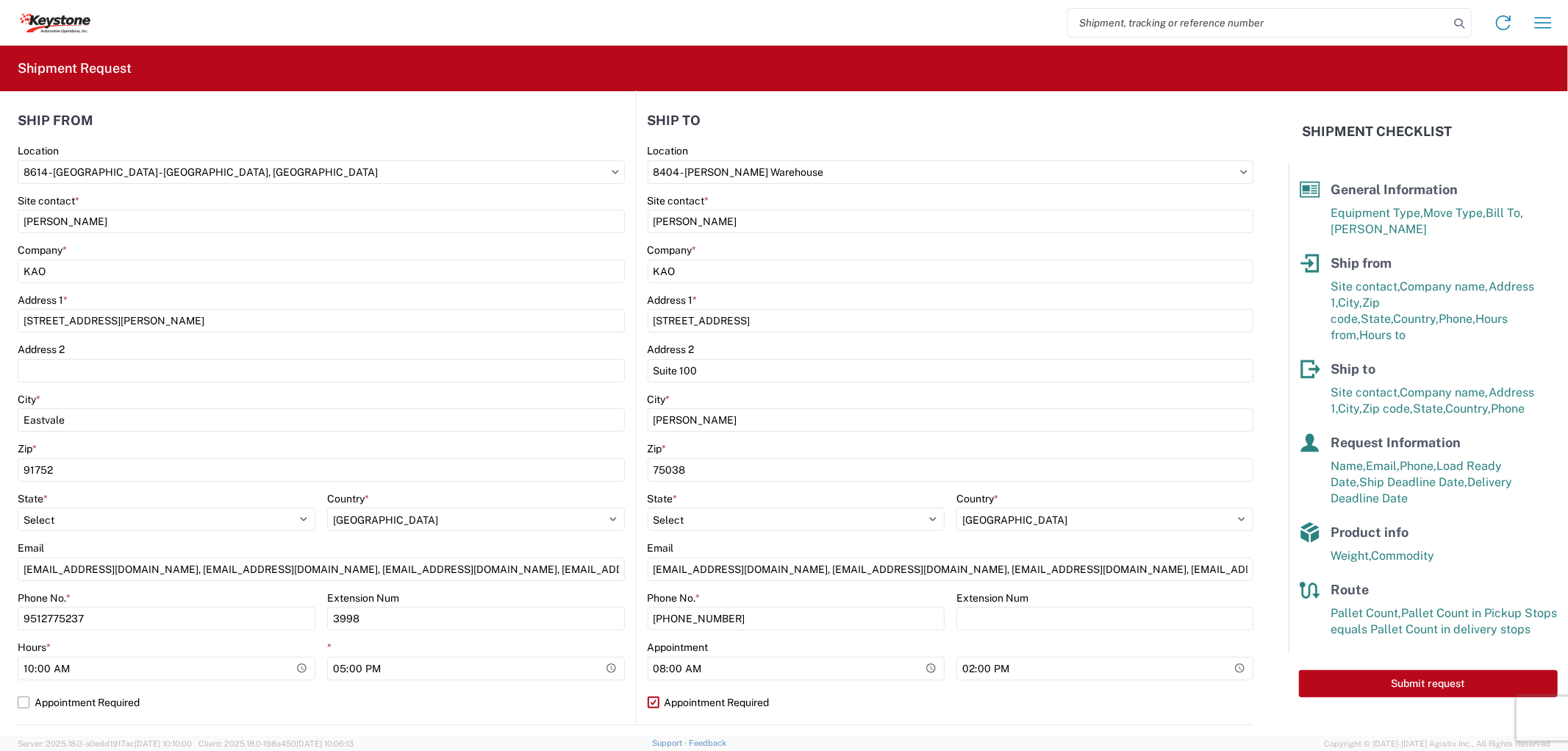
click at [653, 708] on label "Appointment Required" at bounding box center [951, 702] width 607 height 24
click at [0, 0] on input "Appointment Required" at bounding box center [0, 0] width 0 height 0
select select "US"
click at [650, 702] on label "Appointment Required" at bounding box center [951, 702] width 607 height 24
click at [0, 0] on input "Appointment Required" at bounding box center [0, 0] width 0 height 0
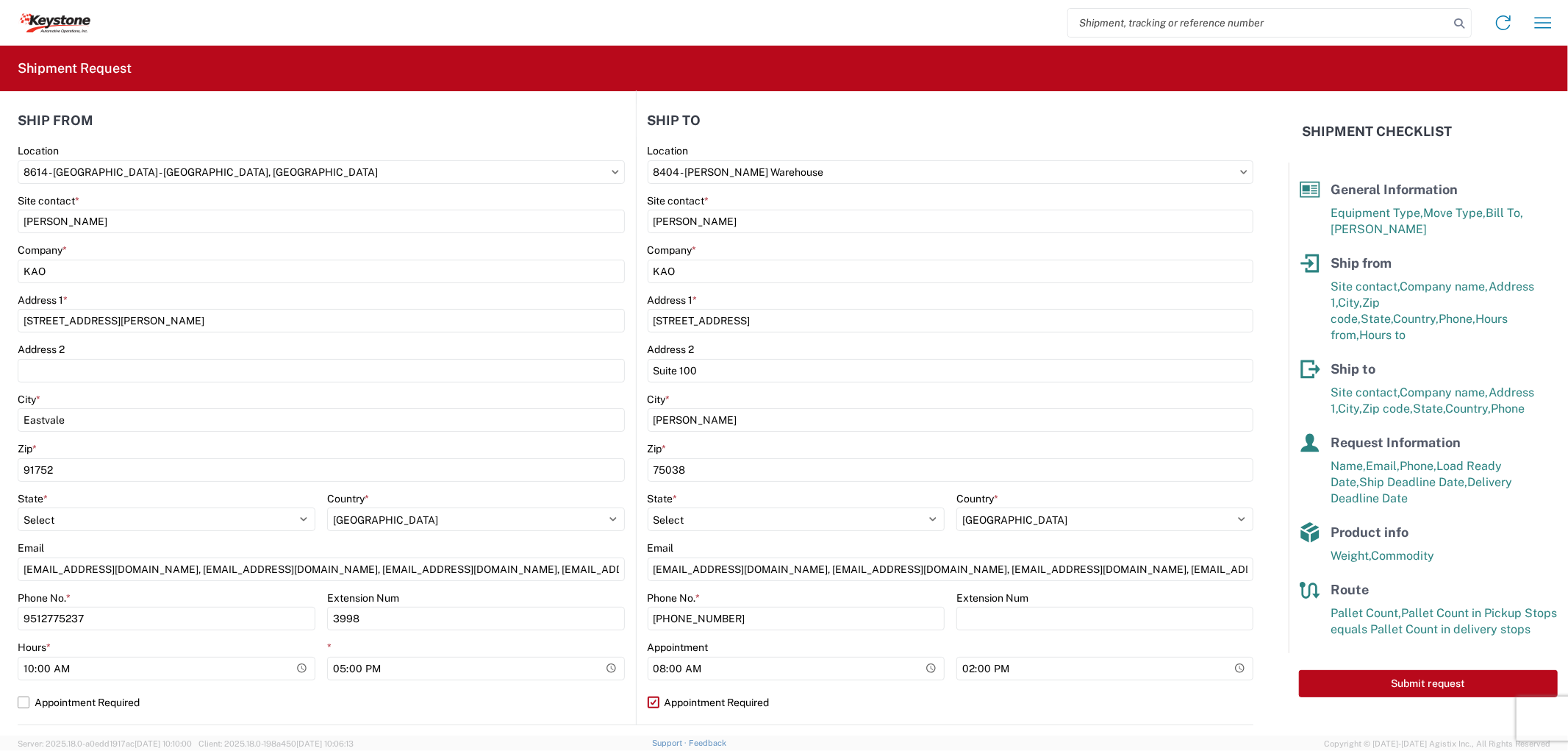
select select "[GEOGRAPHIC_DATA]"
select select "US"
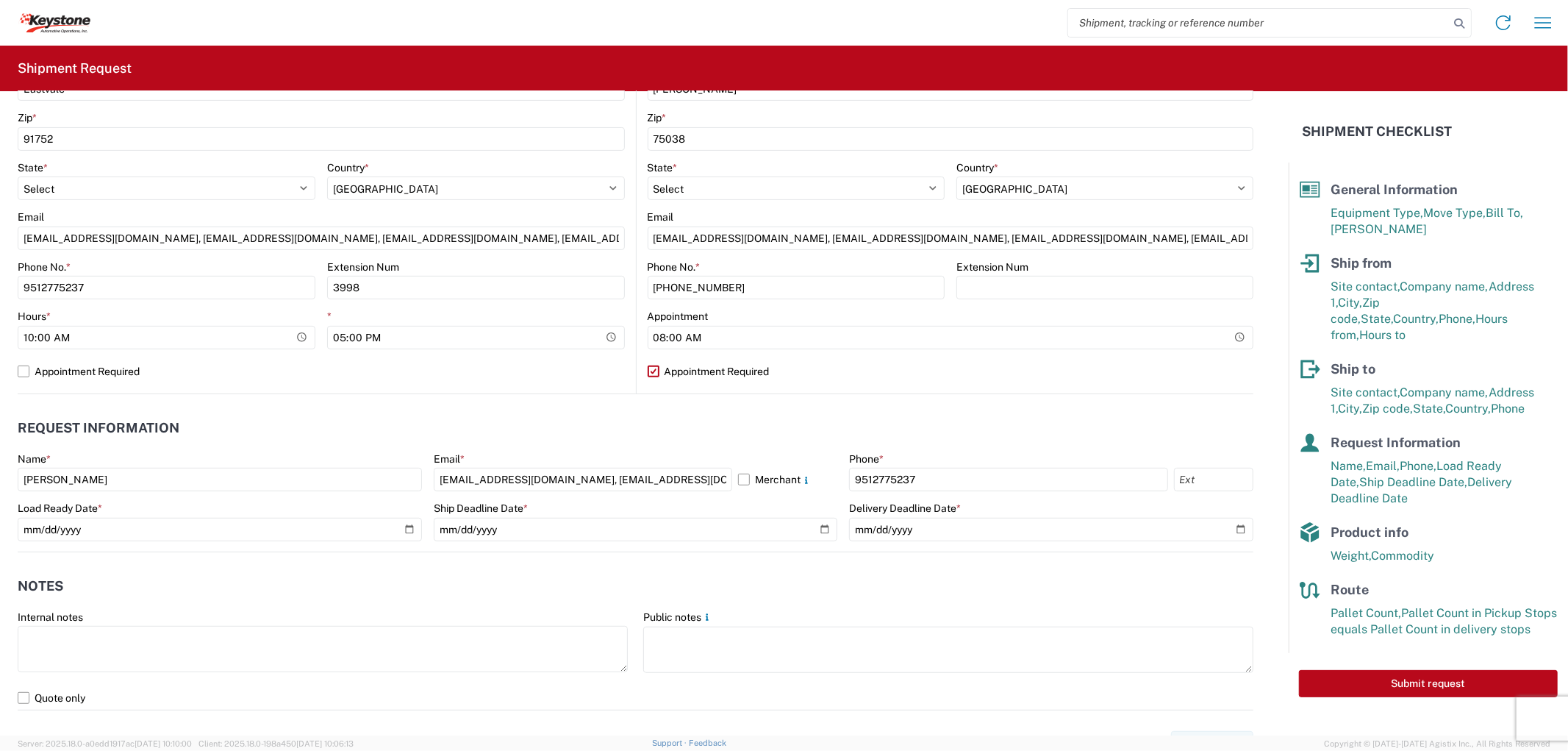
scroll to position [489, 0]
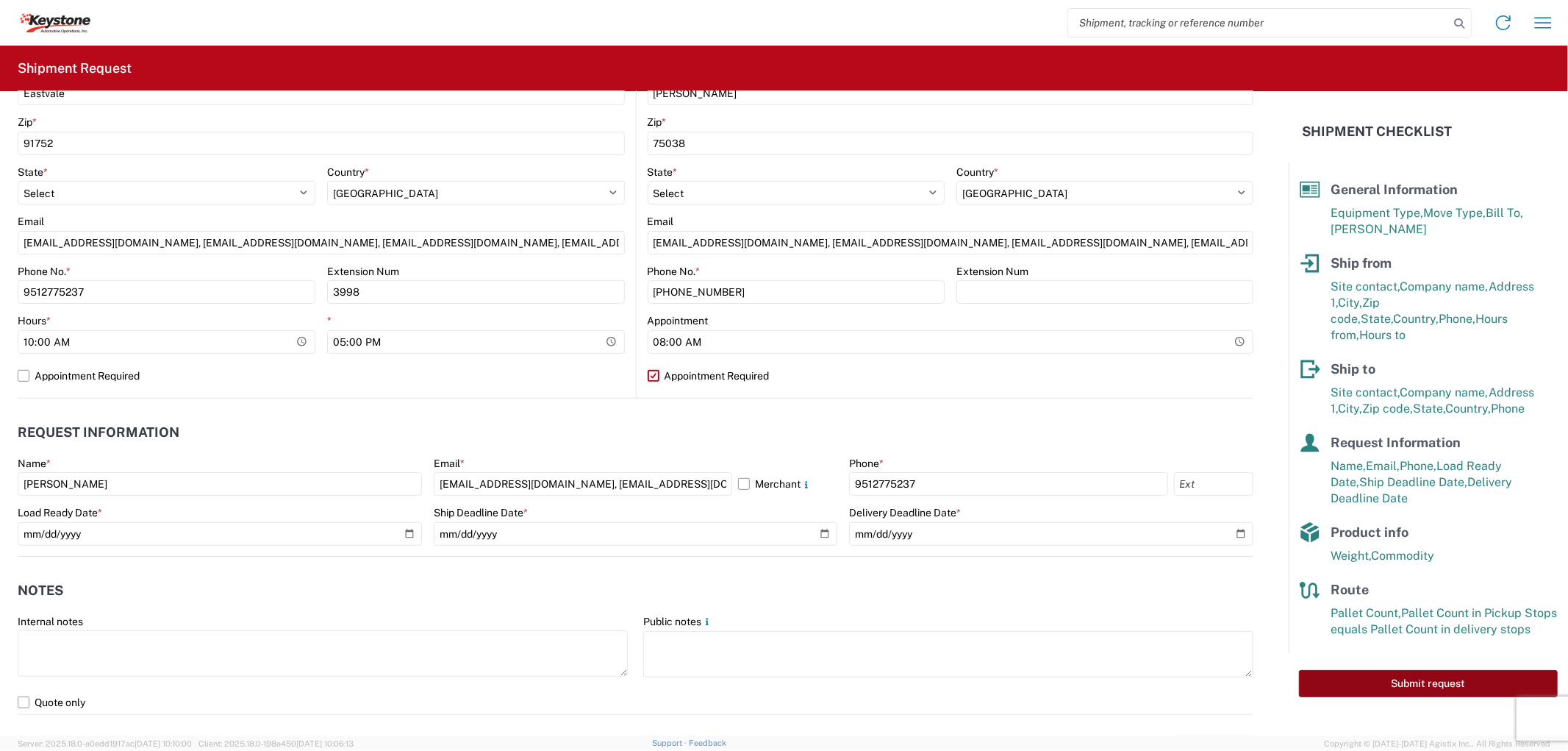
click at [1431, 670] on button "Submit request" at bounding box center [1429, 683] width 259 height 27
